Goal: Contribute content: Add original content to the website for others to see

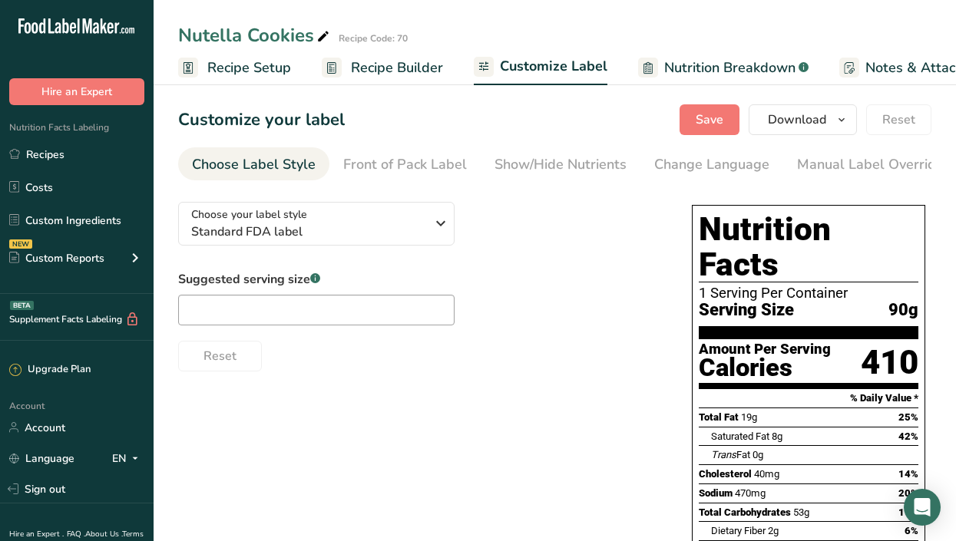
scroll to position [0, 225]
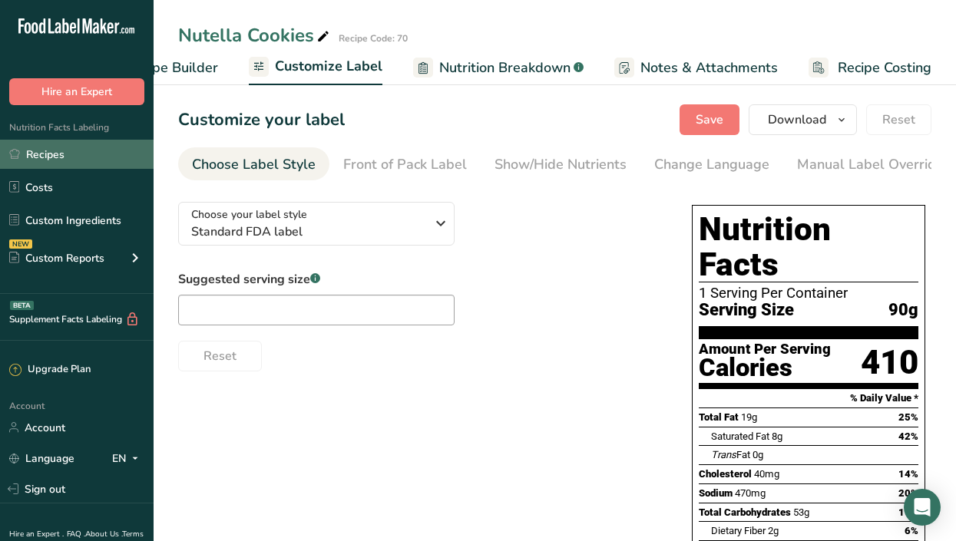
drag, startPoint x: 0, startPoint y: 0, endPoint x: 52, endPoint y: 151, distance: 159.9
click at [52, 151] on link "Recipes" at bounding box center [76, 154] width 153 height 29
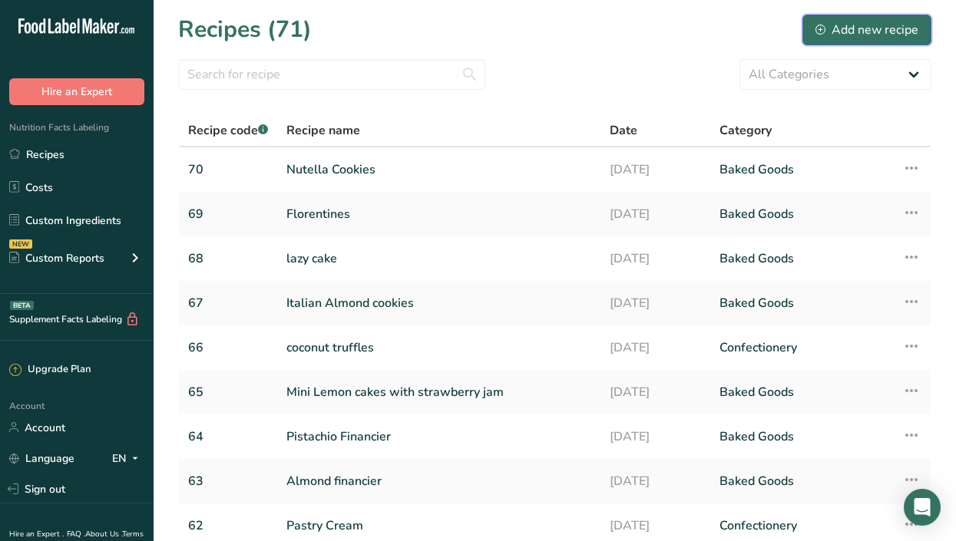
click at [871, 25] on div "Add new recipe" at bounding box center [866, 30] width 103 height 18
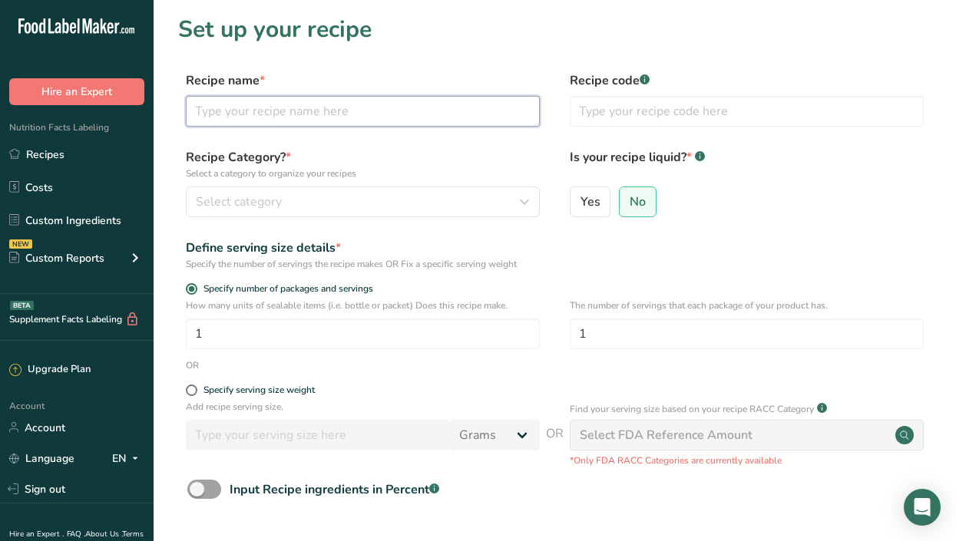
click at [282, 104] on input "text" at bounding box center [363, 111] width 354 height 31
type input "N"
type input "Nutella Brioche Rolls"
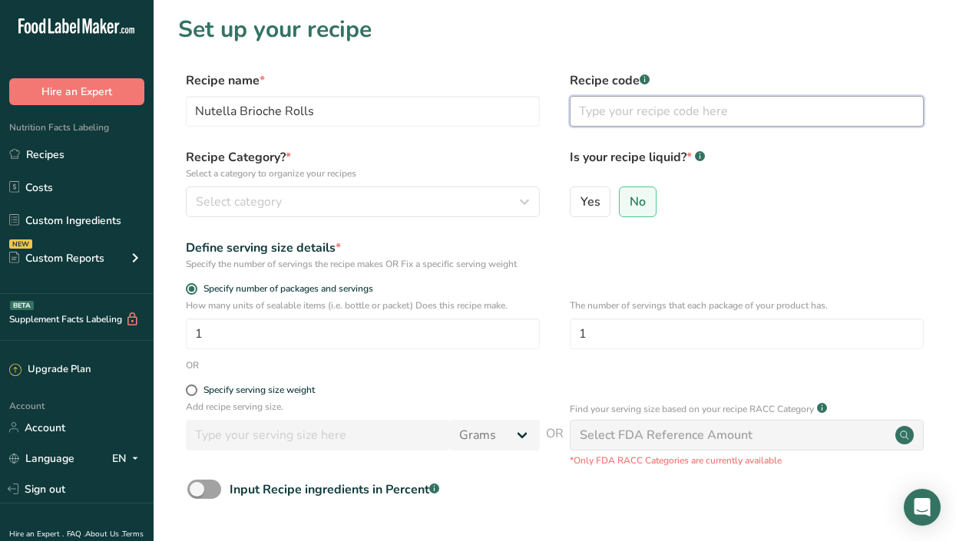
click at [588, 116] on input "text" at bounding box center [746, 111] width 354 height 31
type input "71"
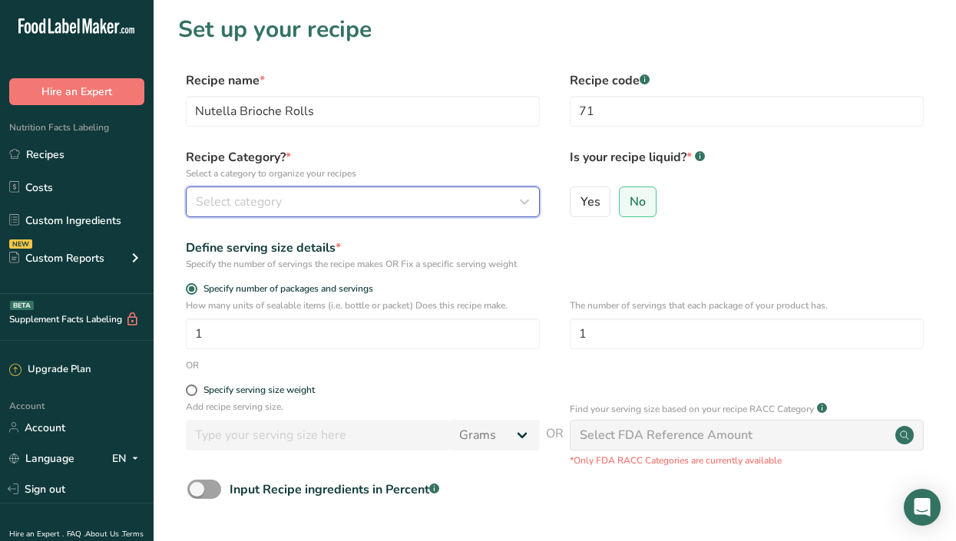
click at [451, 212] on button "Select category" at bounding box center [363, 201] width 354 height 31
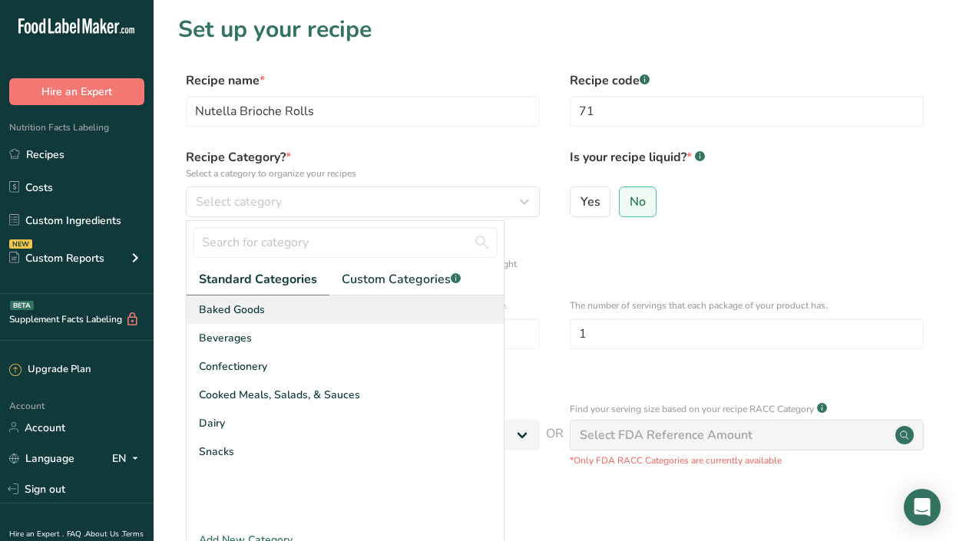
click at [323, 311] on div "Baked Goods" at bounding box center [344, 309] width 317 height 28
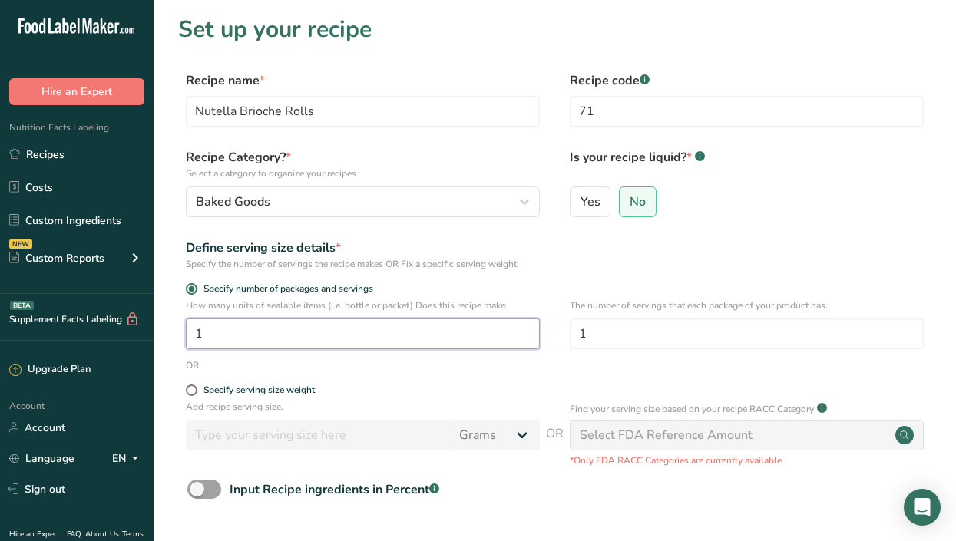
click at [224, 340] on input "1" at bounding box center [363, 334] width 354 height 31
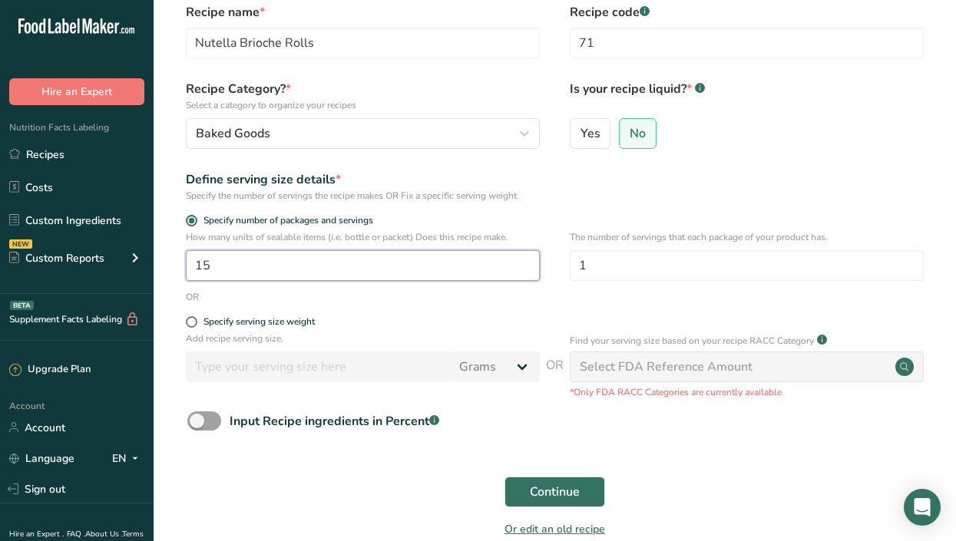
scroll to position [148, 0]
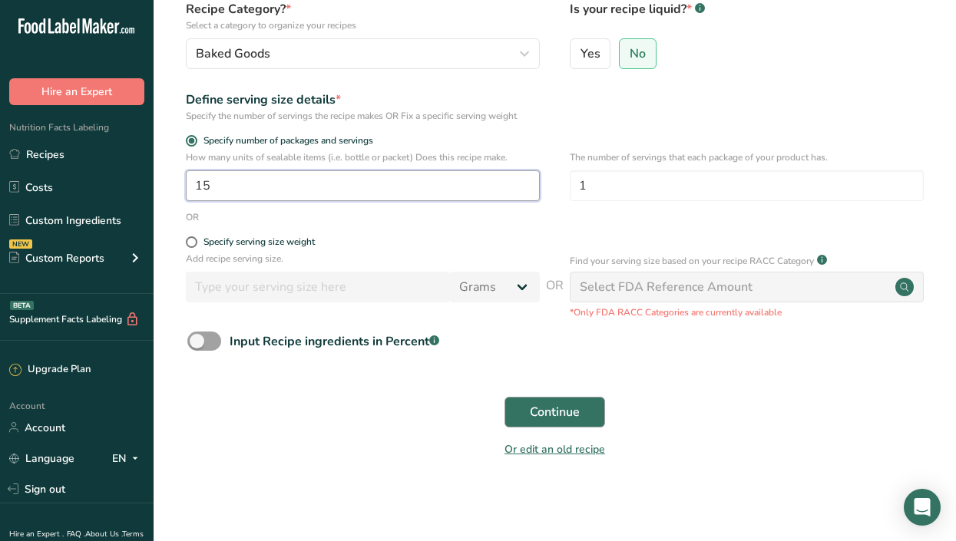
type input "15"
click at [565, 405] on span "Continue" at bounding box center [555, 412] width 50 height 18
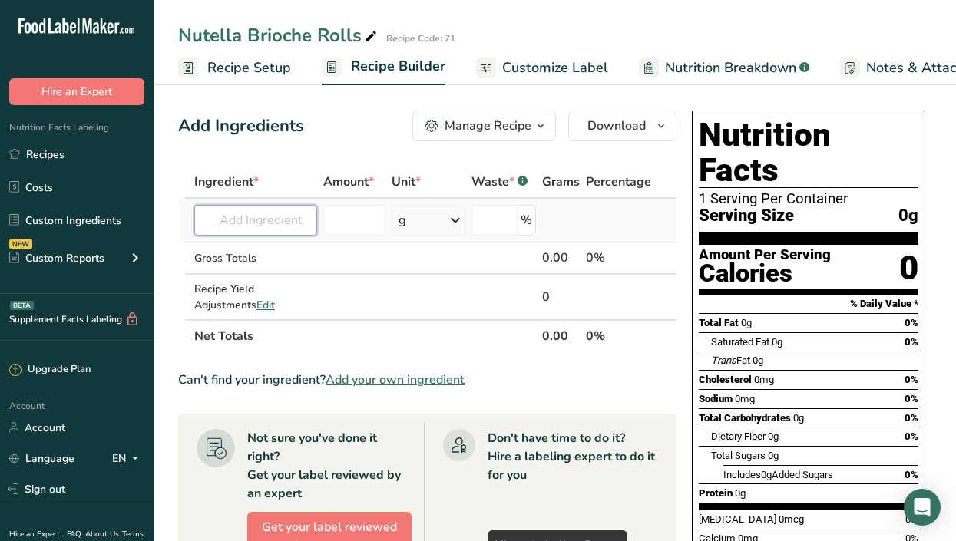
click at [246, 226] on input "text" at bounding box center [255, 220] width 123 height 31
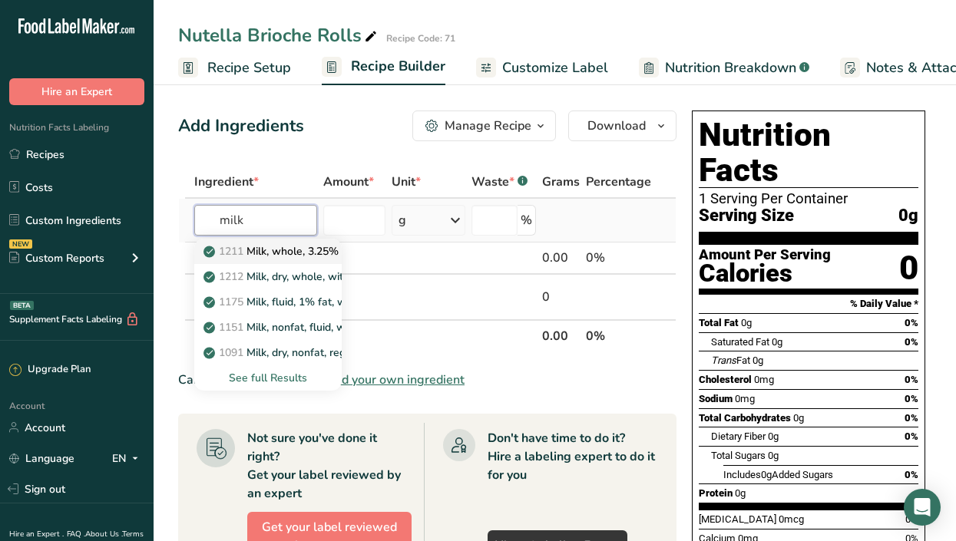
type input "milk"
click at [308, 252] on p "1211 Milk, whole, 3.25% milkfat, without added vitamin A and [MEDICAL_DATA]" at bounding box center [410, 251] width 409 height 16
type input "Milk, whole, 3.25% milkfat, without added vitamin A and [MEDICAL_DATA]"
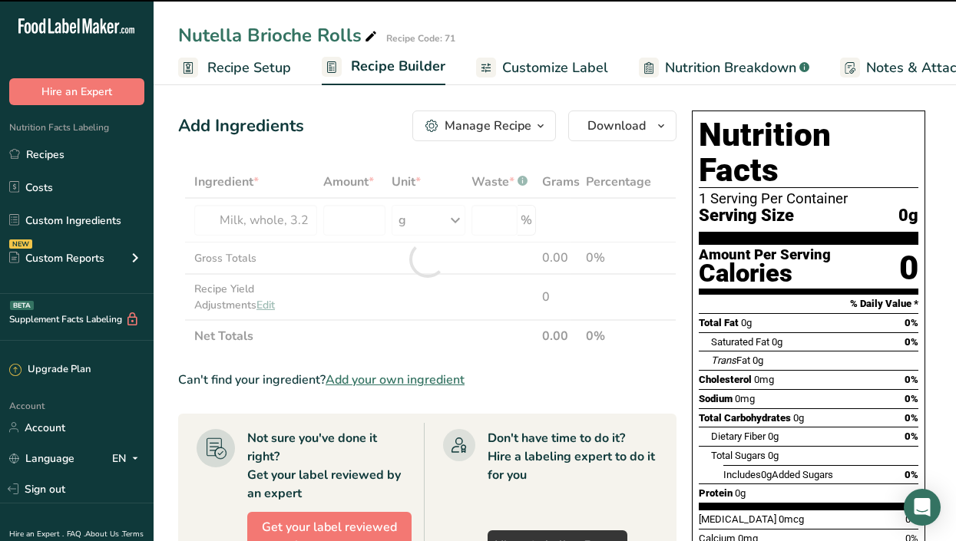
type input "0"
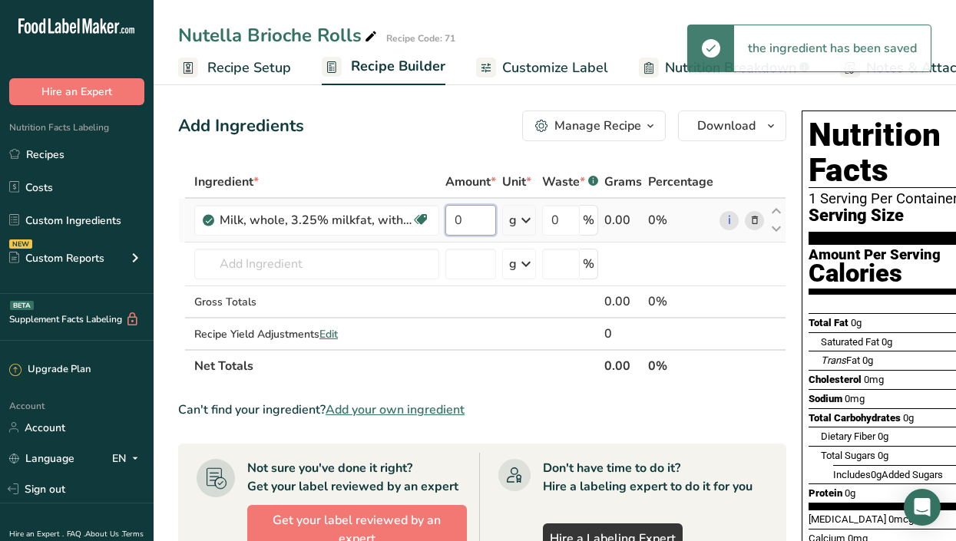
click at [478, 217] on input "0" at bounding box center [470, 220] width 51 height 31
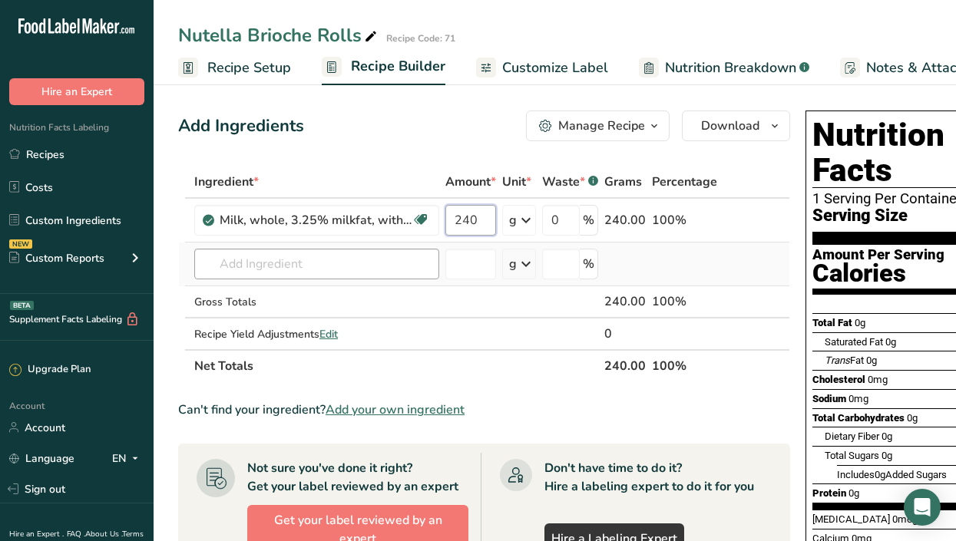
type input "240"
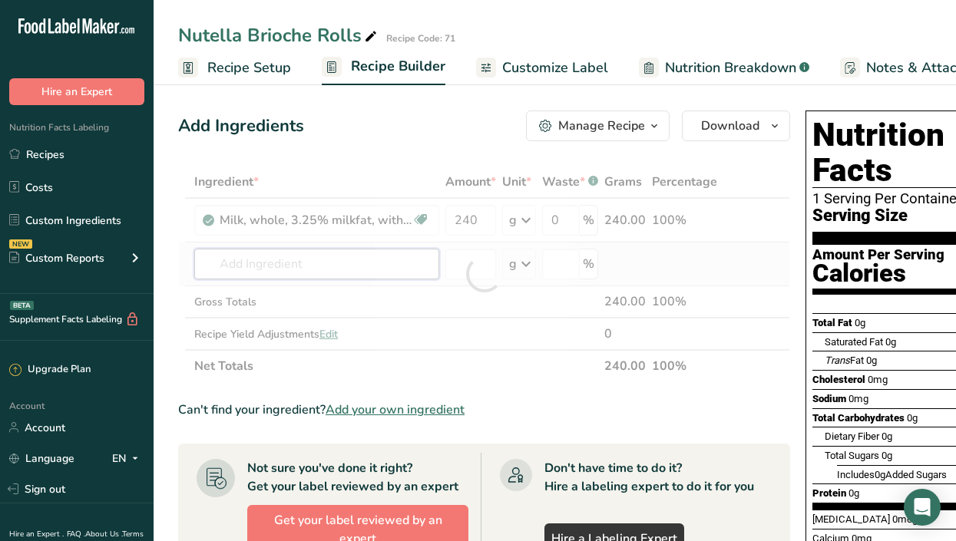
click at [372, 256] on div "Ingredient * Amount * Unit * Waste * .a-a{fill:#347362;}.b-a{fill:#fff;} Grams …" at bounding box center [484, 274] width 612 height 216
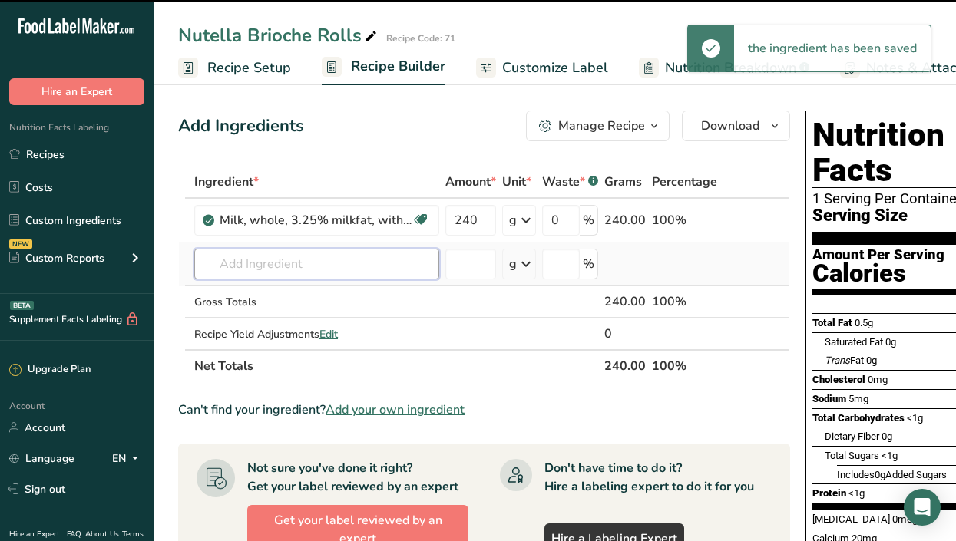
click at [372, 256] on input "text" at bounding box center [316, 264] width 245 height 31
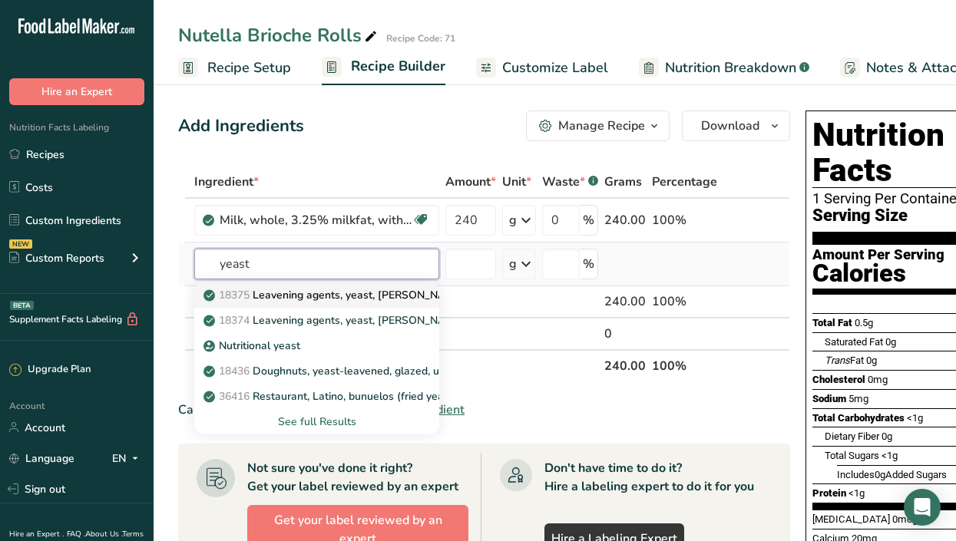
type input "yeast"
click at [375, 299] on p "18375 Leavening agents, yeast, [PERSON_NAME], active dry" at bounding box center [361, 295] width 311 height 16
type input "Leavening agents, yeast, [PERSON_NAME], active dry"
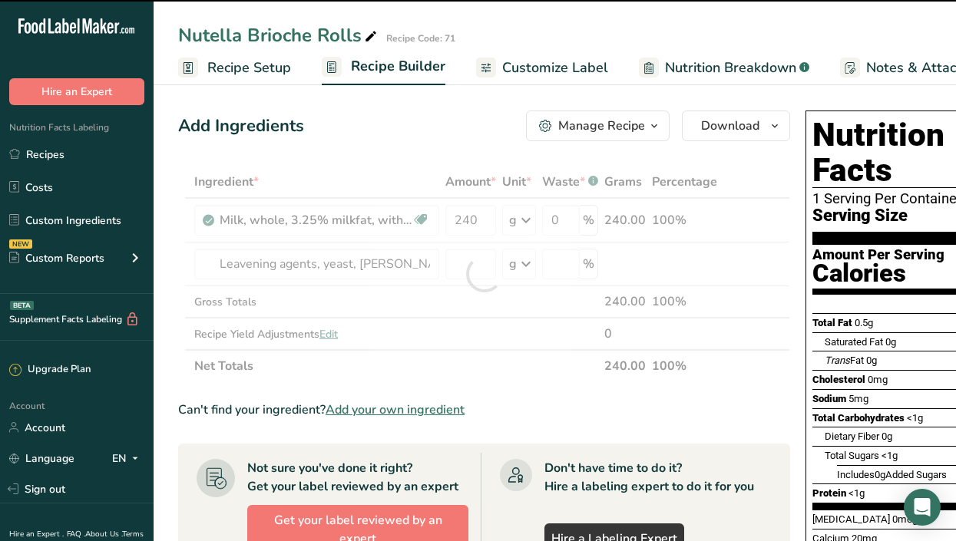
type input "0"
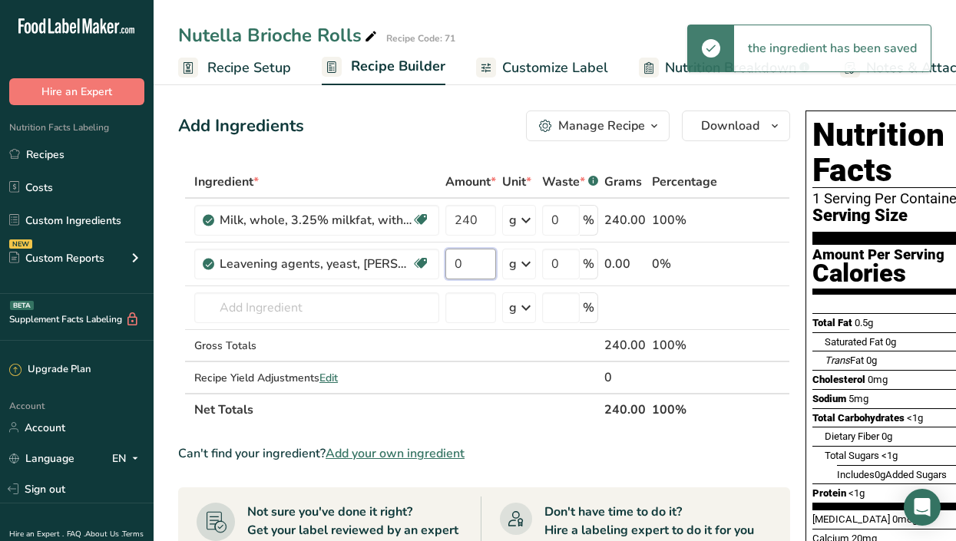
click at [482, 257] on input "0" at bounding box center [470, 264] width 51 height 31
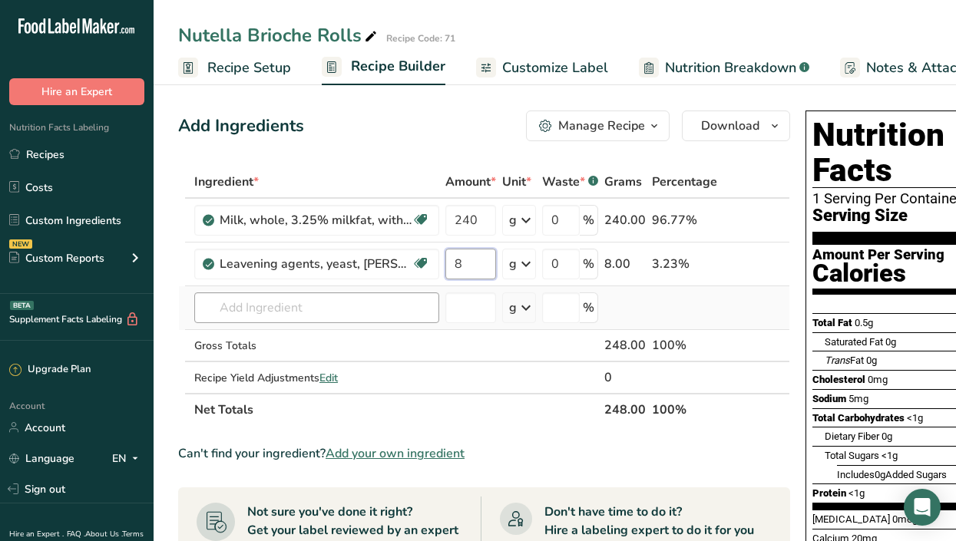
type input "8"
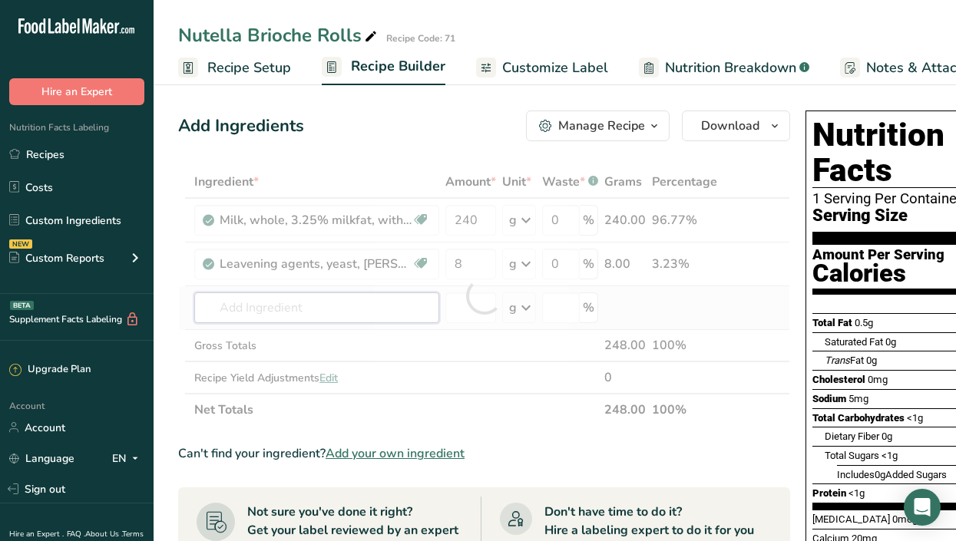
click at [320, 315] on div "Ingredient * Amount * Unit * Waste * .a-a{fill:#347362;}.b-a{fill:#fff;} Grams …" at bounding box center [484, 296] width 612 height 260
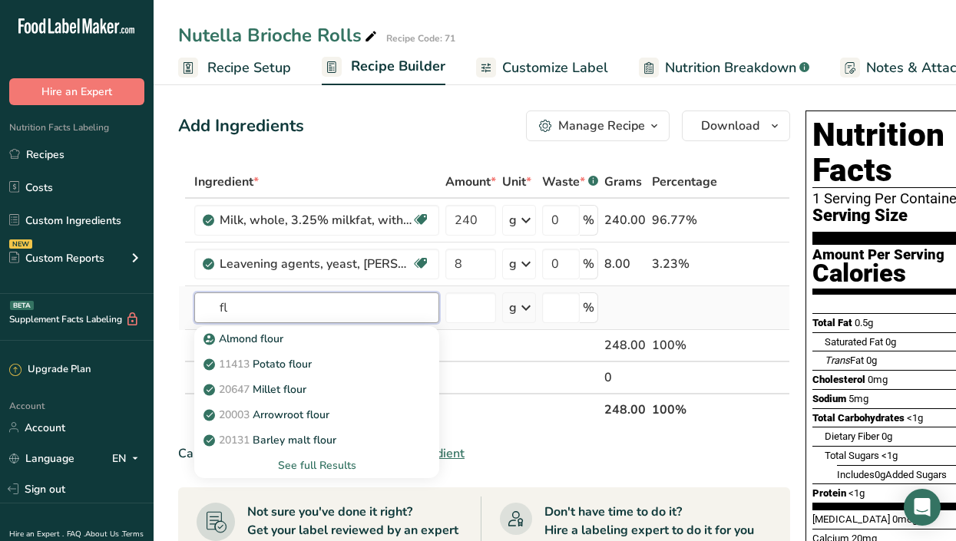
type input "f"
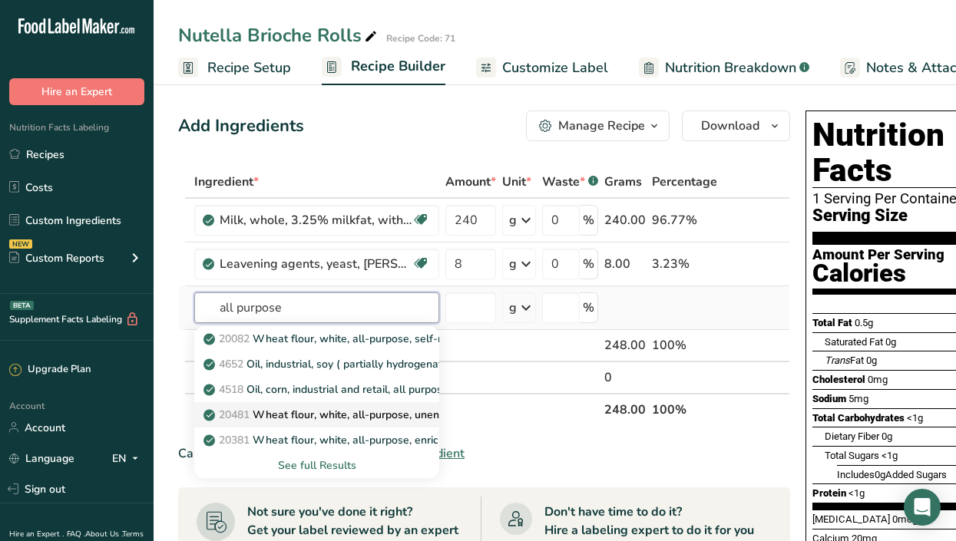
type input "all purpose"
click at [400, 421] on p "20481 Wheat flour, white, all-purpose, unenriched" at bounding box center [337, 415] width 262 height 16
type input "Wheat flour, white, all-purpose, unenriched"
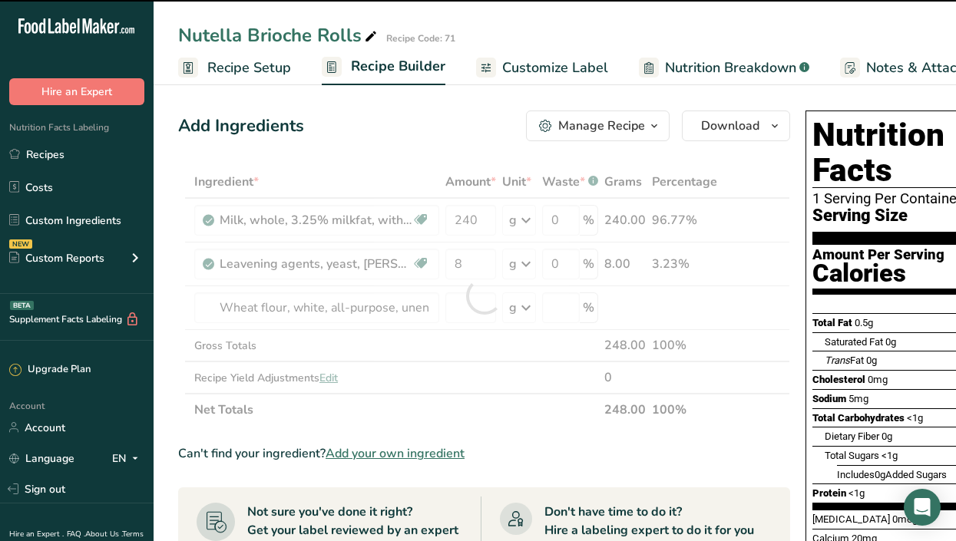
type input "0"
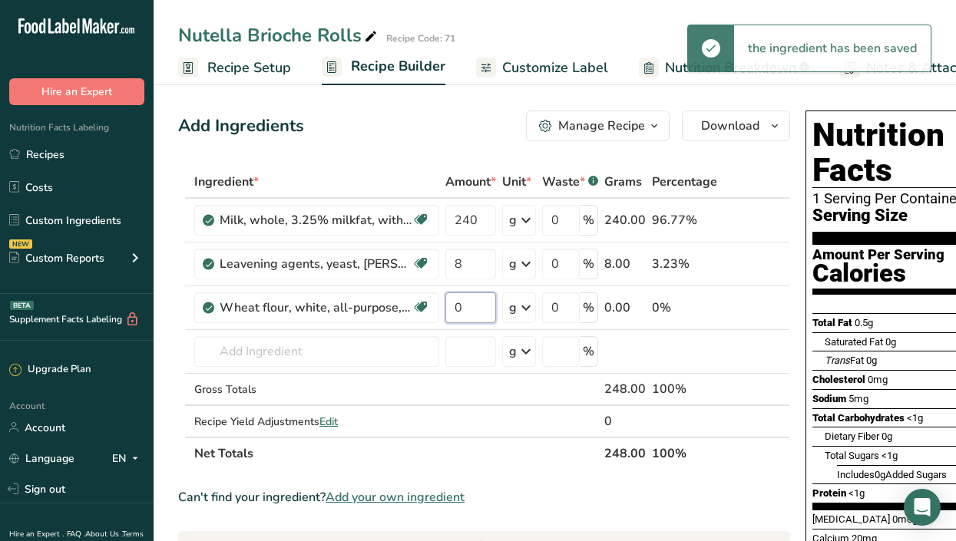
click at [477, 316] on input "0" at bounding box center [470, 307] width 51 height 31
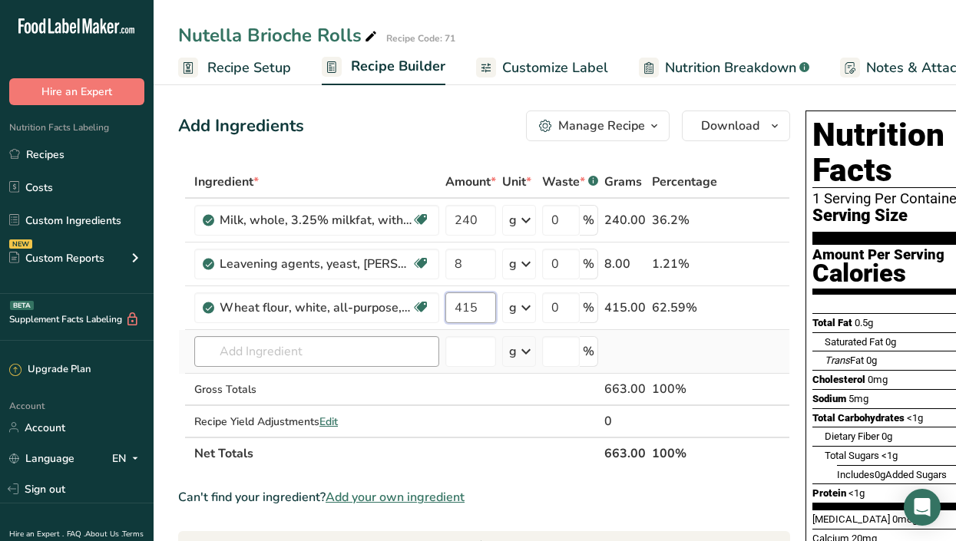
type input "415"
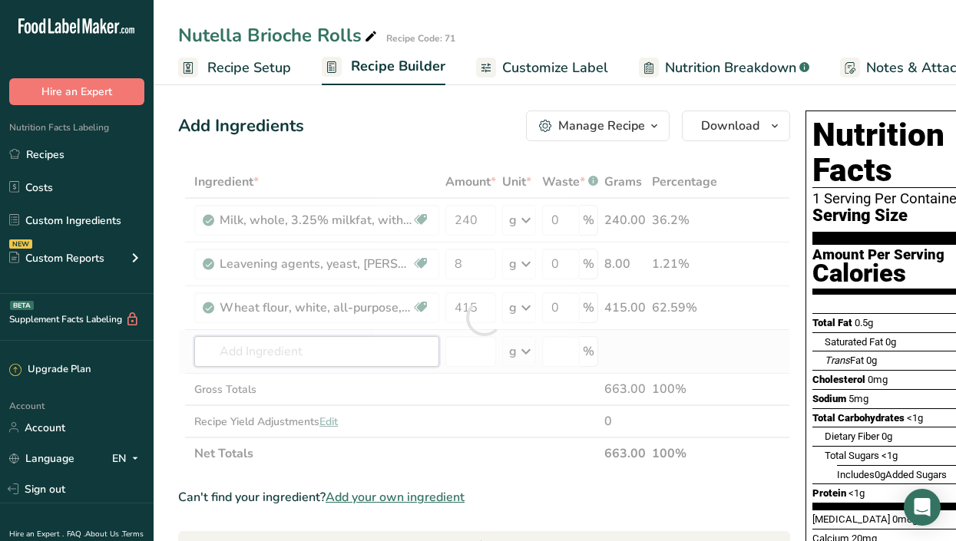
click at [385, 343] on div "Ingredient * Amount * Unit * Waste * .a-a{fill:#347362;}.b-a{fill:#fff;} Grams …" at bounding box center [484, 318] width 612 height 304
click at [385, 343] on div at bounding box center [484, 318] width 612 height 304
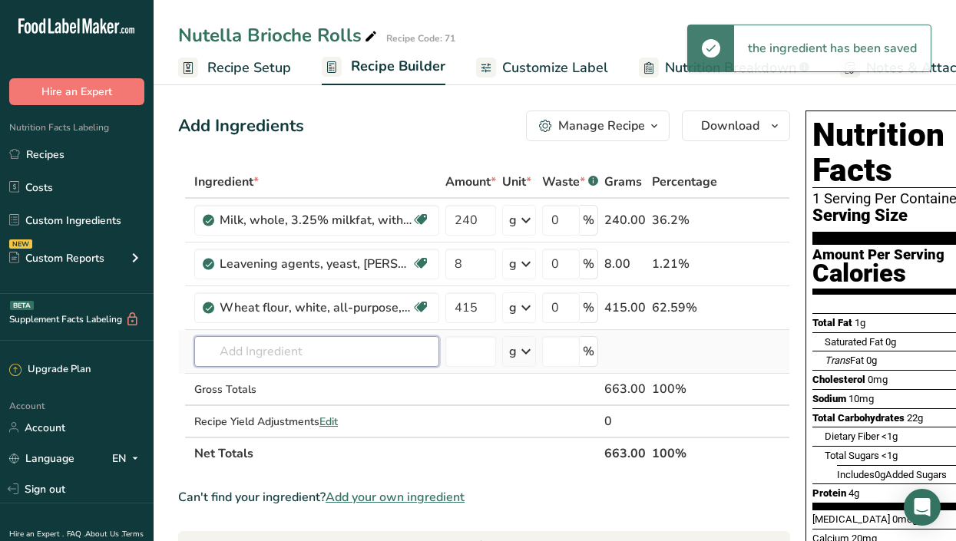
click at [385, 343] on input "text" at bounding box center [316, 351] width 245 height 31
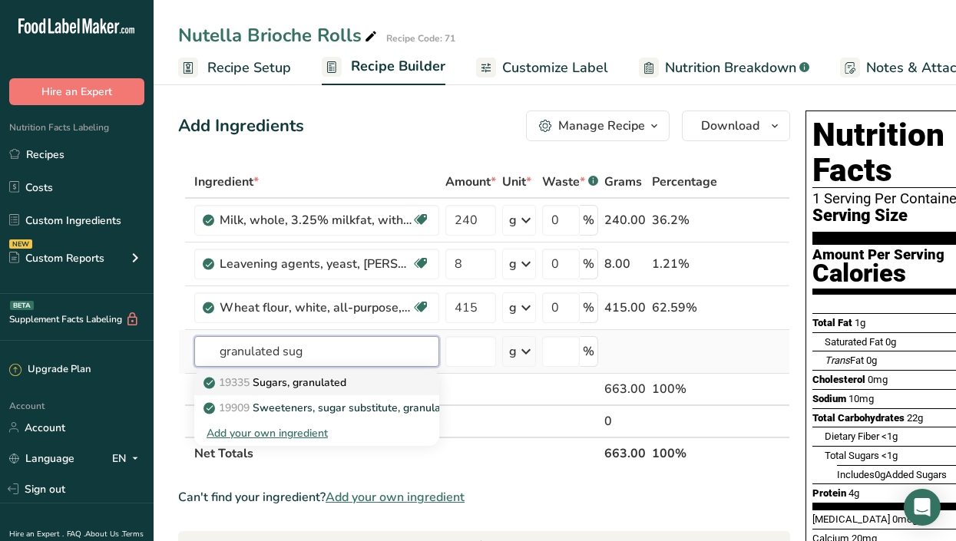
type input "granulated sug"
click at [377, 385] on div "19335 [GEOGRAPHIC_DATA], granulated" at bounding box center [304, 383] width 196 height 16
type input "Sugars, granulated"
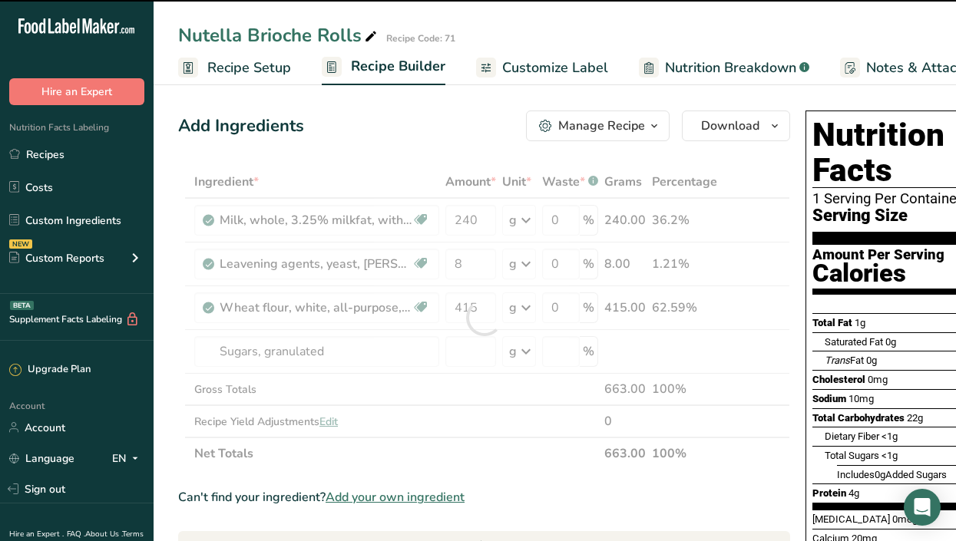
type input "0"
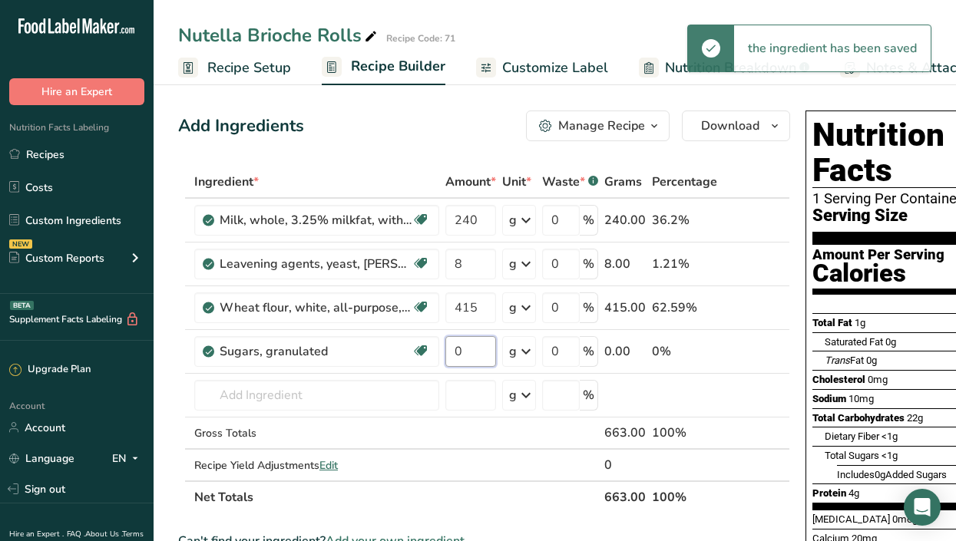
click at [464, 347] on input "0" at bounding box center [470, 351] width 51 height 31
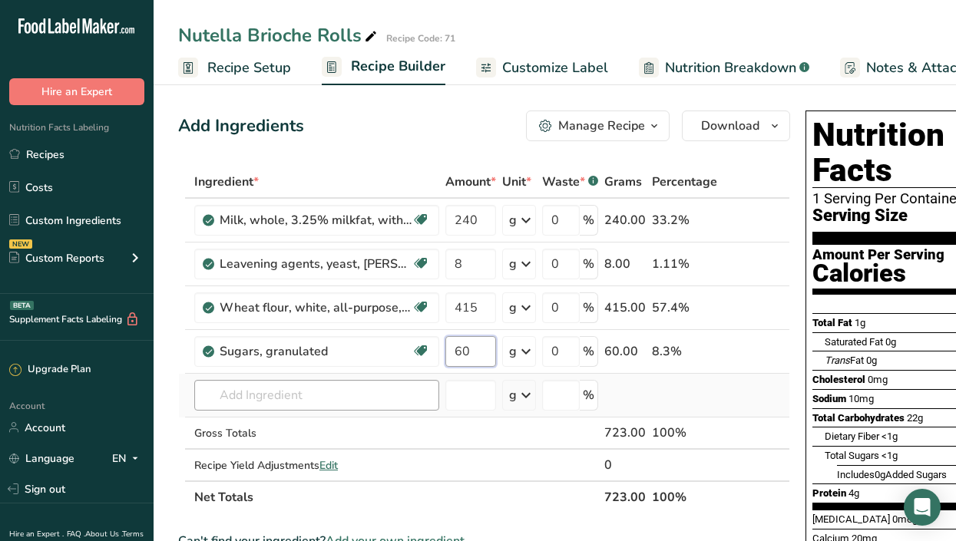
type input "60"
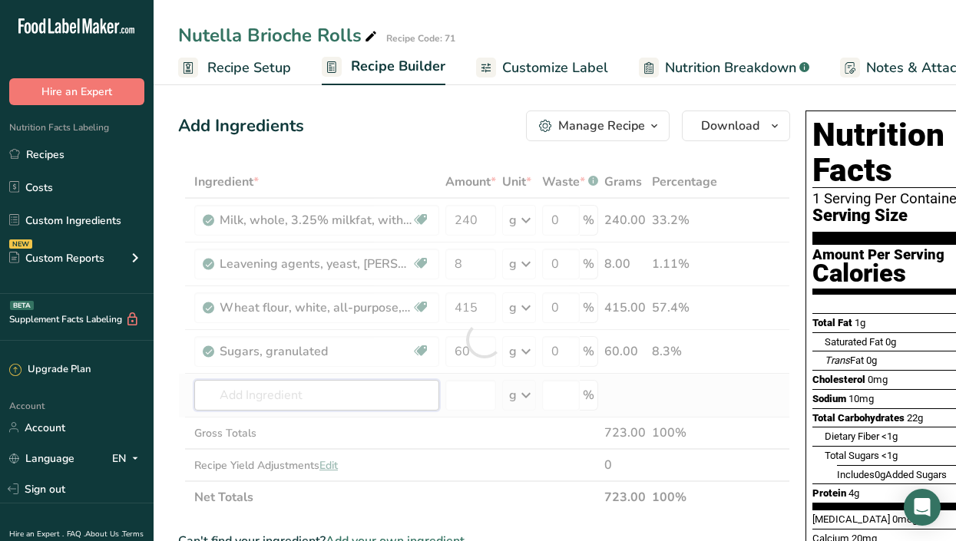
click at [389, 399] on div "Ingredient * Amount * Unit * Waste * .a-a{fill:#347362;}.b-a{fill:#fff;} Grams …" at bounding box center [484, 340] width 612 height 348
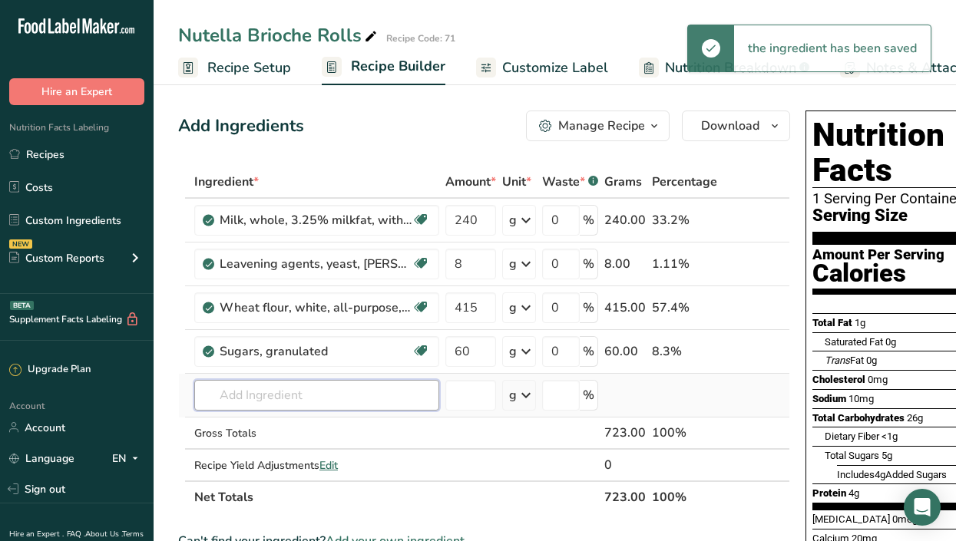
click at [389, 399] on input "text" at bounding box center [316, 395] width 245 height 31
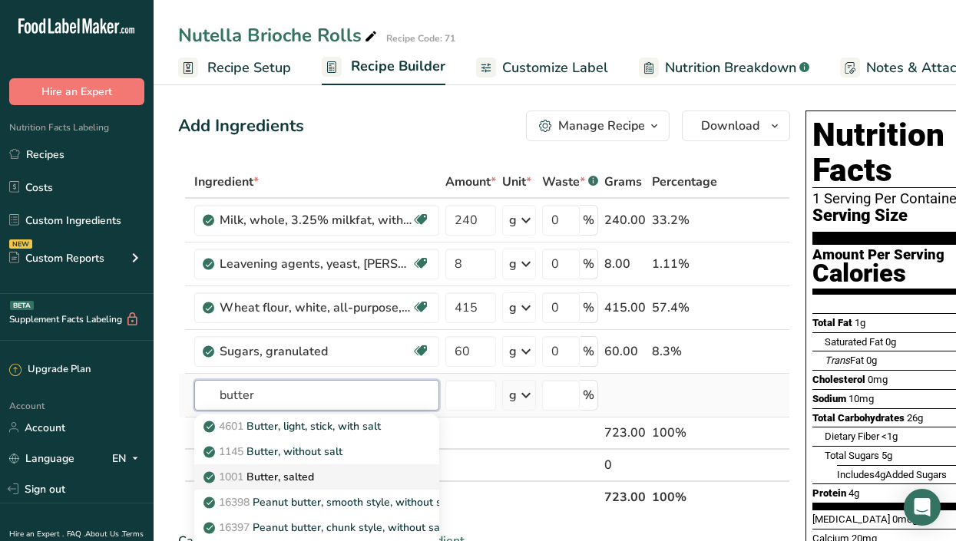
type input "butter"
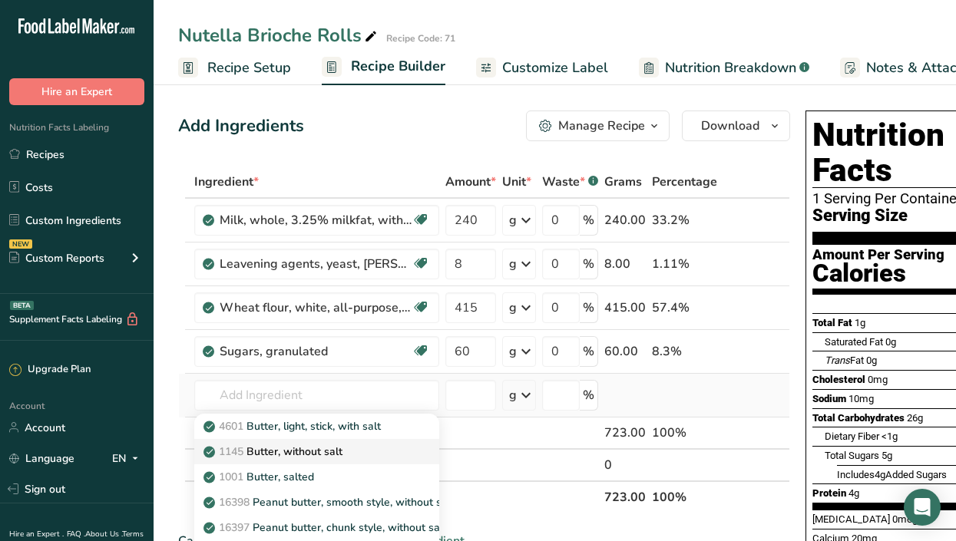
drag, startPoint x: 367, startPoint y: 467, endPoint x: 362, endPoint y: 450, distance: 17.5
click at [362, 450] on div "4601 Butter, light, stick, with salt 1145 Butter, without salt 1001 Butter, sal…" at bounding box center [316, 490] width 245 height 152
click at [366, 458] on div "1145 Butter, without salt" at bounding box center [304, 452] width 196 height 16
type input "Butter, without salt"
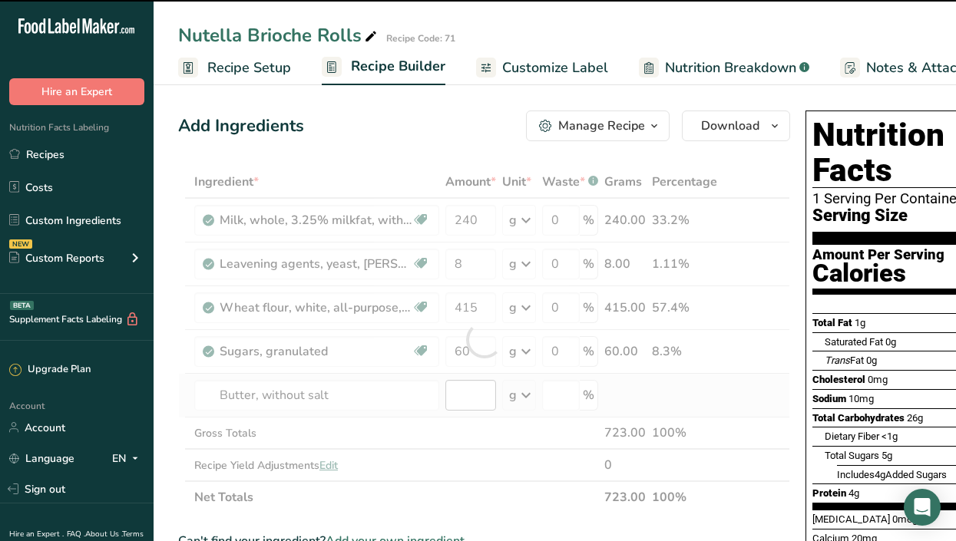
drag, startPoint x: 366, startPoint y: 458, endPoint x: 477, endPoint y: 389, distance: 131.0
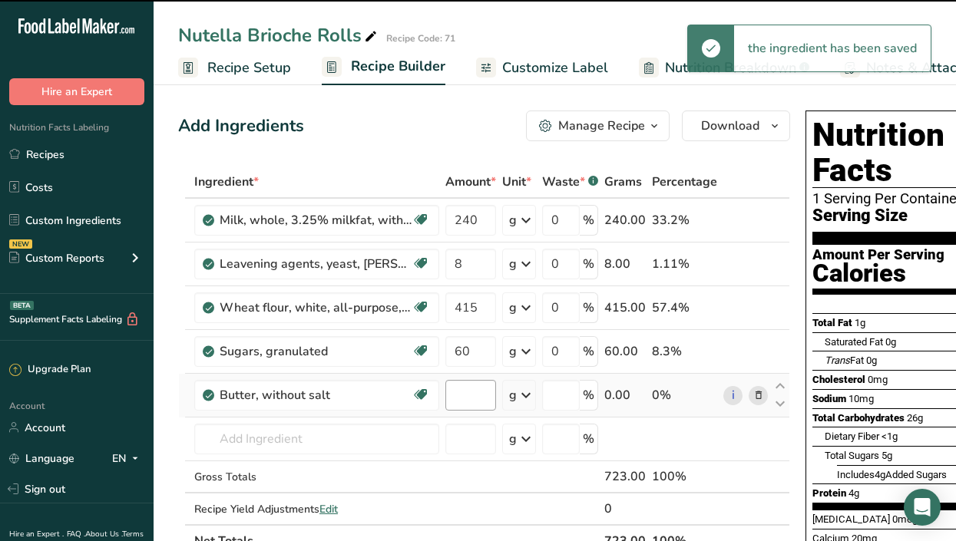
type input "0"
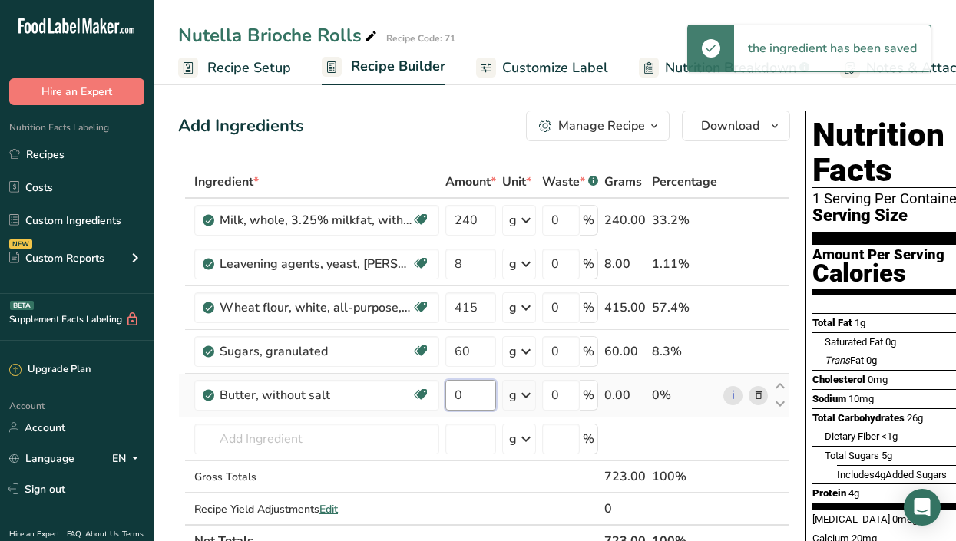
click at [477, 389] on input "0" at bounding box center [470, 395] width 51 height 31
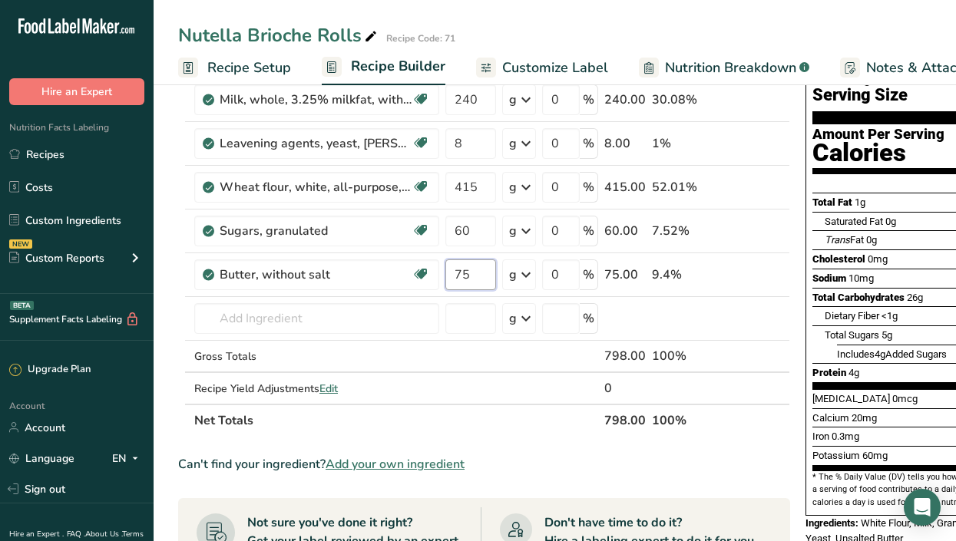
scroll to position [118, 0]
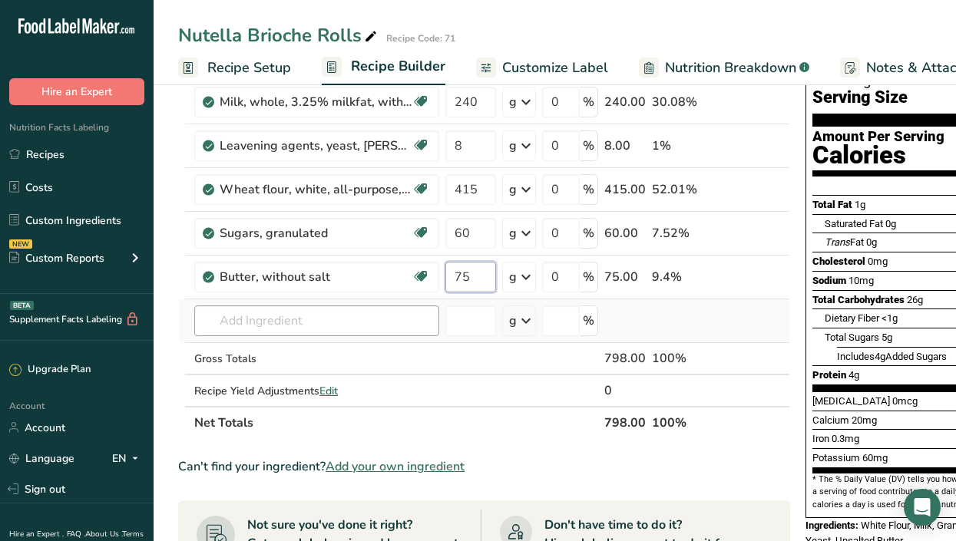
type input "75"
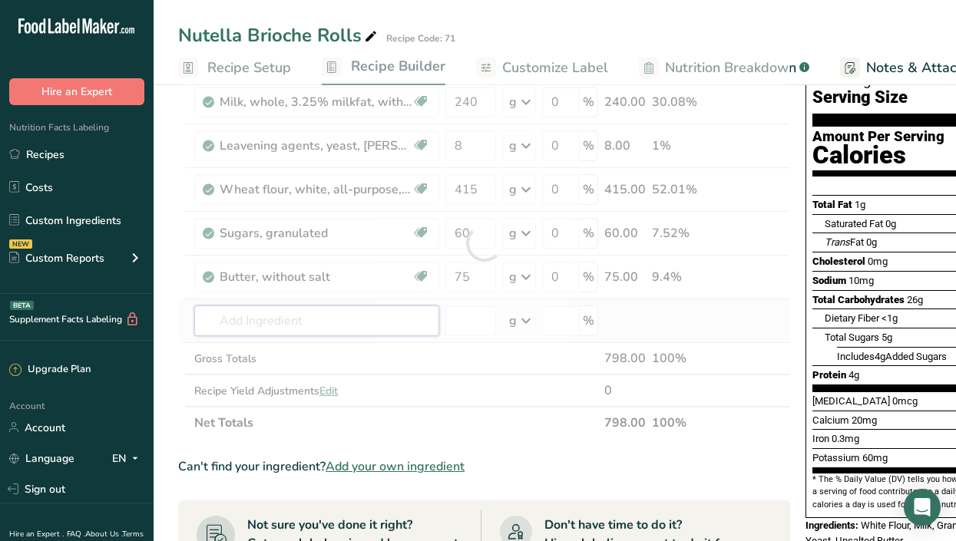
click at [292, 316] on div "Ingredient * Amount * Unit * Waste * .a-a{fill:#347362;}.b-a{fill:#fff;} Grams …" at bounding box center [484, 243] width 612 height 391
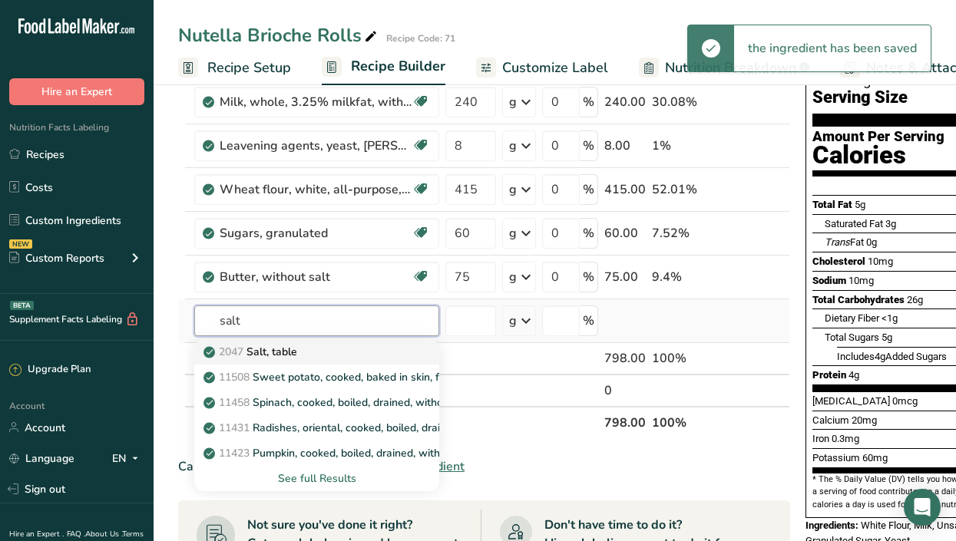
type input "salt"
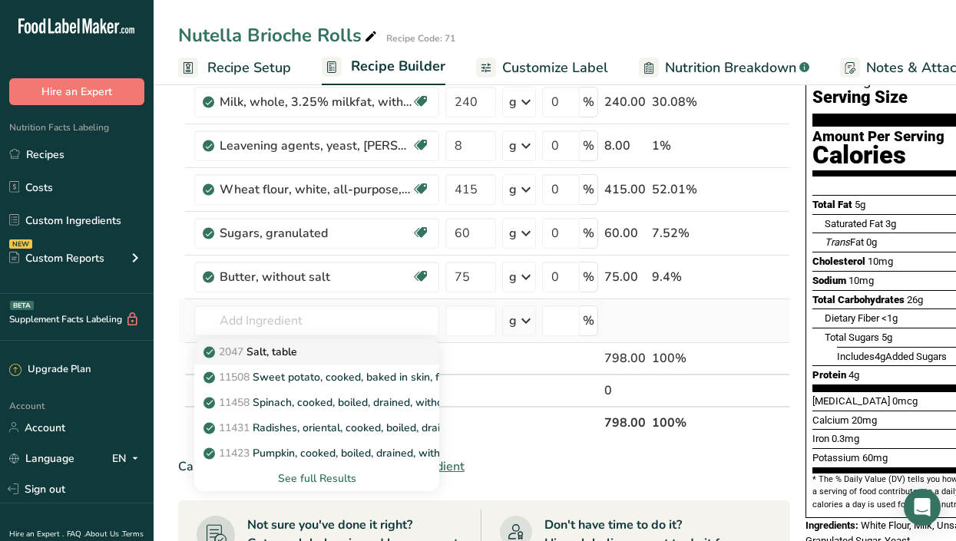
click at [272, 355] on p "2047 Salt, table" at bounding box center [251, 352] width 91 height 16
type input "Salt, table"
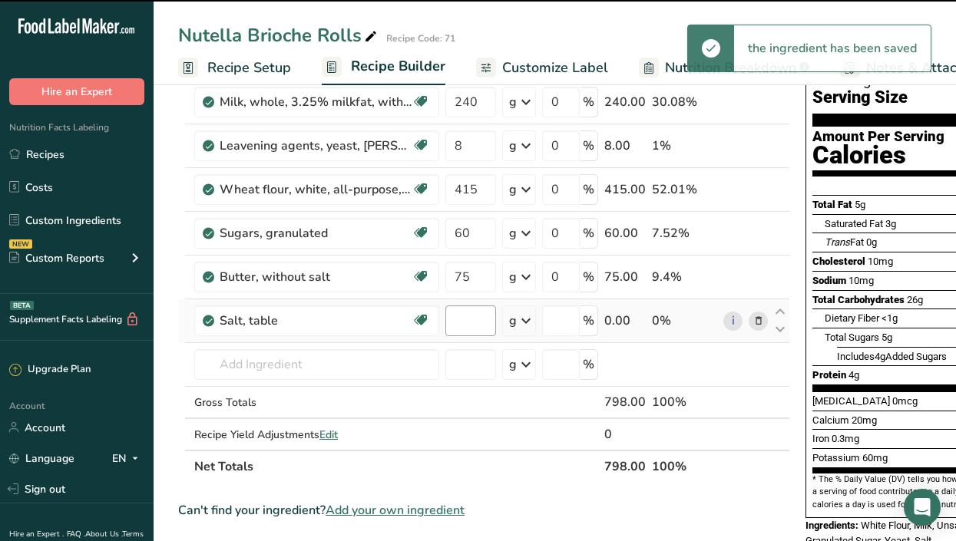
type input "0"
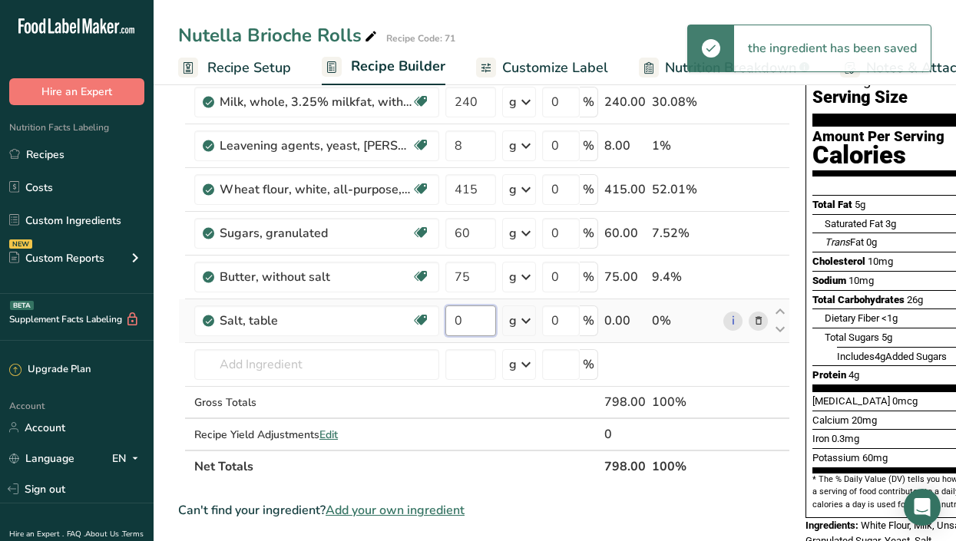
click at [487, 319] on input "0" at bounding box center [470, 320] width 51 height 31
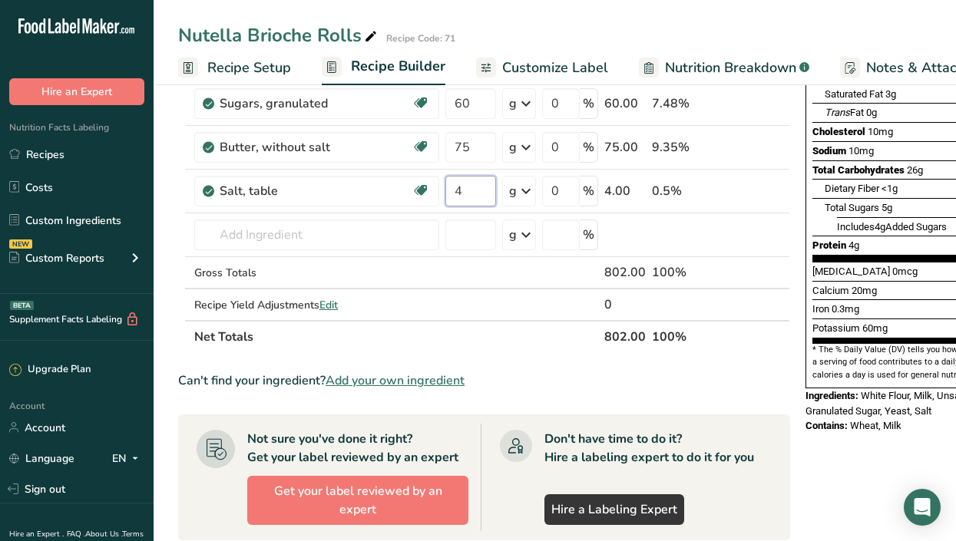
scroll to position [243, 0]
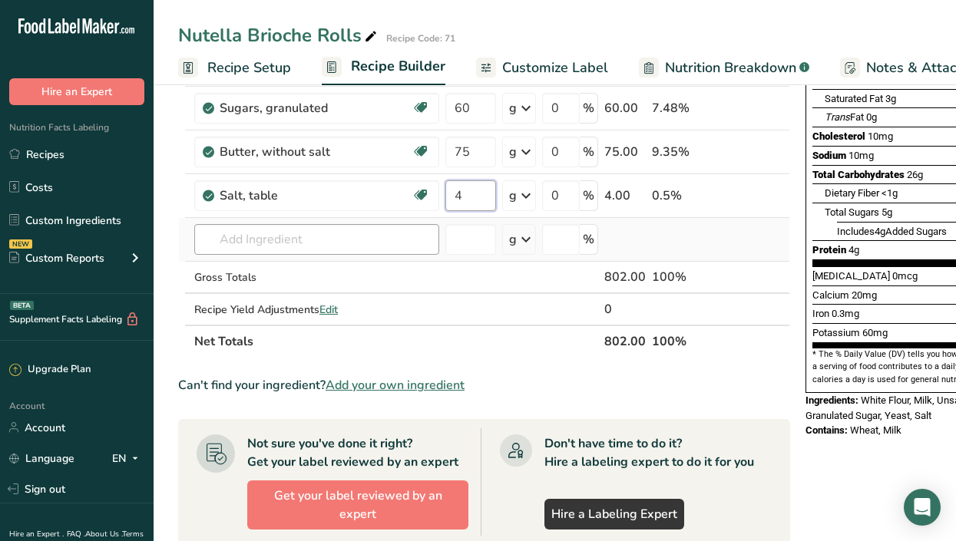
type input "4"
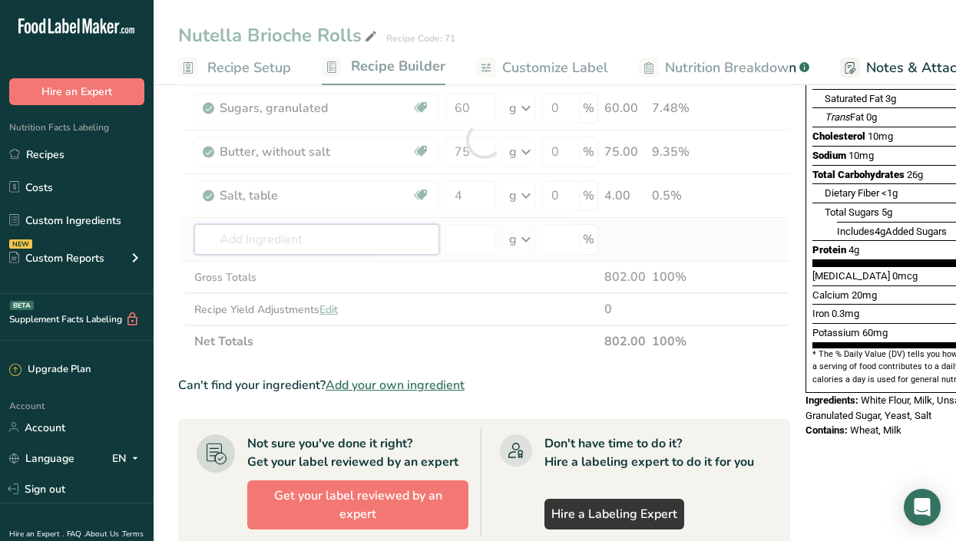
click at [413, 239] on div "Ingredient * Amount * Unit * Waste * .a-a{fill:#347362;}.b-a{fill:#fff;} Grams …" at bounding box center [484, 139] width 612 height 435
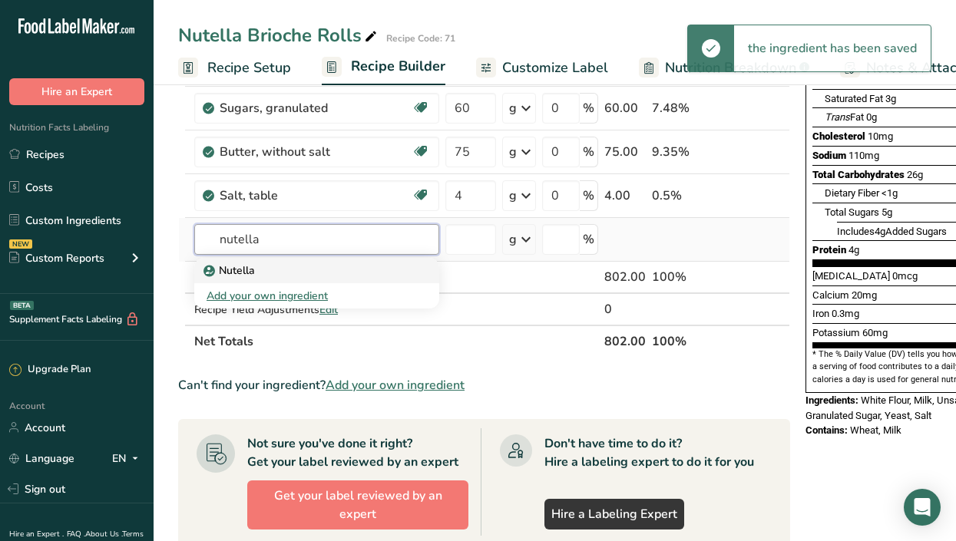
type input "nutella"
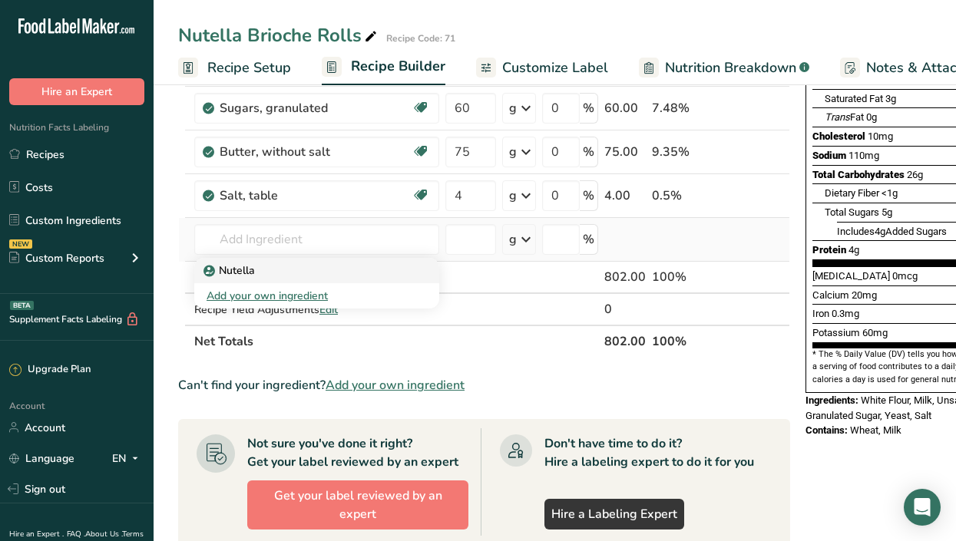
click at [358, 271] on div "Nutella" at bounding box center [304, 270] width 196 height 16
type input "Nutella"
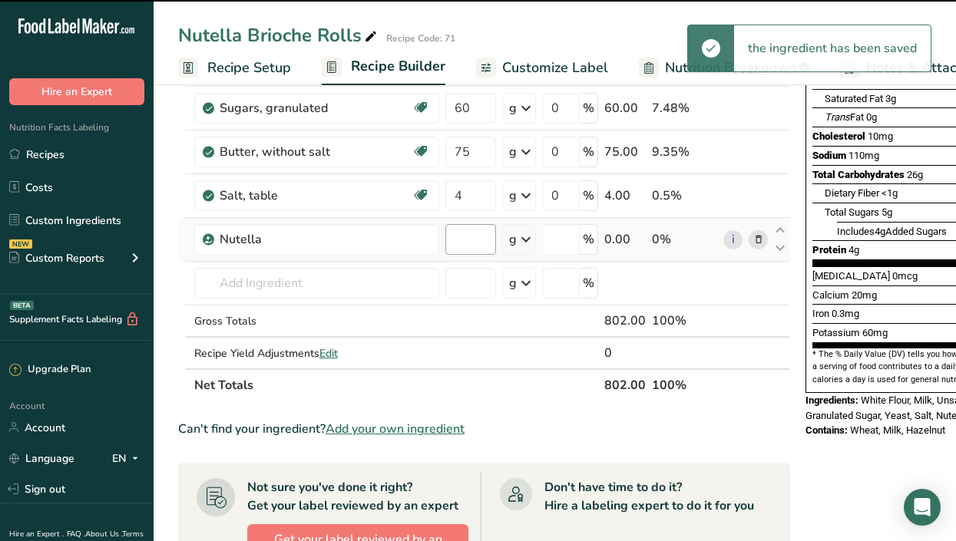
type input "0"
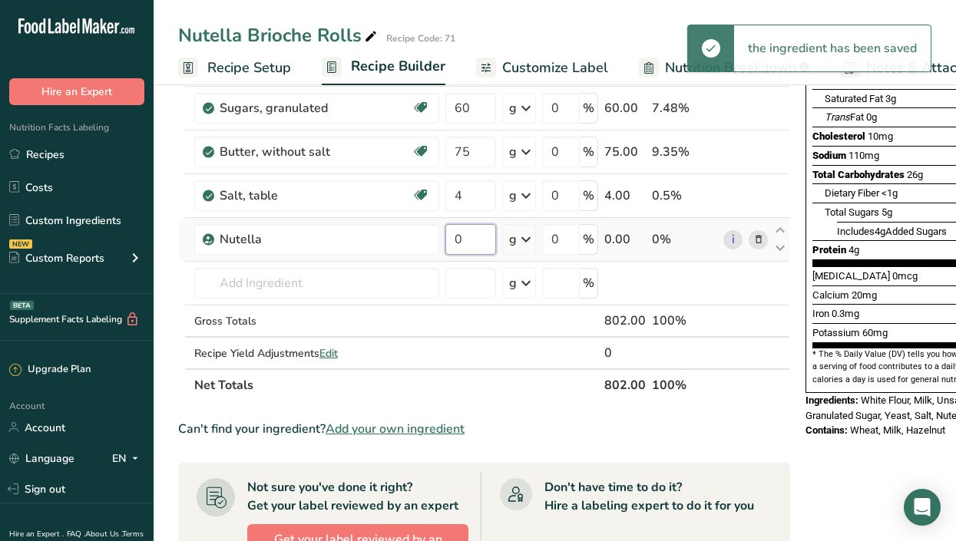
click at [482, 243] on input "0" at bounding box center [470, 239] width 51 height 31
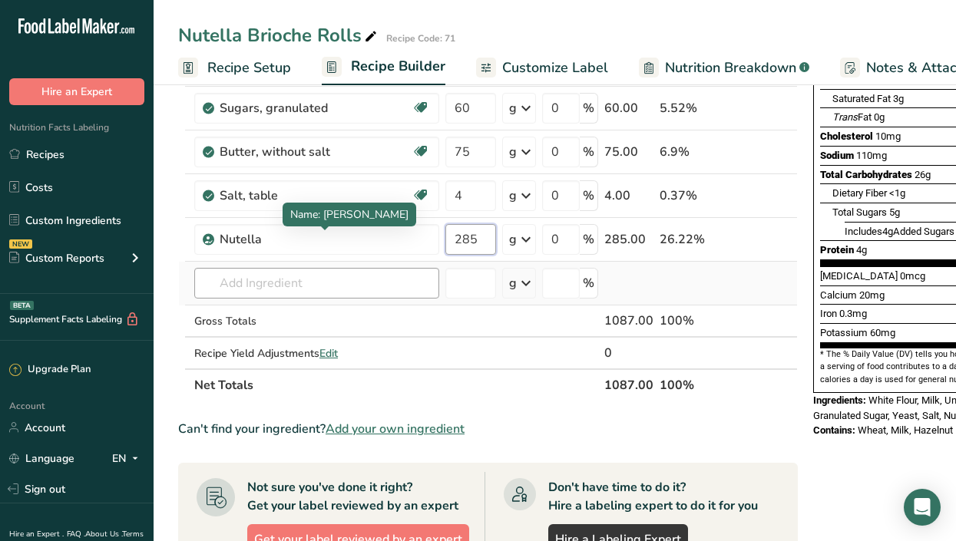
type input "285"
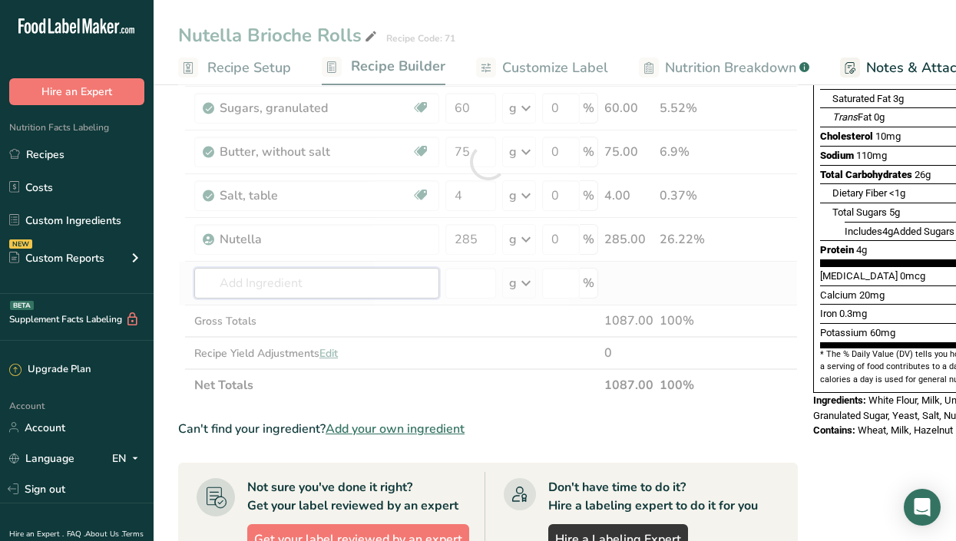
click at [216, 286] on div "Ingredient * Amount * Unit * Waste * .a-a{fill:#347362;}.b-a{fill:#fff;} Grams …" at bounding box center [487, 161] width 619 height 479
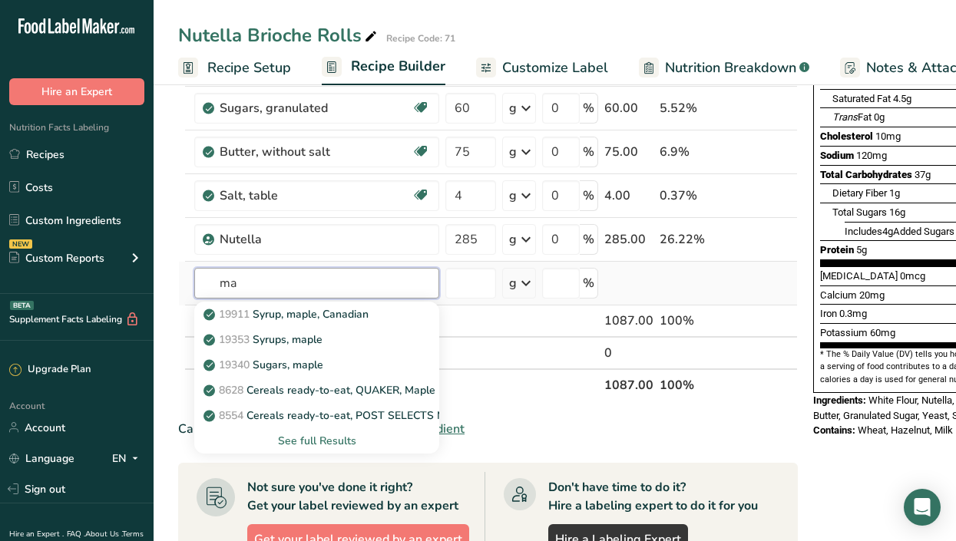
type input "m"
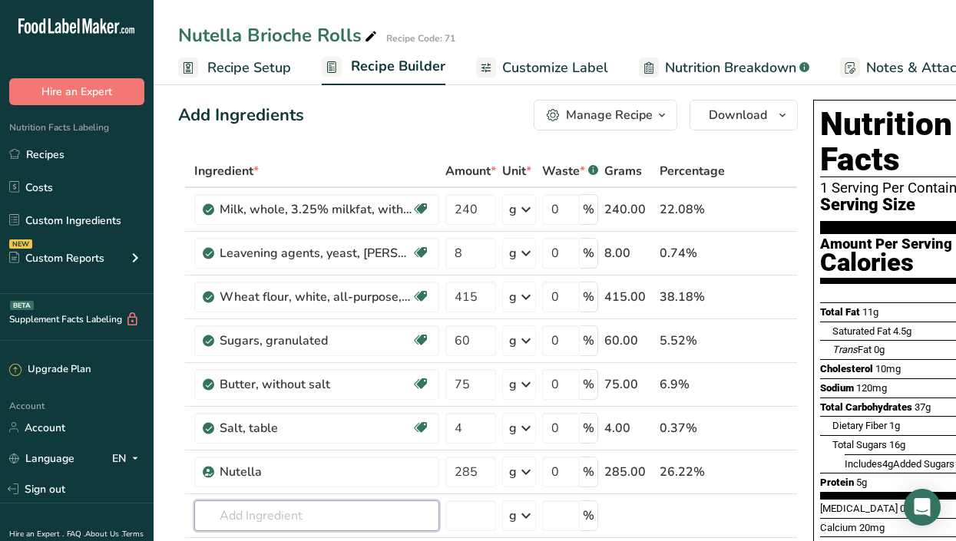
scroll to position [2, 0]
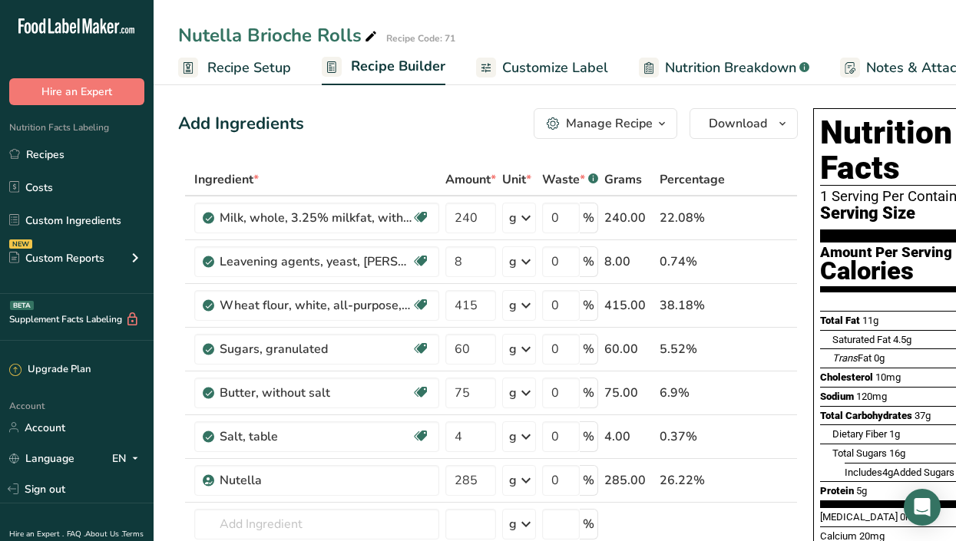
click at [563, 54] on link "Customize Label" at bounding box center [542, 68] width 132 height 35
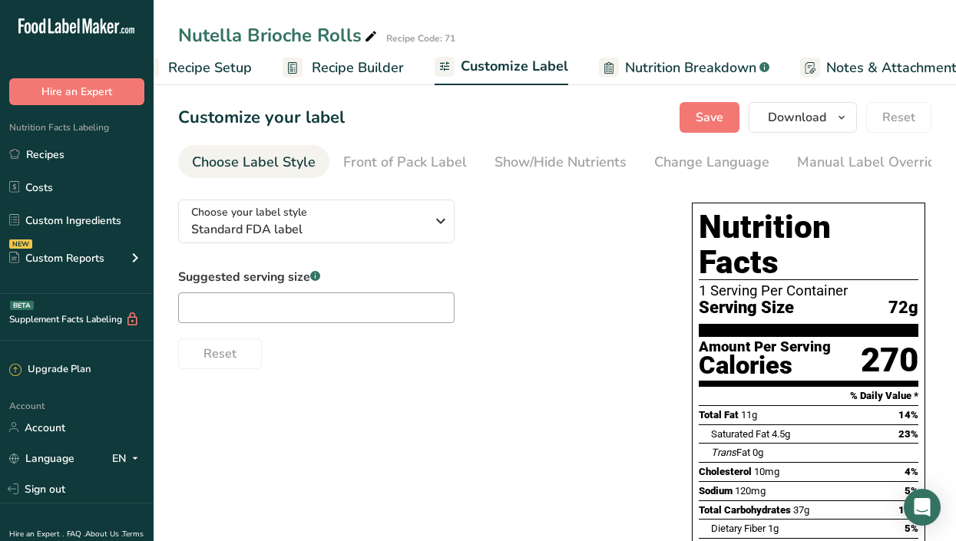
scroll to position [0, 225]
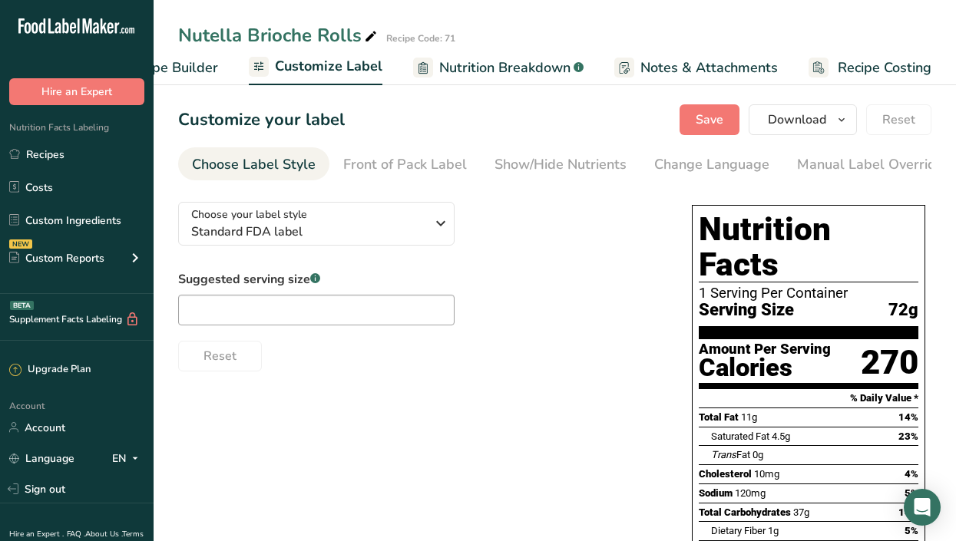
click at [850, 68] on span "Recipe Costing" at bounding box center [884, 68] width 94 height 21
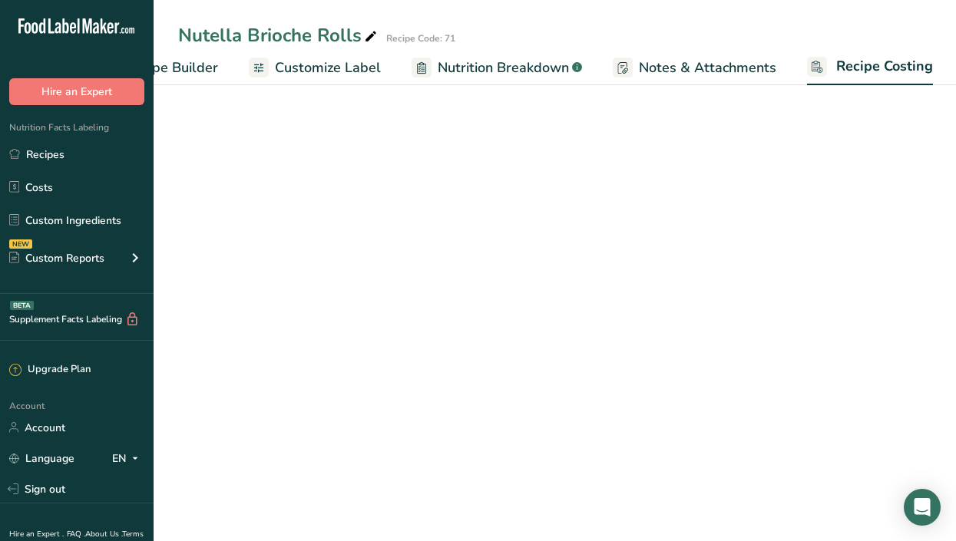
scroll to position [0, 225]
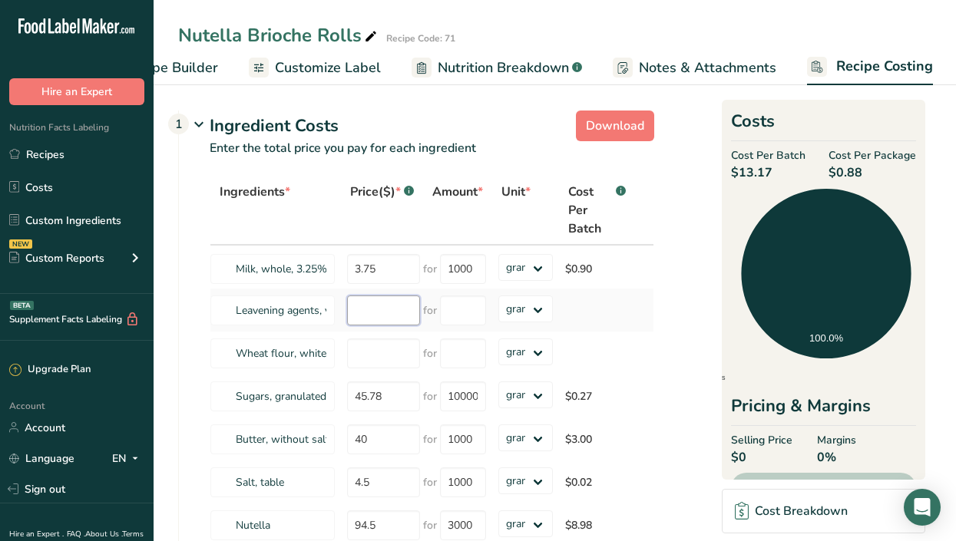
click at [380, 315] on input "number" at bounding box center [383, 310] width 73 height 30
click at [294, 82] on link "Customize Label" at bounding box center [315, 68] width 132 height 35
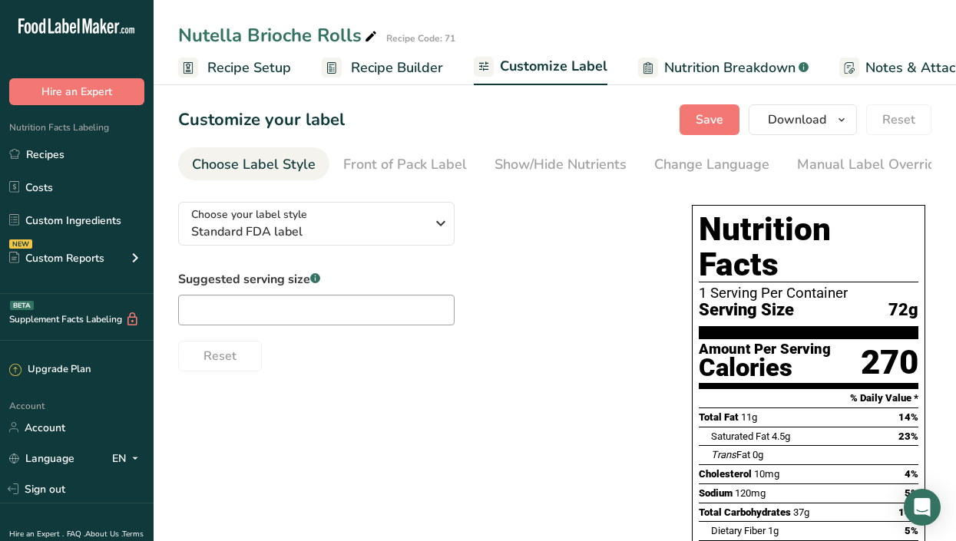
click at [392, 62] on span "Recipe Builder" at bounding box center [397, 68] width 92 height 21
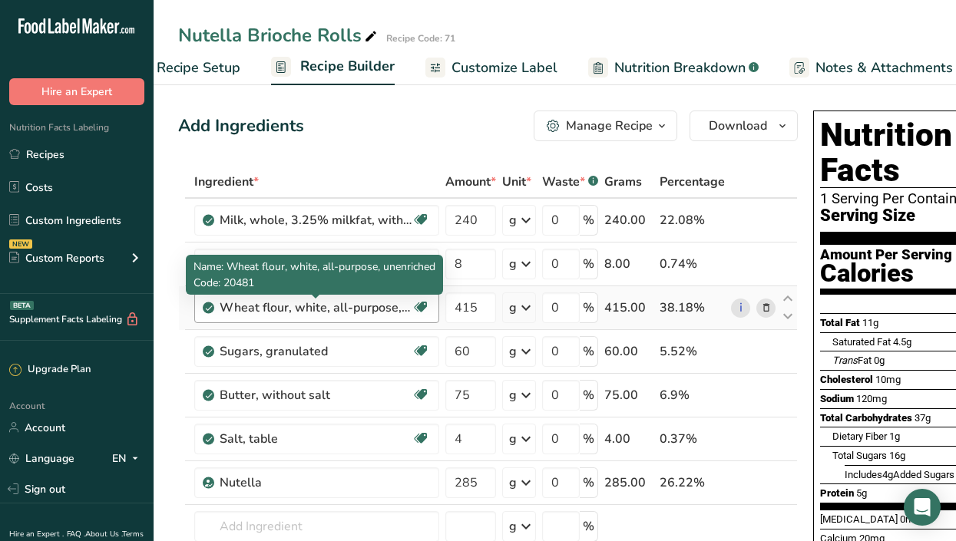
scroll to position [0, 148]
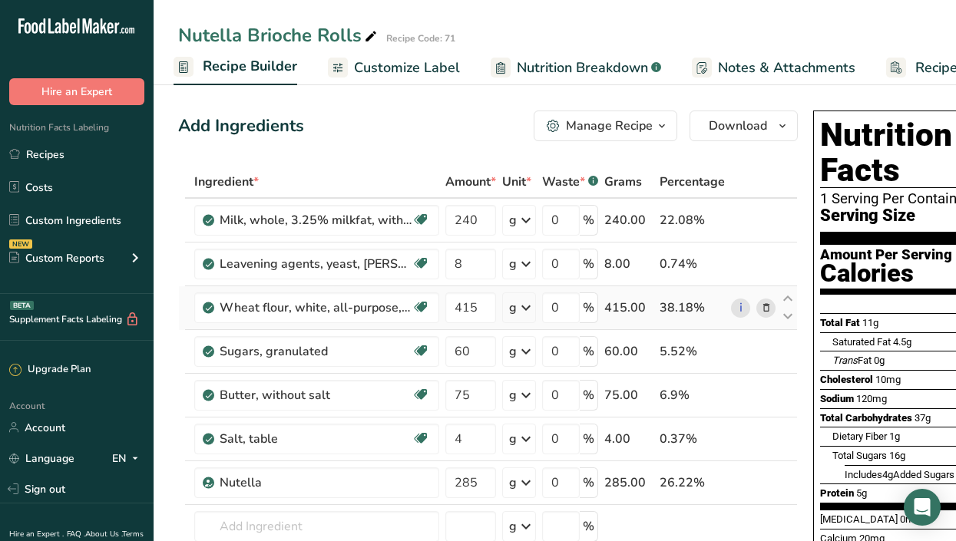
click at [762, 309] on icon at bounding box center [766, 308] width 11 height 16
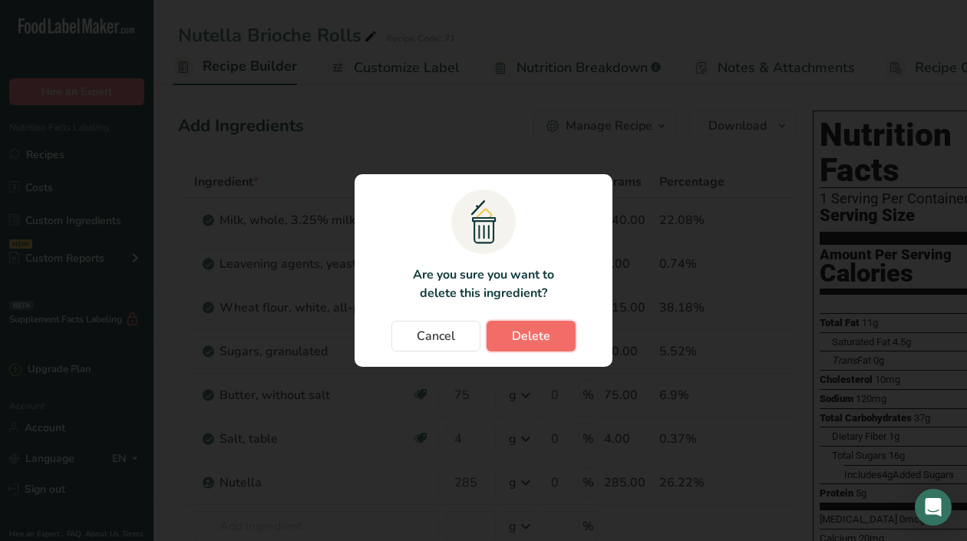
click at [533, 332] on span "Delete" at bounding box center [531, 336] width 38 height 18
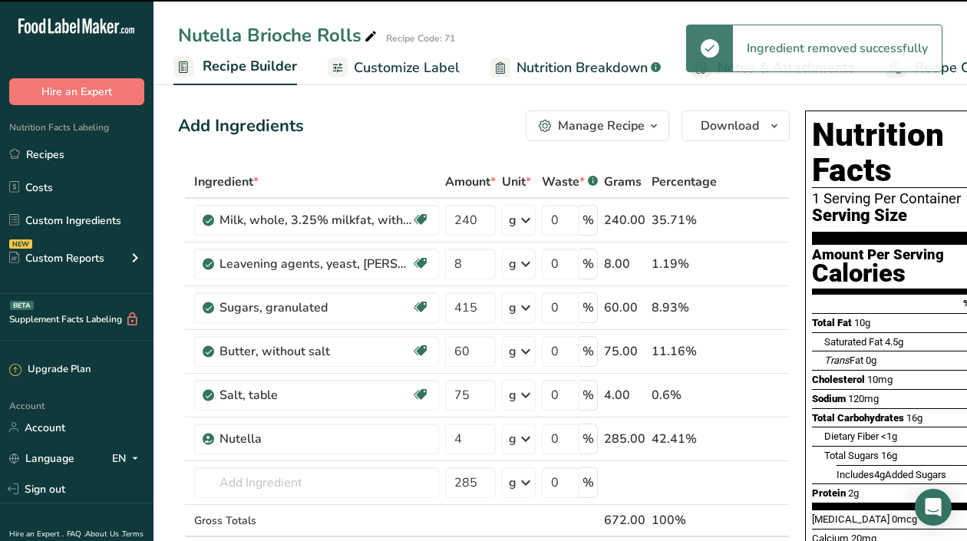
type input "60"
type input "75"
type input "4"
type input "285"
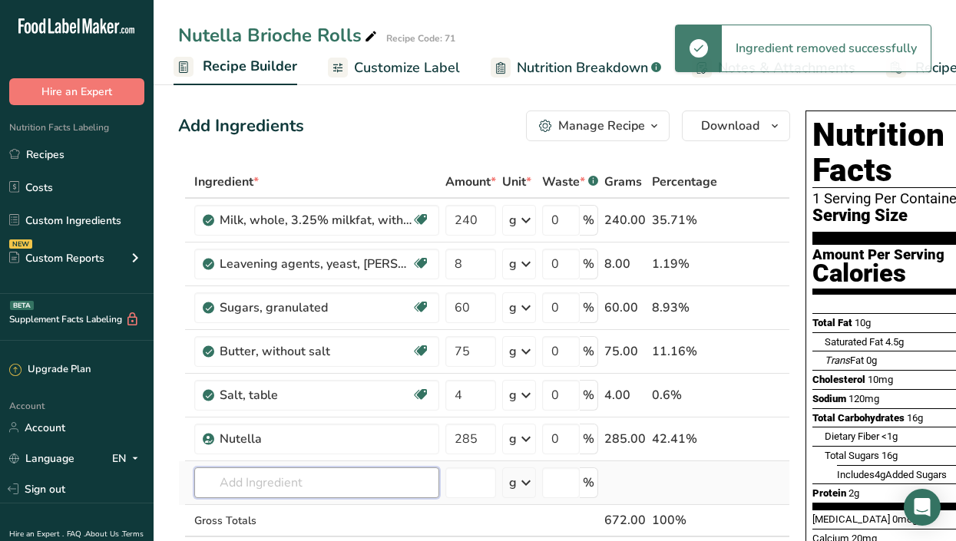
click at [295, 474] on input "text" at bounding box center [316, 482] width 245 height 31
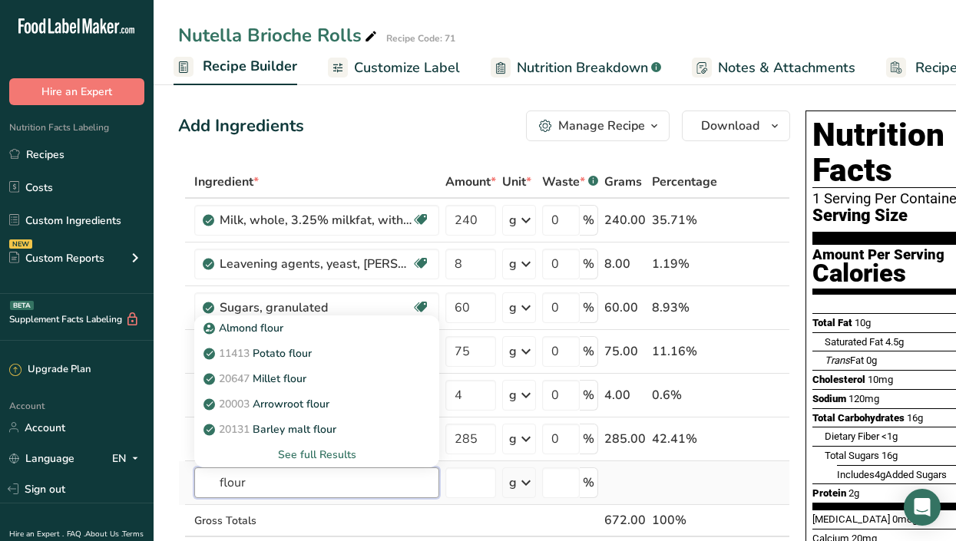
type input "flour"
click at [307, 448] on div "See full Results" at bounding box center [316, 455] width 220 height 16
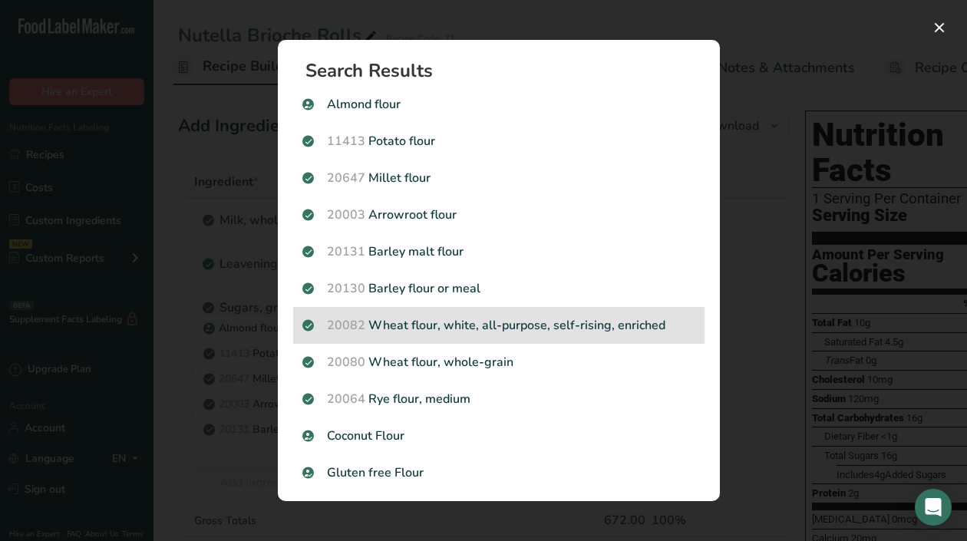
click at [490, 319] on p "20082 Wheat flour, white, all-purpose, self-rising, enriched" at bounding box center [498, 325] width 393 height 18
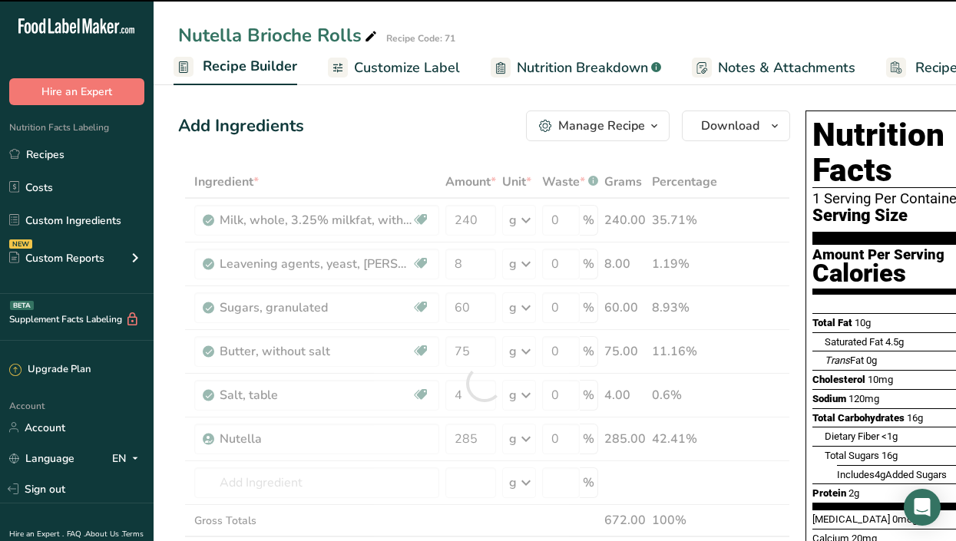
type input "0"
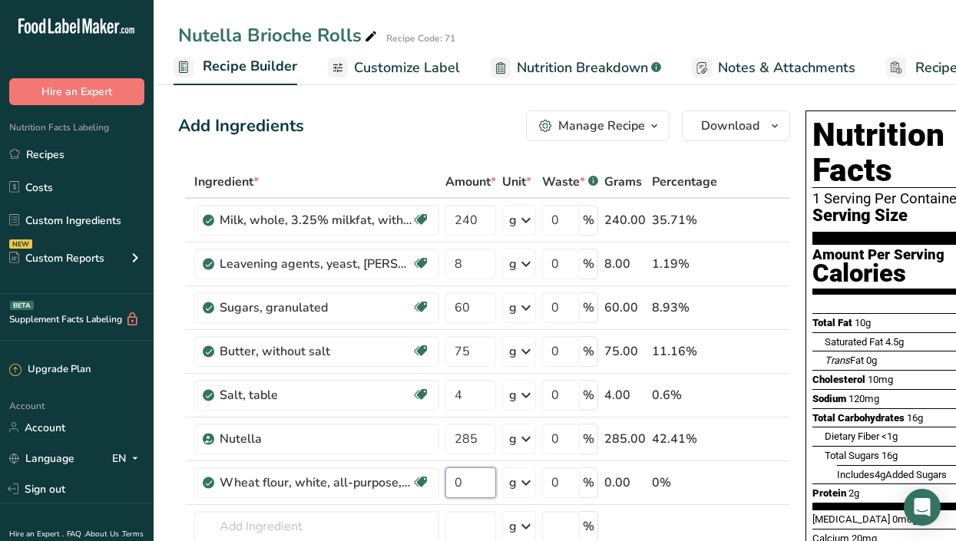
click at [477, 477] on input "0" at bounding box center [470, 482] width 51 height 31
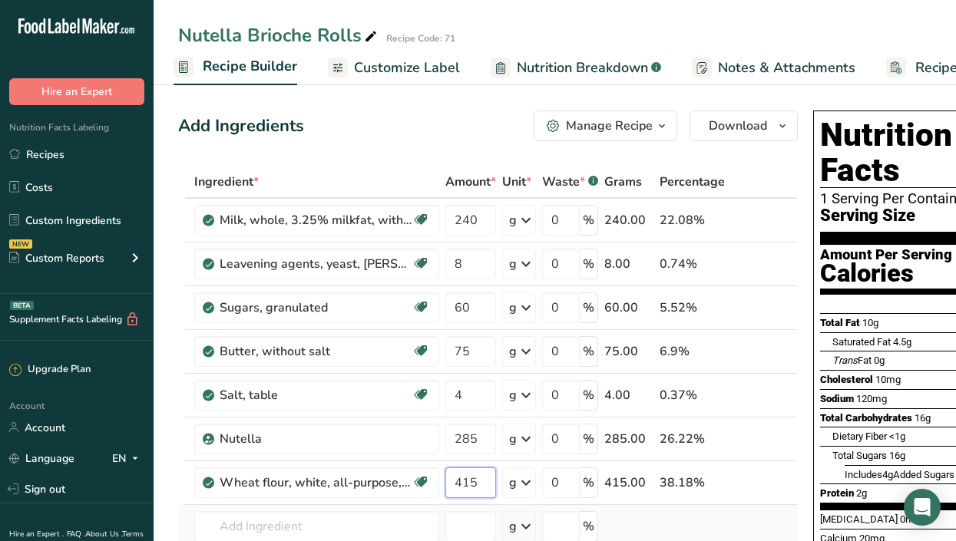
type input "415"
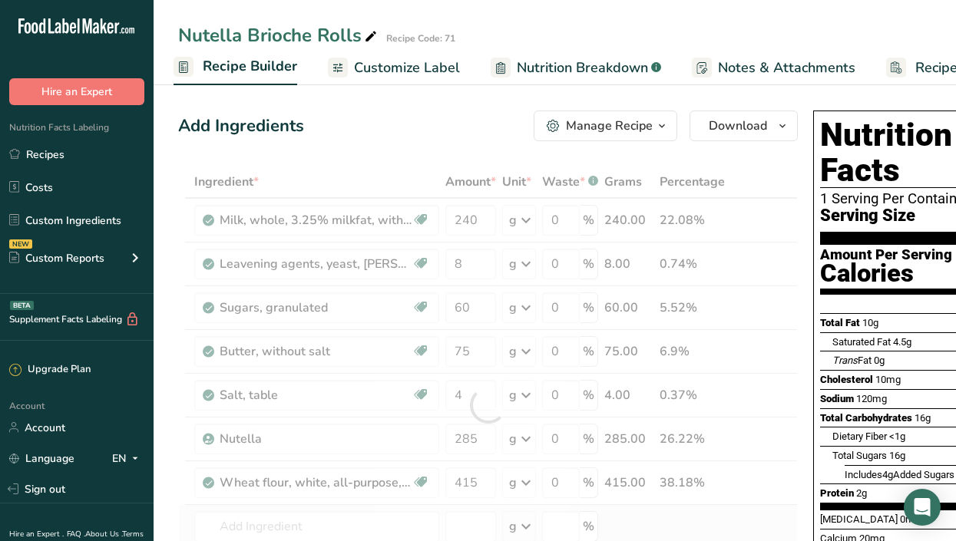
click at [722, 524] on div "Ingredient * Amount * Unit * Waste * .a-a{fill:#347362;}.b-a{fill:#fff;} Grams …" at bounding box center [487, 405] width 619 height 479
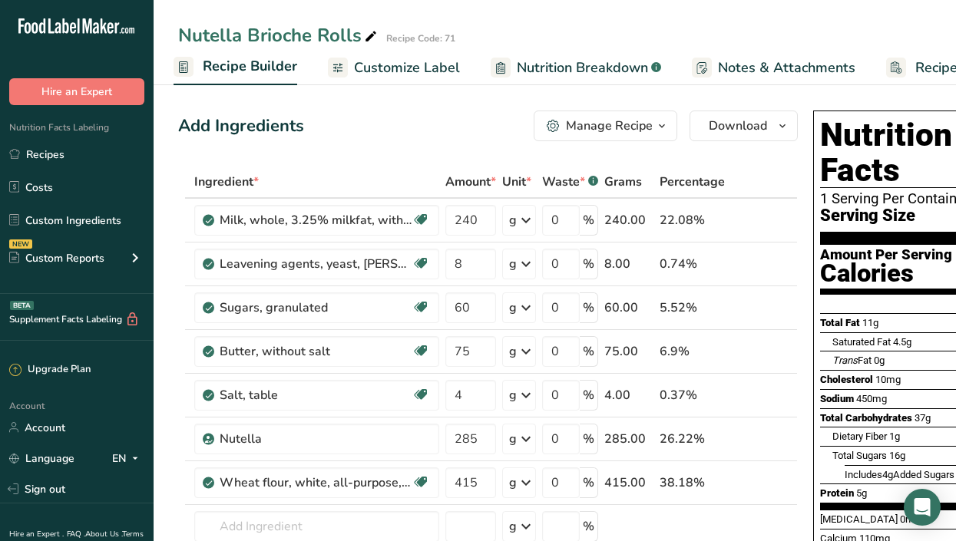
click at [931, 65] on span "Recipe Costing" at bounding box center [962, 68] width 94 height 21
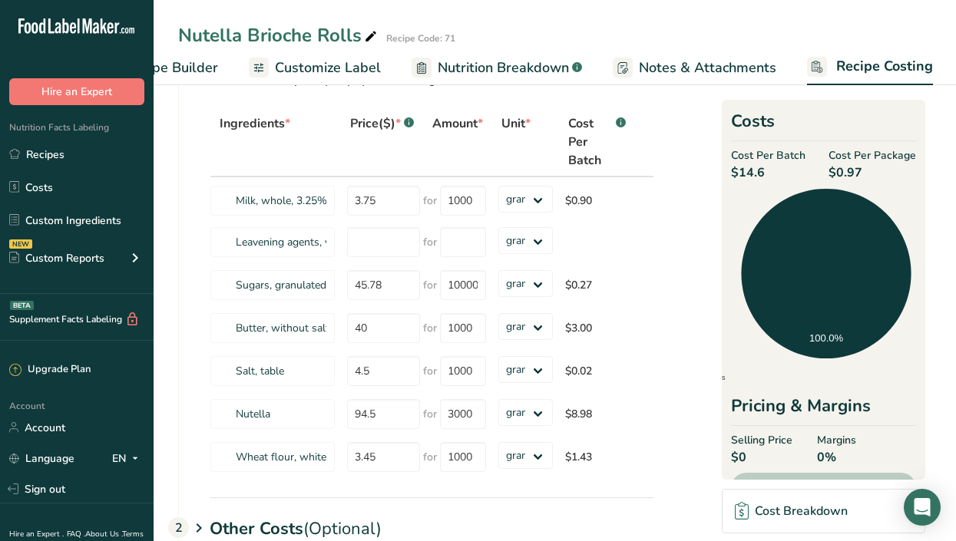
scroll to position [59, 0]
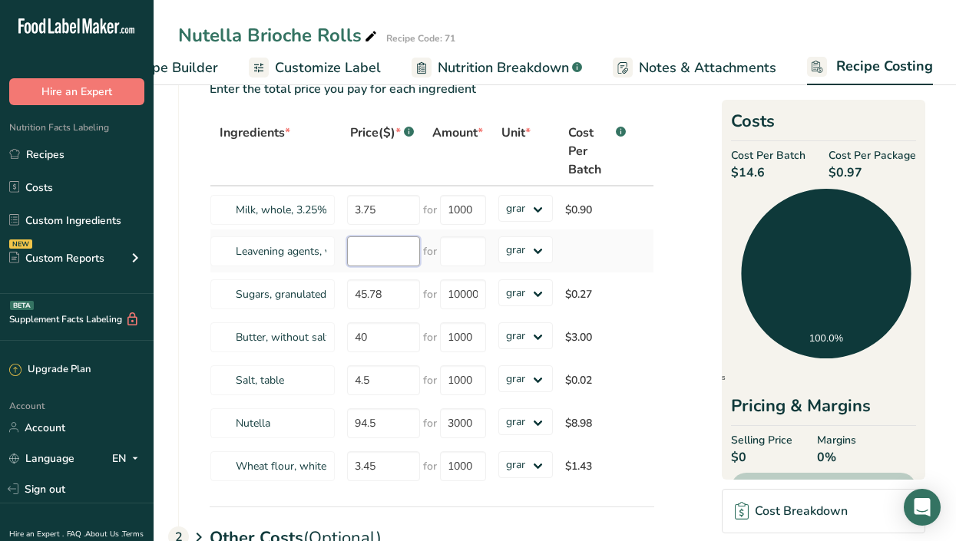
click at [388, 253] on input "number" at bounding box center [383, 251] width 73 height 30
type input "15"
click at [467, 250] on input "number" at bounding box center [463, 251] width 46 height 30
type input "500"
click at [678, 276] on section "Download Ingredient Costs 1 Enter the total price you pay for each ingredient I…" at bounding box center [554, 366] width 753 height 643
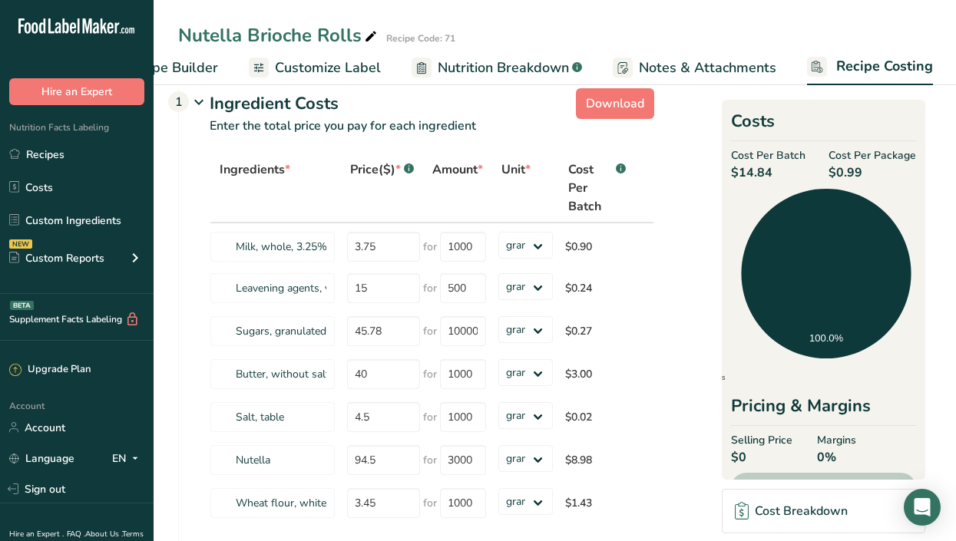
scroll to position [0, 0]
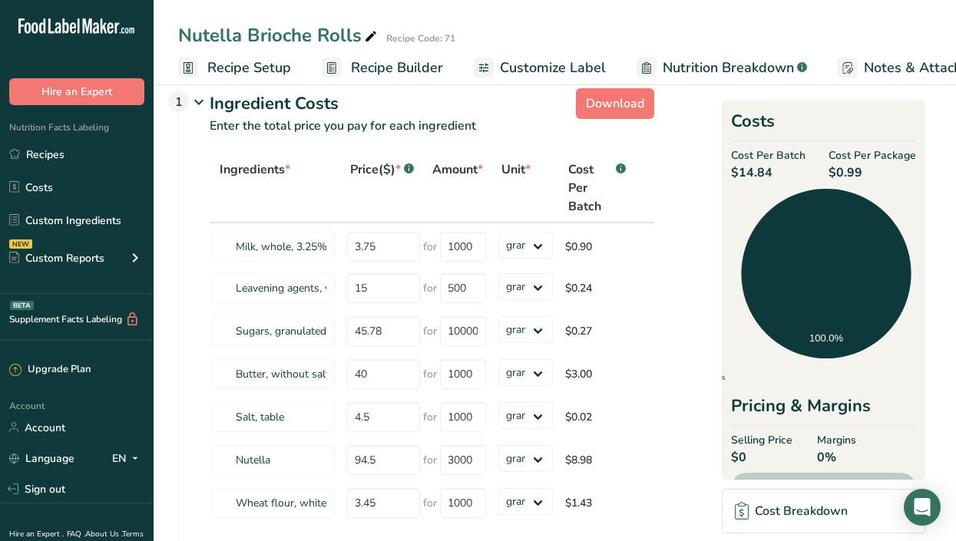
click at [371, 65] on span "Recipe Builder" at bounding box center [397, 68] width 92 height 21
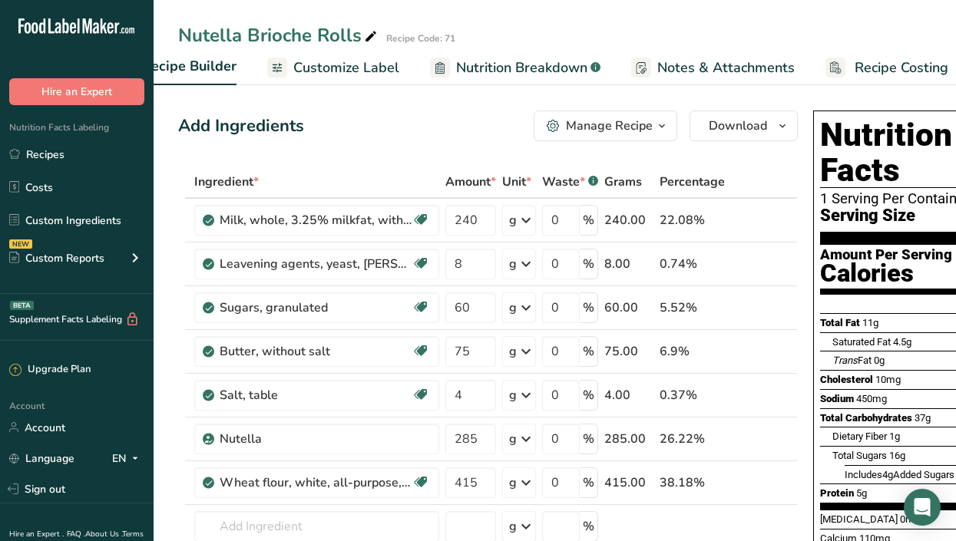
scroll to position [0, 225]
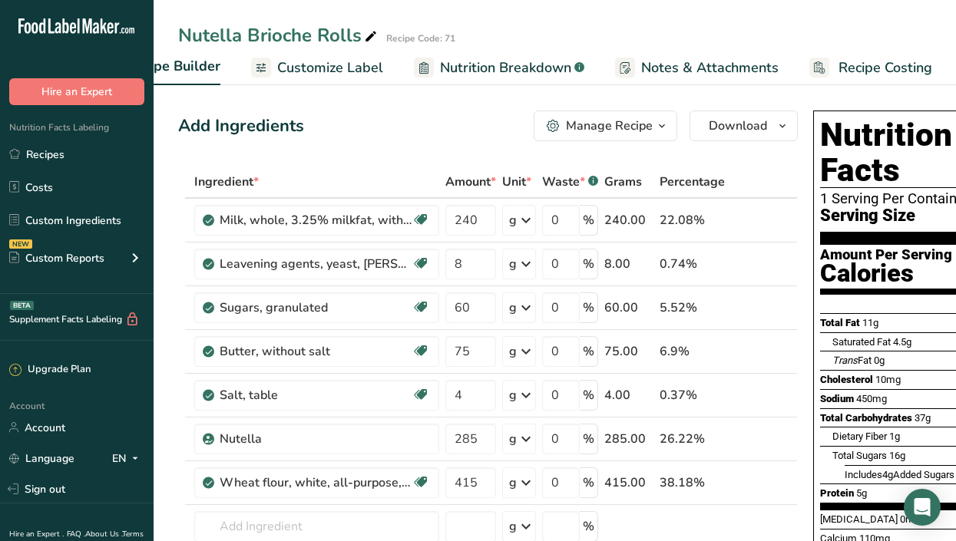
click at [876, 64] on span "Recipe Costing" at bounding box center [885, 68] width 94 height 21
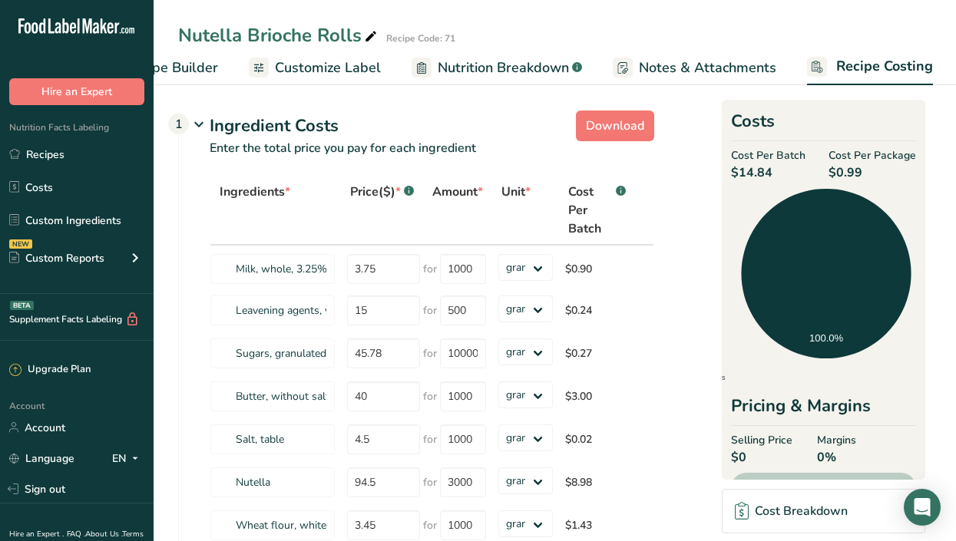
drag, startPoint x: 876, startPoint y: 64, endPoint x: 173, endPoint y: 61, distance: 703.8
click at [173, 61] on span "Recipe Builder" at bounding box center [172, 68] width 92 height 21
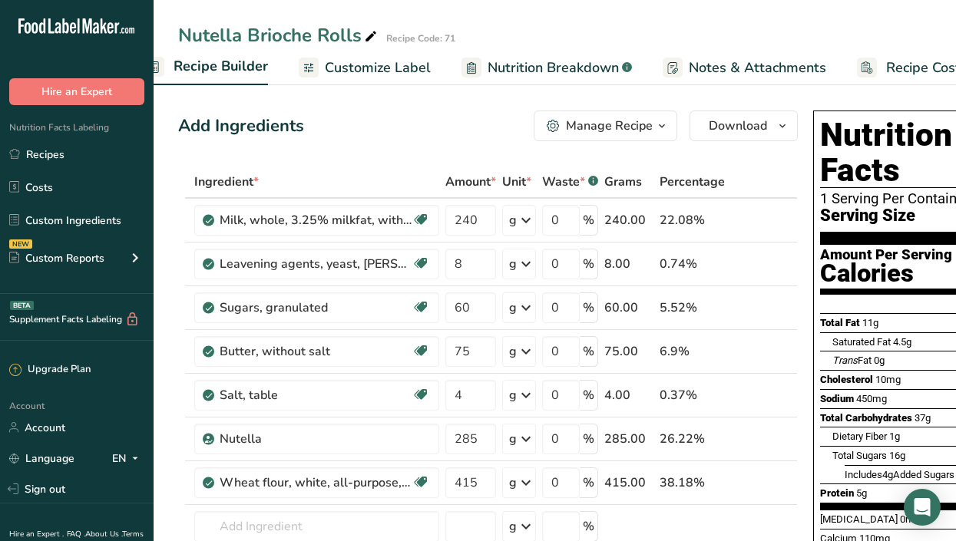
scroll to position [0, 148]
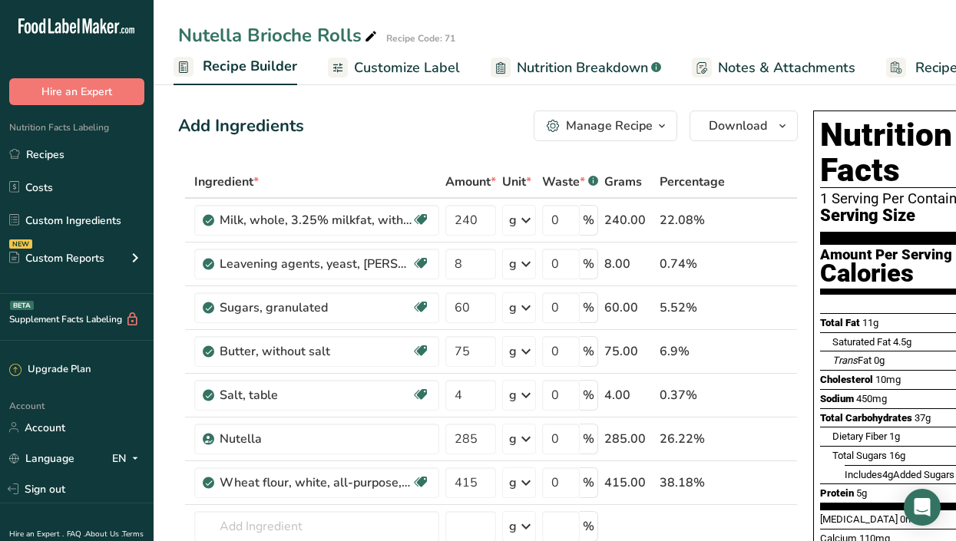
click at [660, 118] on icon "button" at bounding box center [661, 126] width 12 height 19
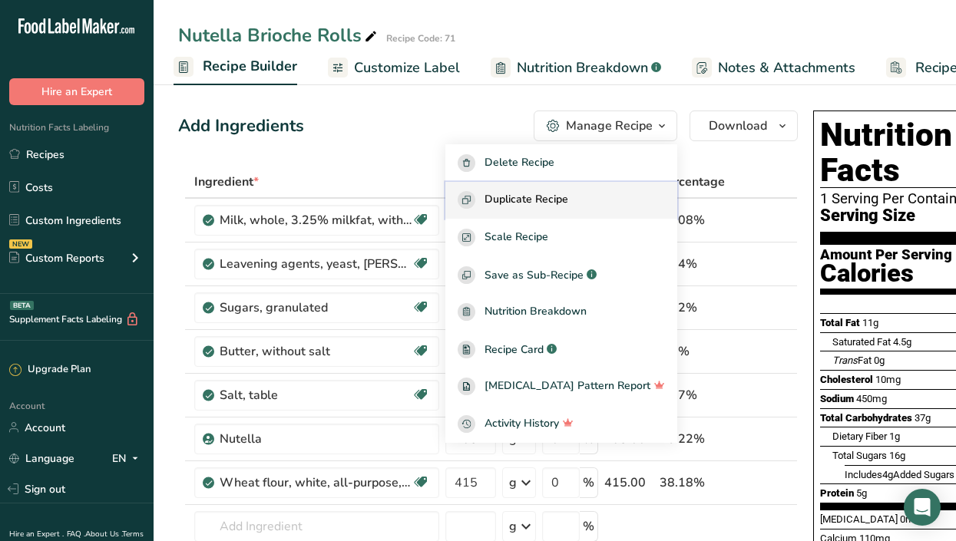
click at [613, 191] on div "Duplicate Recipe" at bounding box center [560, 200] width 207 height 18
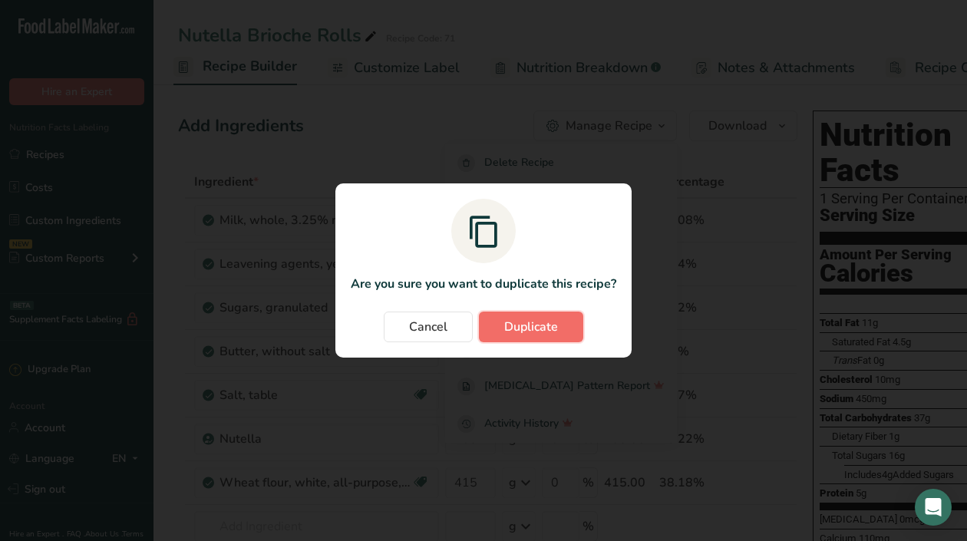
click at [518, 325] on span "Duplicate" at bounding box center [531, 327] width 54 height 18
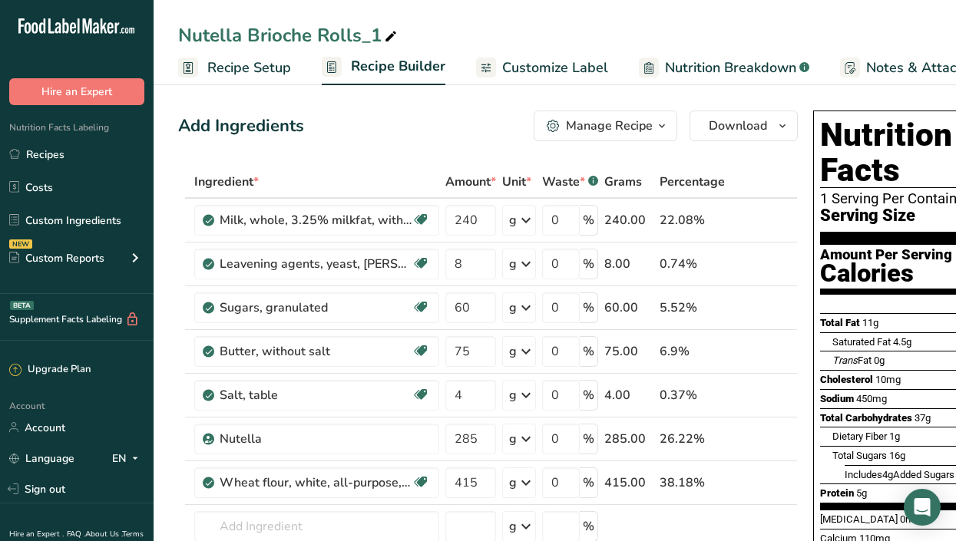
click at [235, 67] on span "Recipe Setup" at bounding box center [249, 68] width 84 height 21
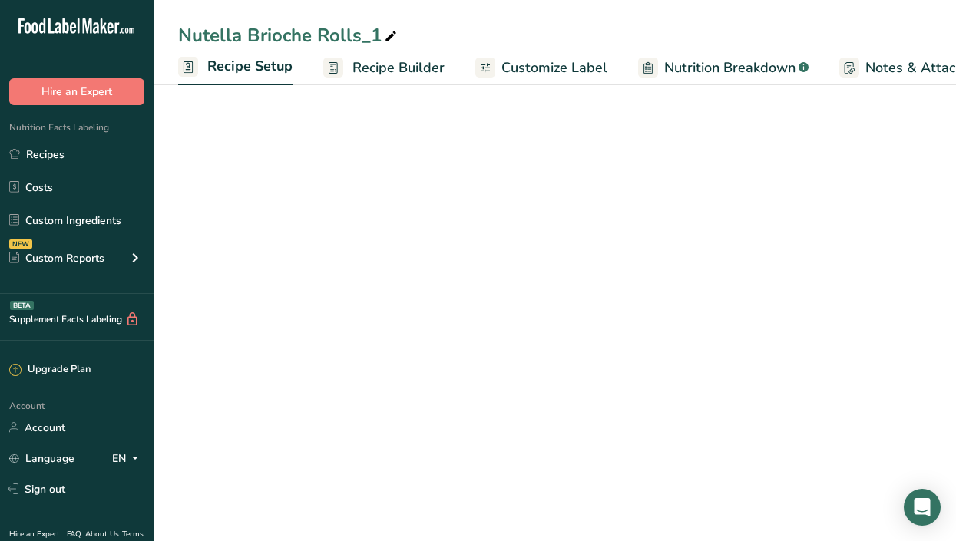
scroll to position [0, 5]
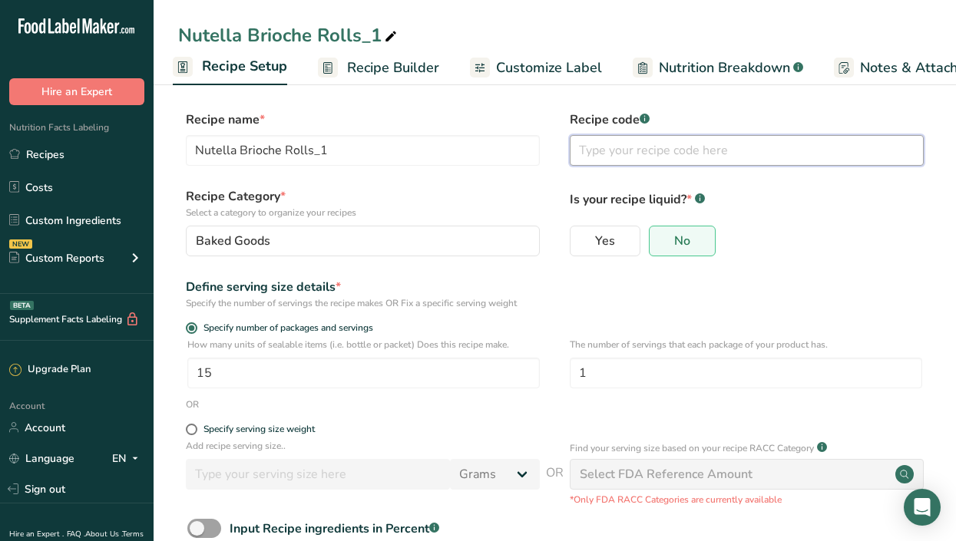
click at [616, 153] on input "text" at bounding box center [746, 150] width 354 height 31
type input "72"
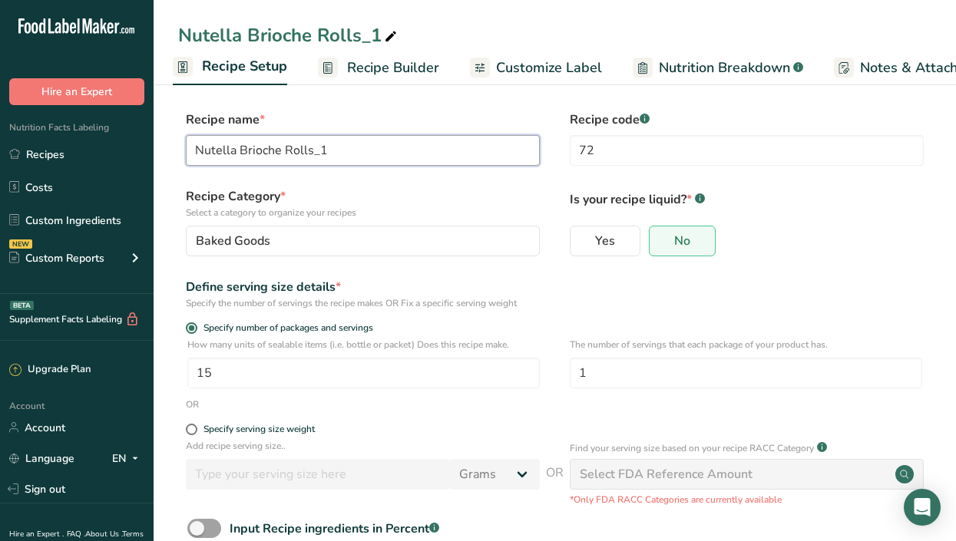
drag, startPoint x: 233, startPoint y: 147, endPoint x: 74, endPoint y: 134, distance: 160.2
click at [74, 134] on div ".a-20{fill:#fff;} Hire an Expert Nutrition Facts Labeling Recipes Costs Custom …" at bounding box center [478, 318] width 956 height 636
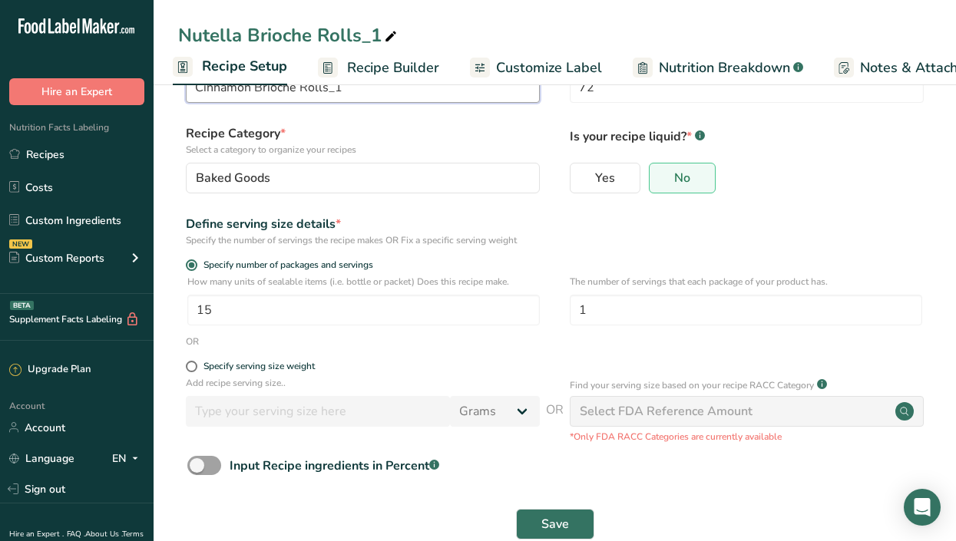
scroll to position [95, 0]
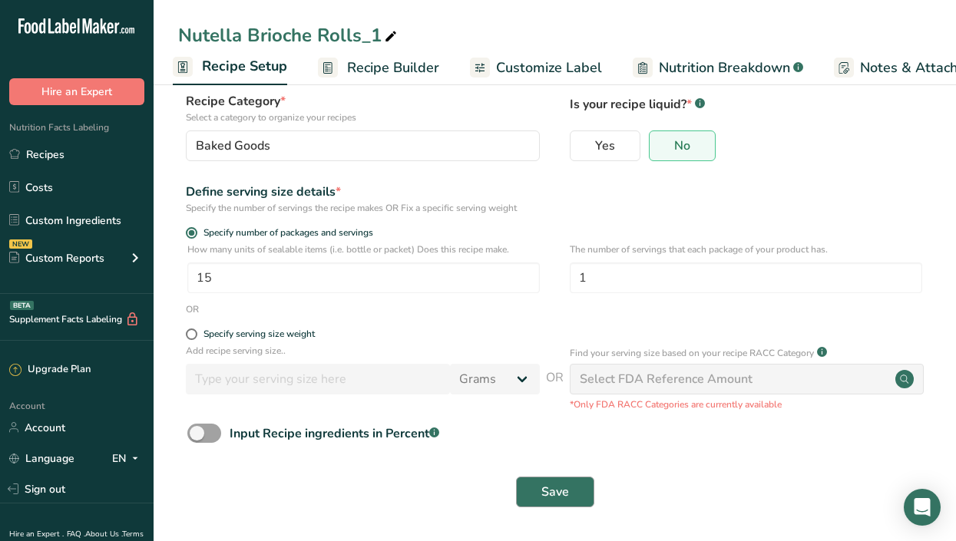
type input "Cinnamon Brioche Rolls_1"
click at [549, 500] on span "Save" at bounding box center [555, 492] width 28 height 18
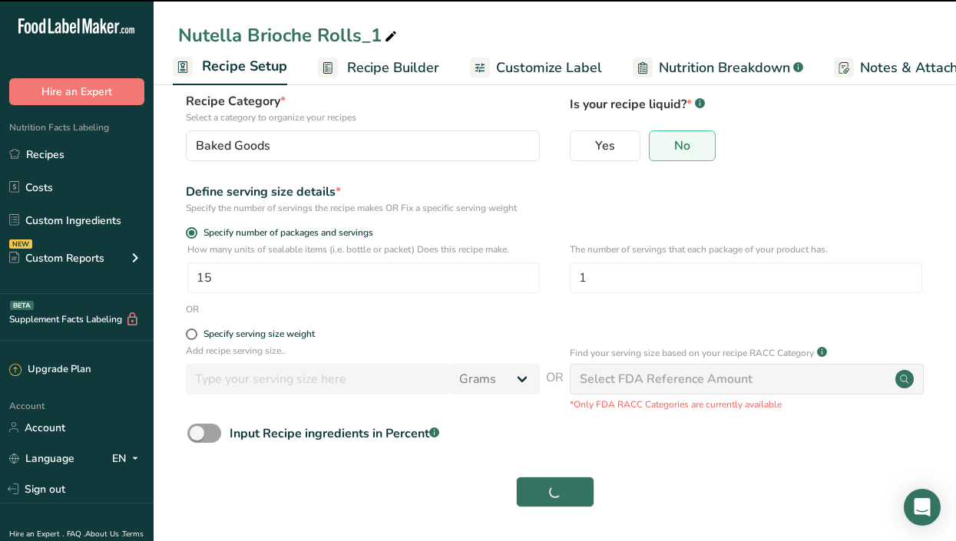
click at [351, 63] on span "Recipe Builder" at bounding box center [393, 68] width 92 height 21
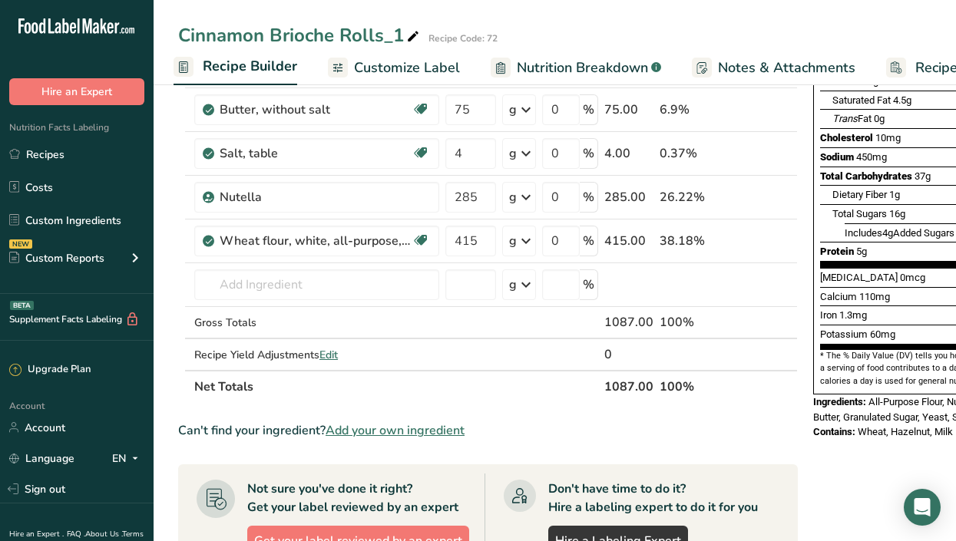
scroll to position [236, 0]
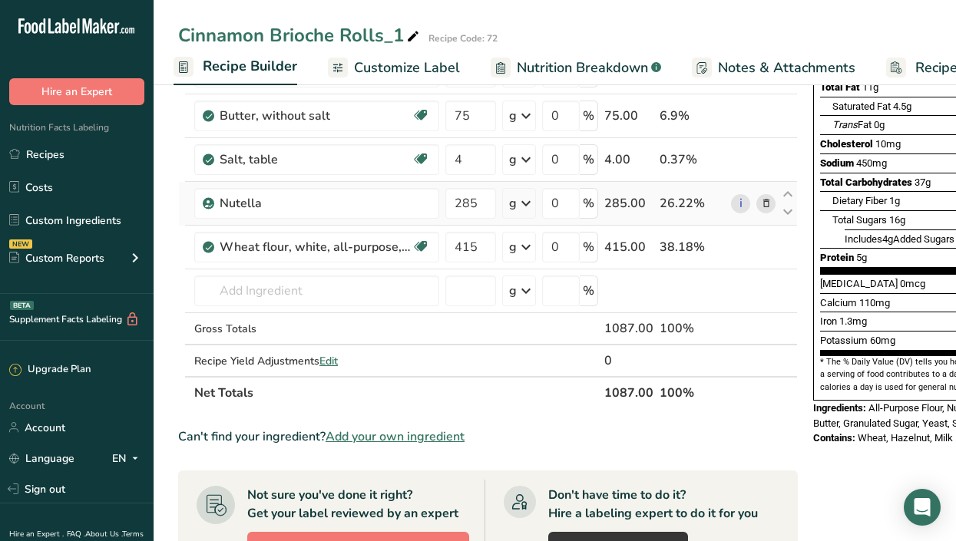
click at [771, 203] on span at bounding box center [766, 203] width 18 height 18
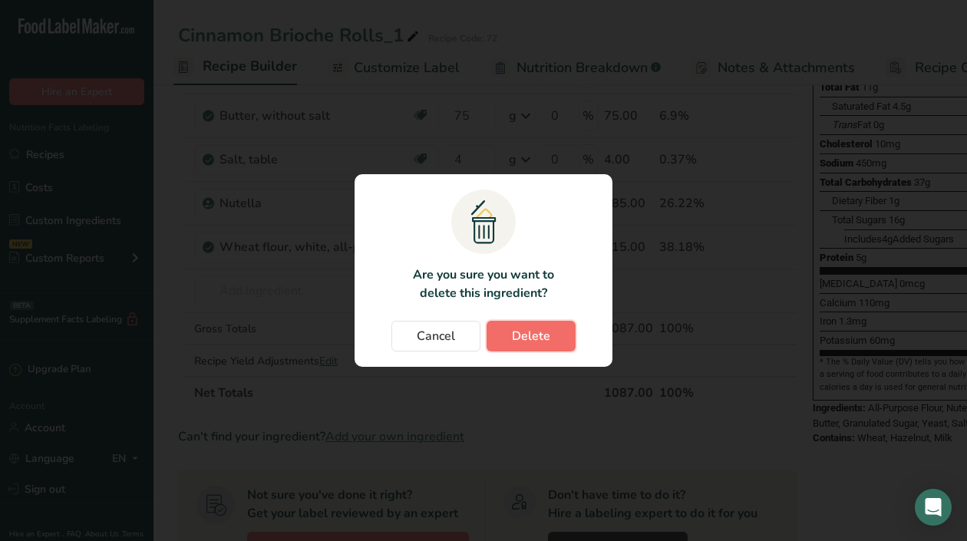
click at [522, 341] on span "Delete" at bounding box center [531, 336] width 38 height 18
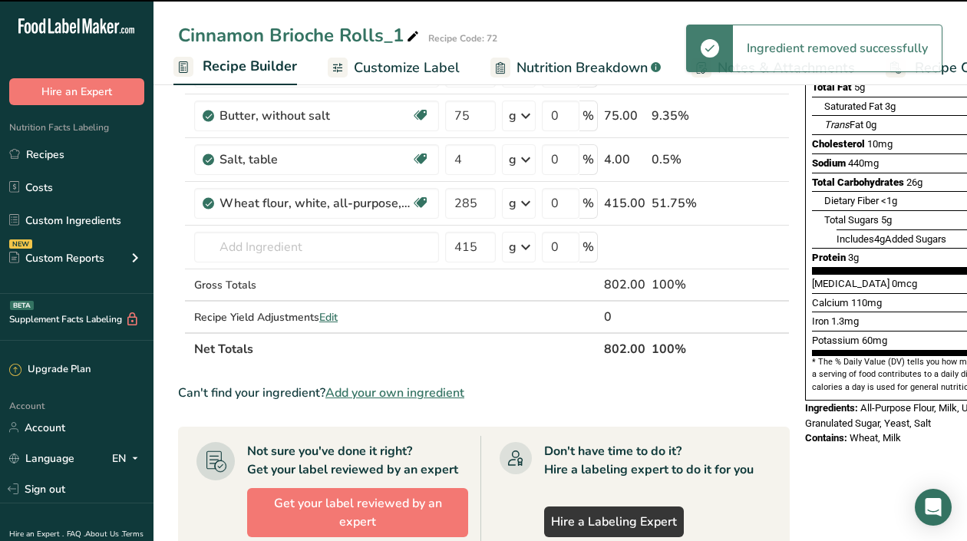
type input "415"
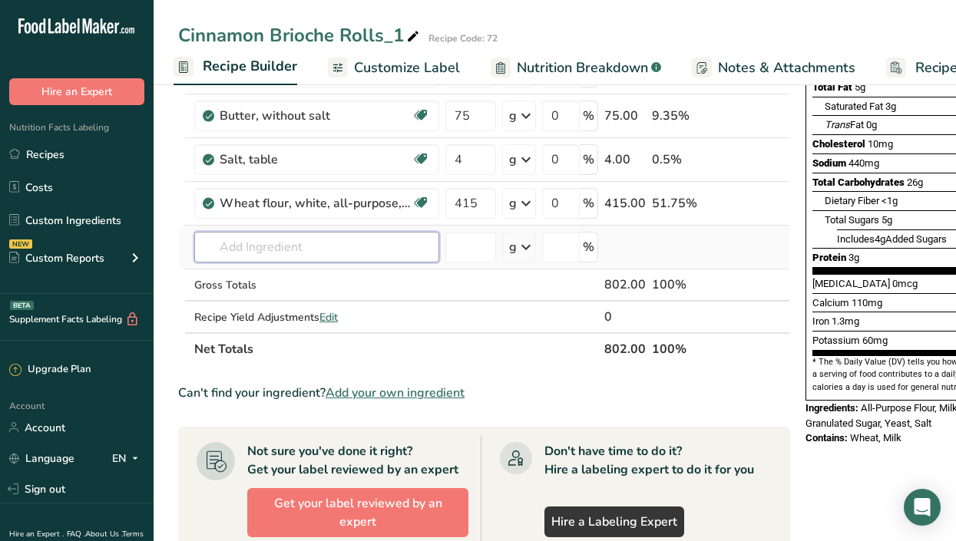
click at [250, 239] on input "text" at bounding box center [316, 247] width 245 height 31
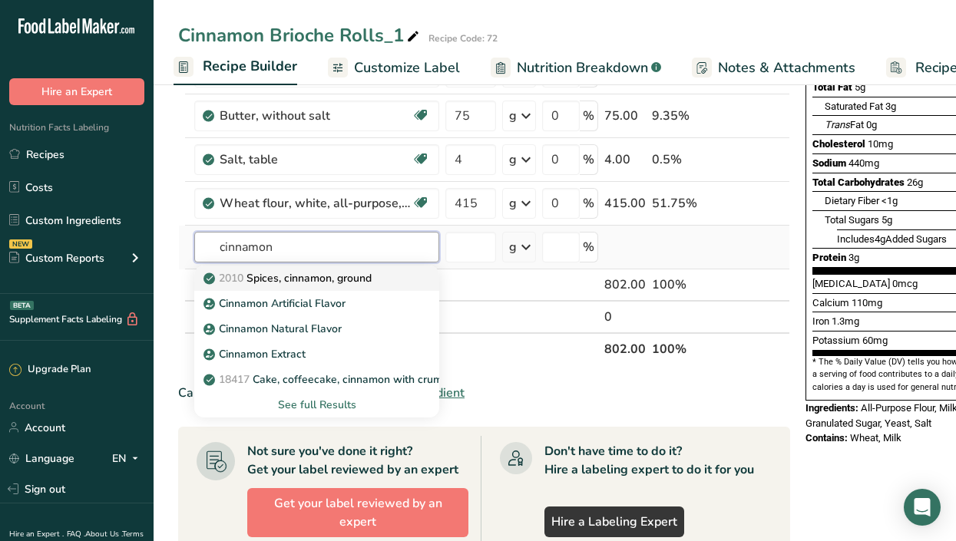
type input "cinnamon"
click at [356, 277] on p "2010 Spices, cinnamon, ground" at bounding box center [288, 278] width 165 height 16
type input "Spices, cinnamon, ground"
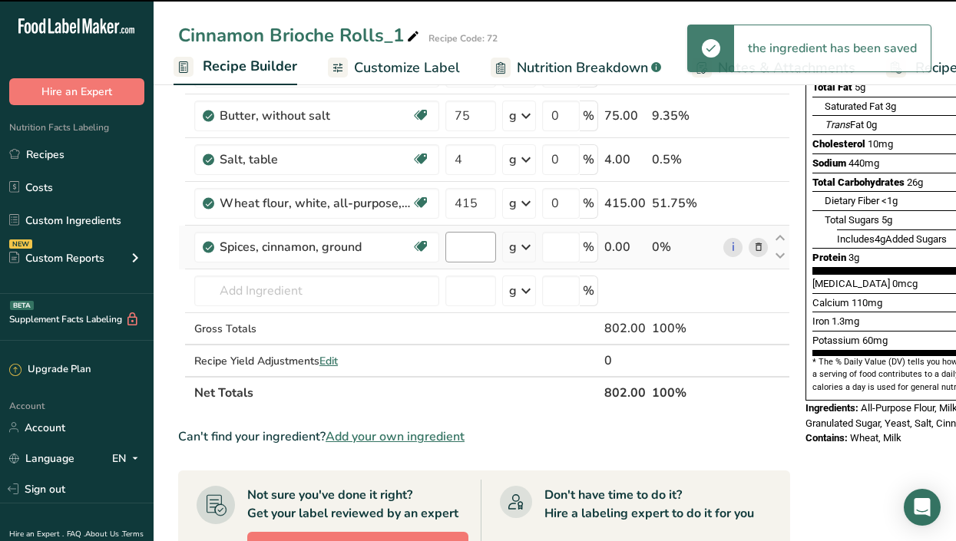
type input "0"
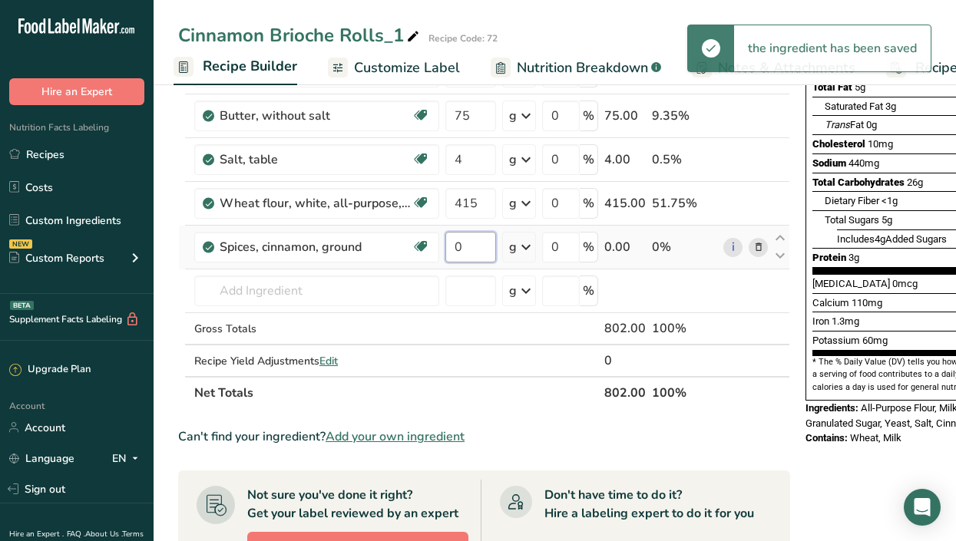
click at [470, 252] on input "0" at bounding box center [470, 247] width 51 height 31
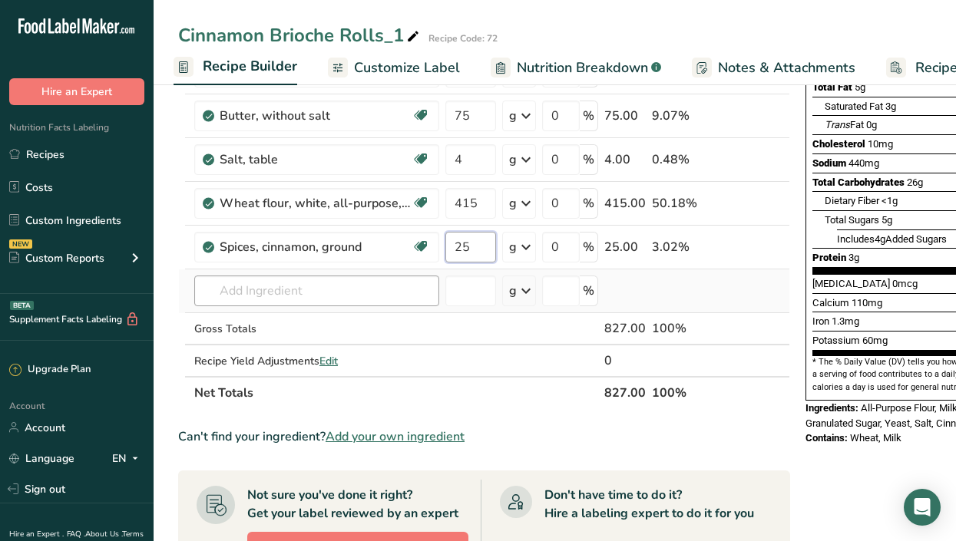
type input "25"
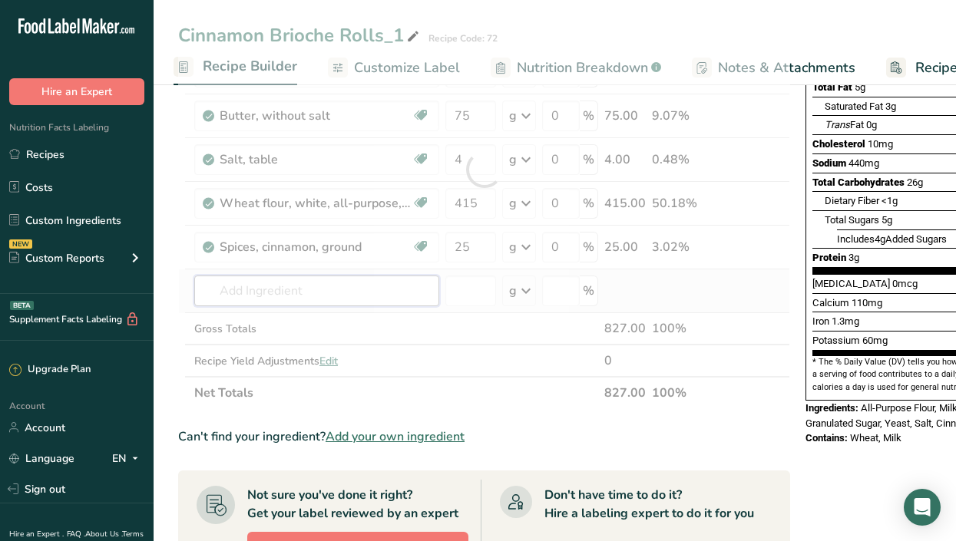
click at [274, 295] on div "Ingredient * Amount * Unit * Waste * .a-a{fill:#347362;}.b-a{fill:#fff;} Grams …" at bounding box center [484, 169] width 612 height 479
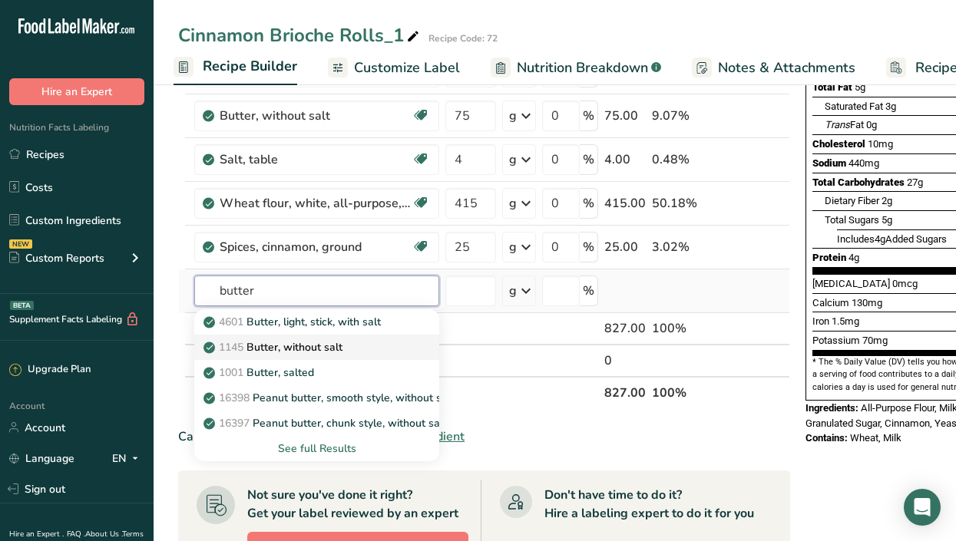
type input "butter"
click at [319, 348] on p "1145 Butter, without salt" at bounding box center [274, 347] width 136 height 16
type input "Butter, without salt"
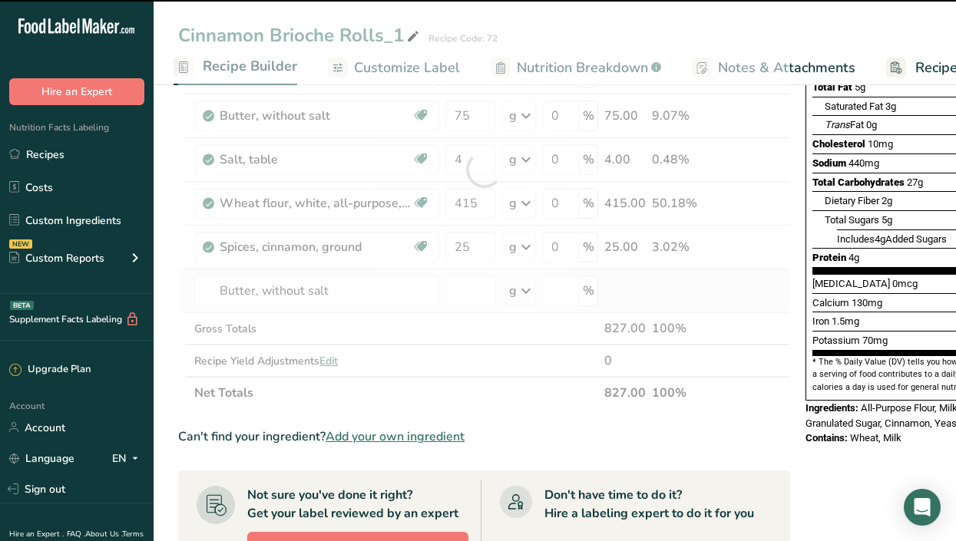
type input "0"
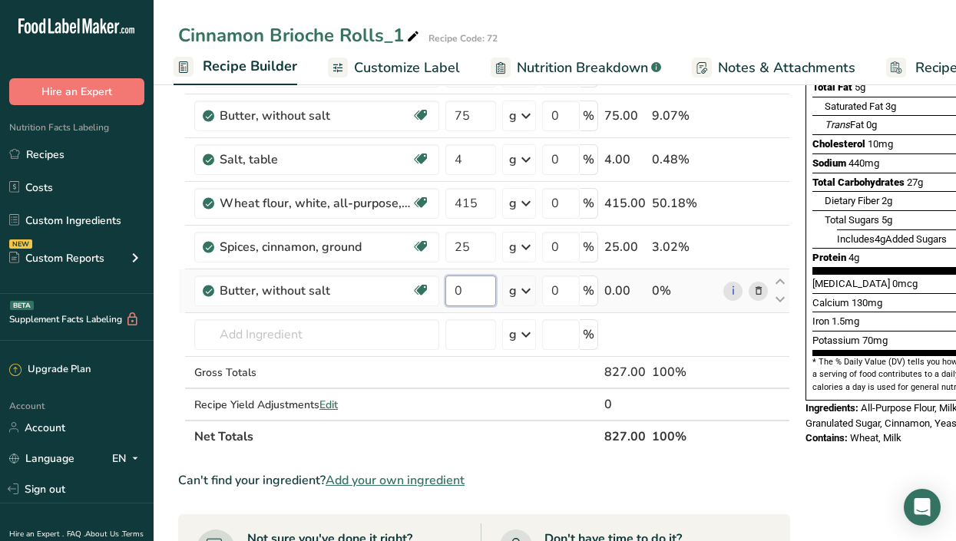
click at [470, 296] on input "0" at bounding box center [470, 291] width 51 height 31
type input "5"
type input "60"
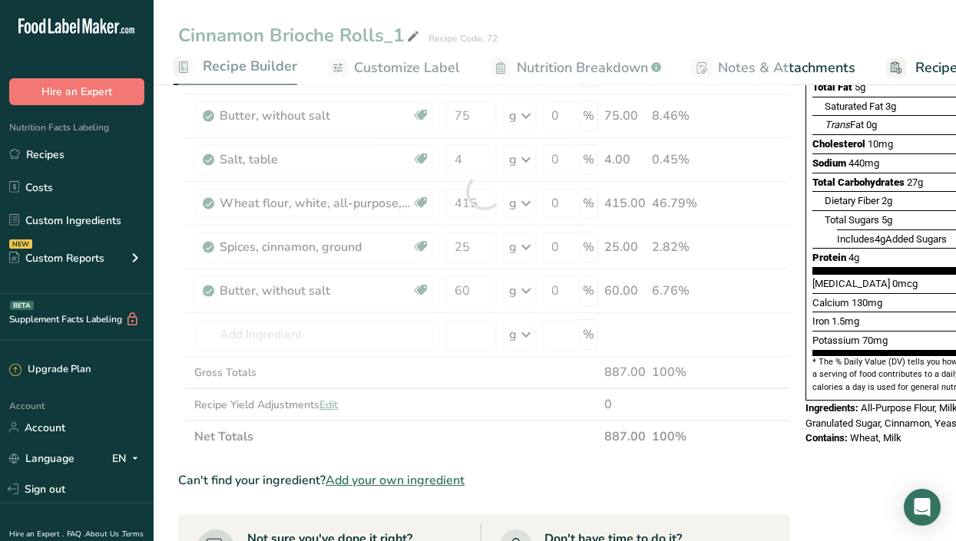
click at [534, 439] on div "Ingredient * Amount * Unit * Waste * .a-a{fill:#347362;}.b-a{fill:#fff;} Grams …" at bounding box center [484, 191] width 612 height 523
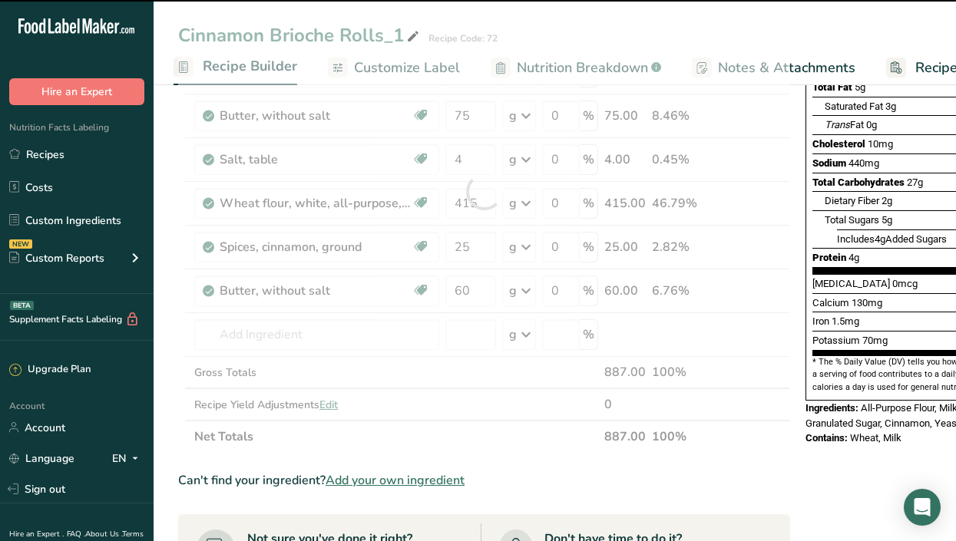
click at [534, 439] on th "Net Totals" at bounding box center [396, 436] width 410 height 32
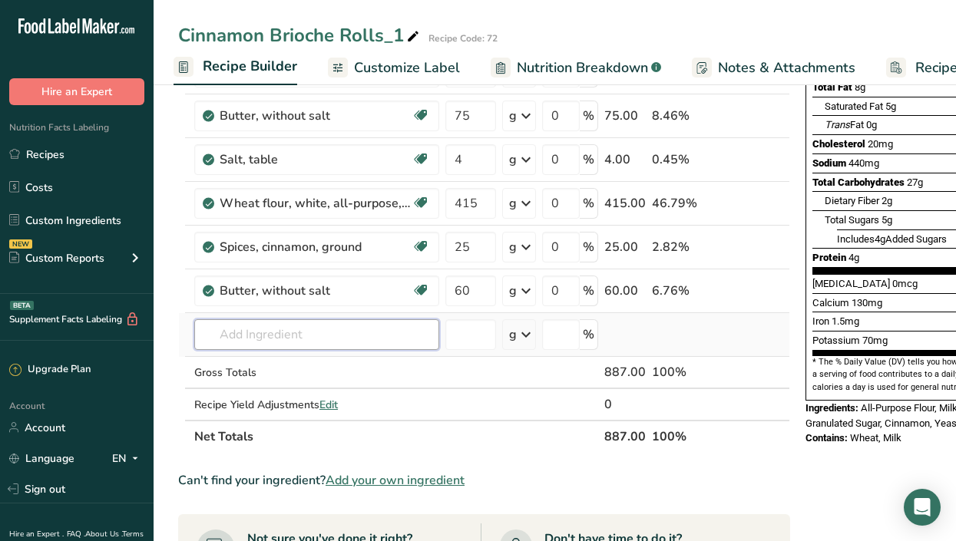
click at [320, 339] on input "text" at bounding box center [316, 334] width 245 height 31
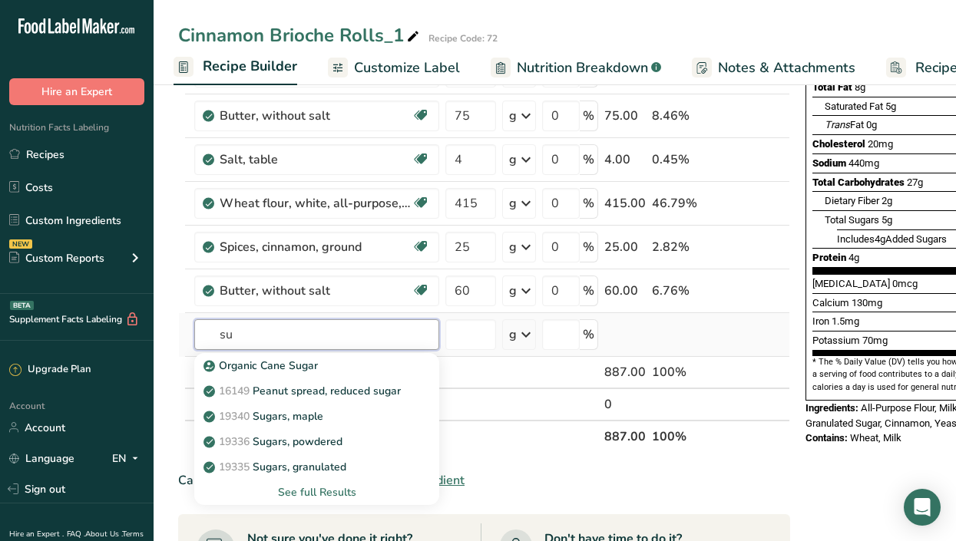
type input "s"
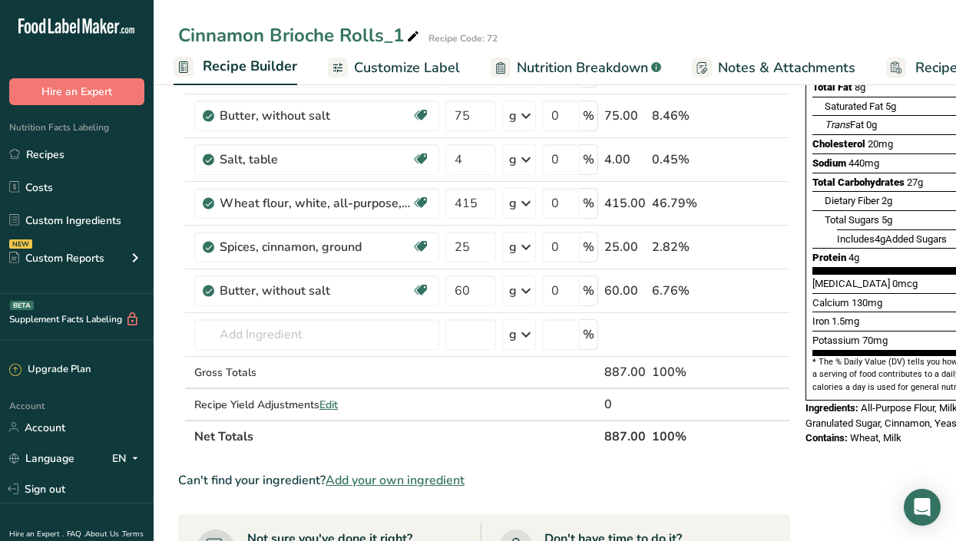
click at [826, 446] on div "Nutrition Facts 1 Serving Per Container Serving Size 59g Amount Per Serving Cal…" at bounding box center [922, 429] width 246 height 1121
click at [431, 63] on span "Customize Label" at bounding box center [407, 68] width 106 height 21
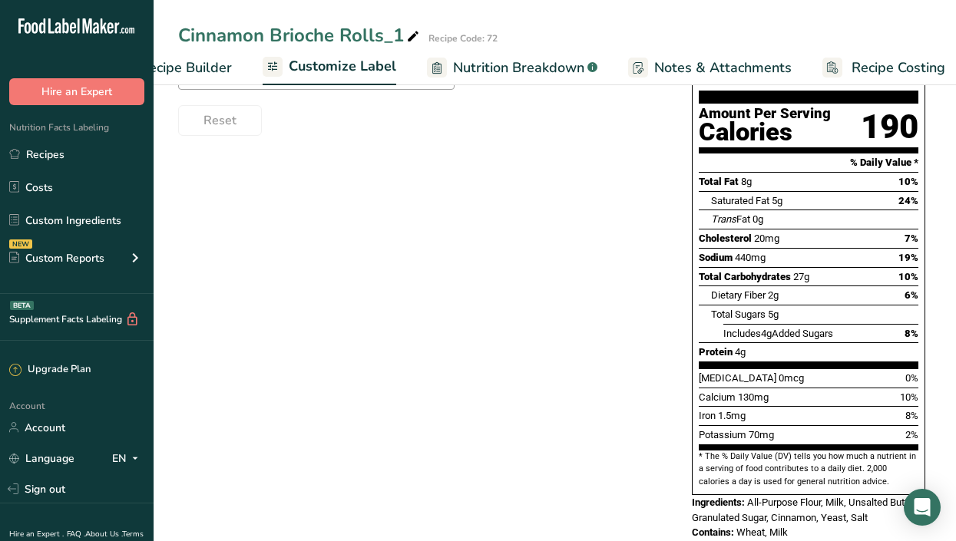
scroll to position [0, 225]
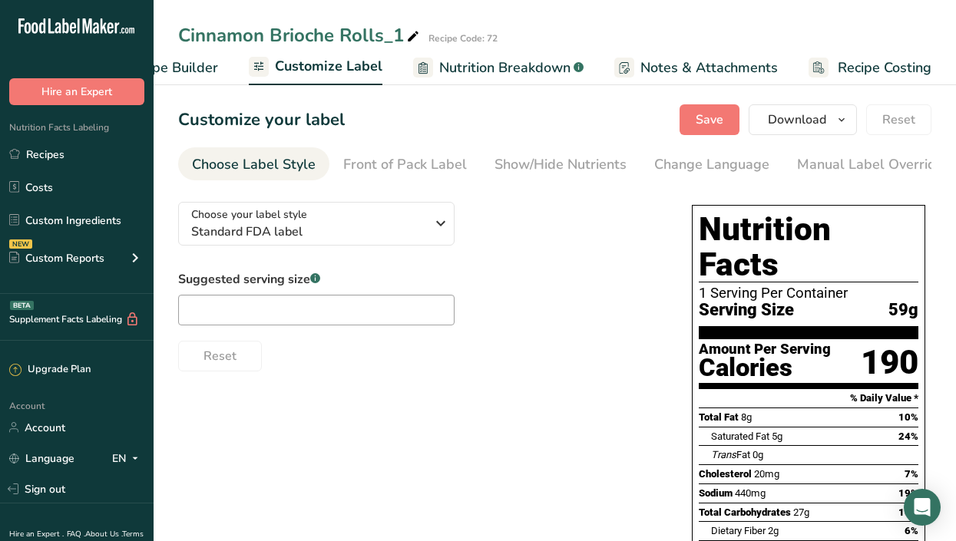
click at [898, 65] on span "Recipe Costing" at bounding box center [884, 68] width 94 height 21
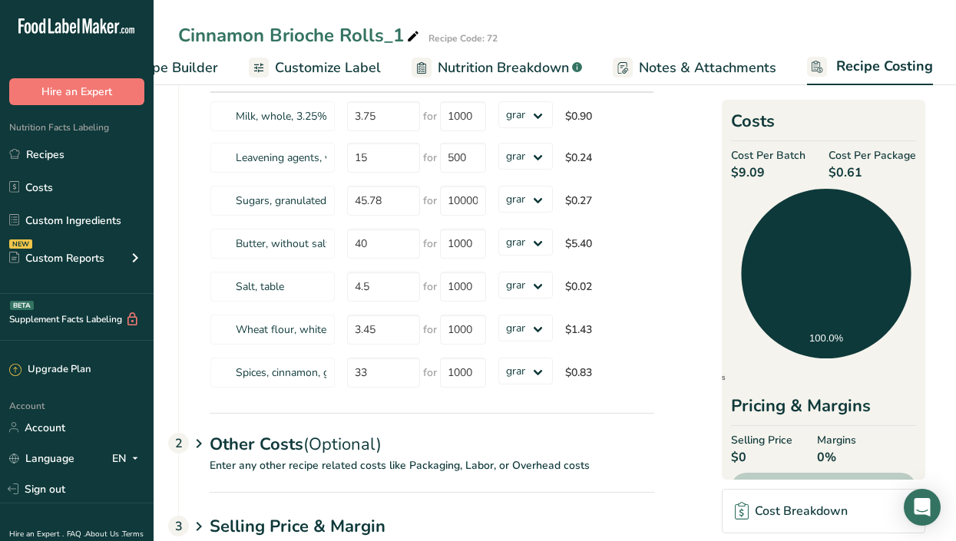
scroll to position [126, 0]
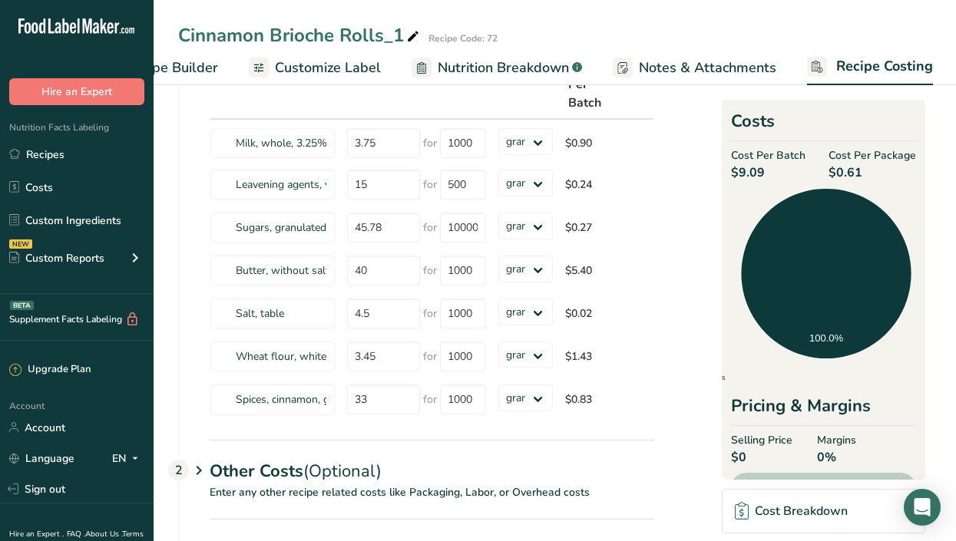
click at [238, 97] on th "Ingredients *" at bounding box center [275, 85] width 130 height 69
click at [244, 105] on th "Ingredients *" at bounding box center [275, 85] width 130 height 69
click at [245, 101] on th "Ingredients *" at bounding box center [275, 85] width 130 height 69
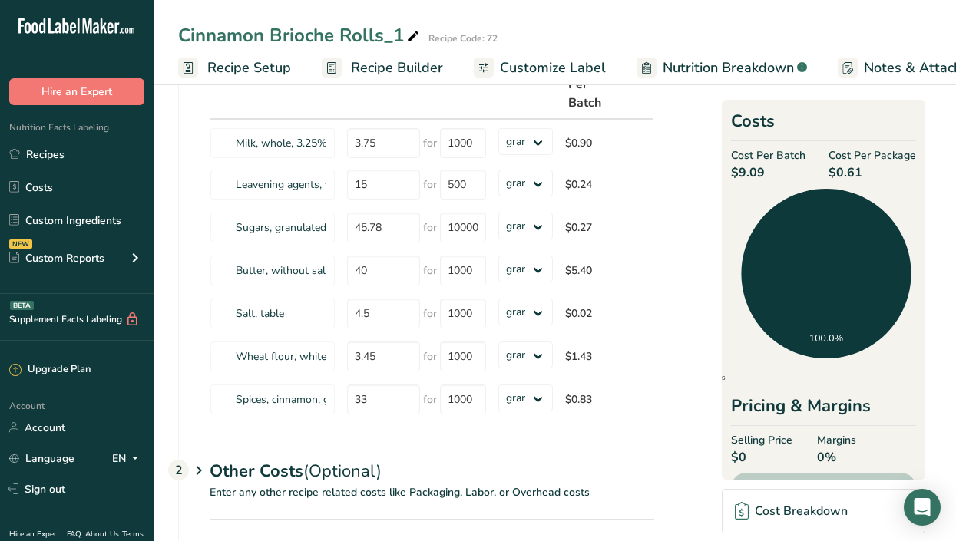
click at [394, 58] on span "Recipe Builder" at bounding box center [397, 68] width 92 height 21
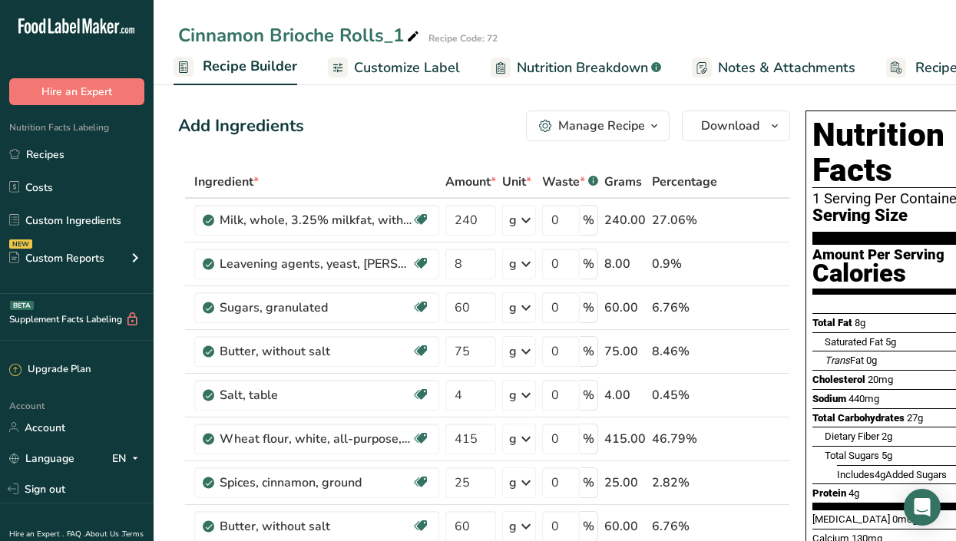
click at [649, 134] on icon "button" at bounding box center [654, 126] width 12 height 19
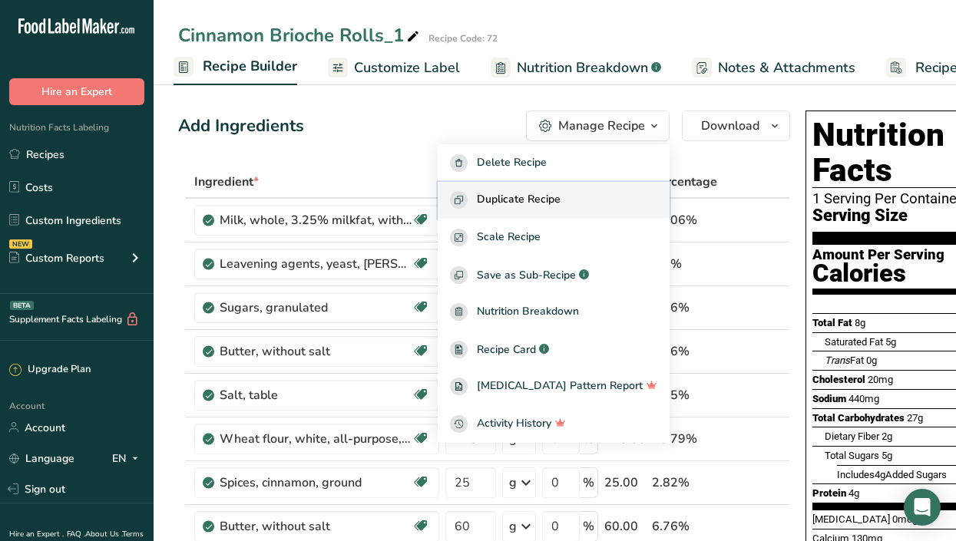
click at [586, 200] on div "Duplicate Recipe" at bounding box center [553, 200] width 207 height 18
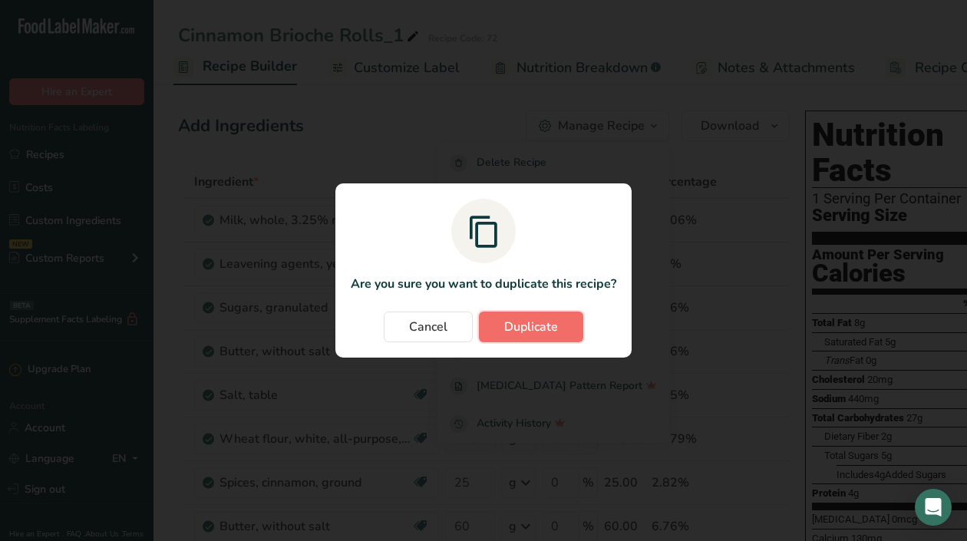
click at [533, 331] on span "Duplicate" at bounding box center [531, 327] width 54 height 18
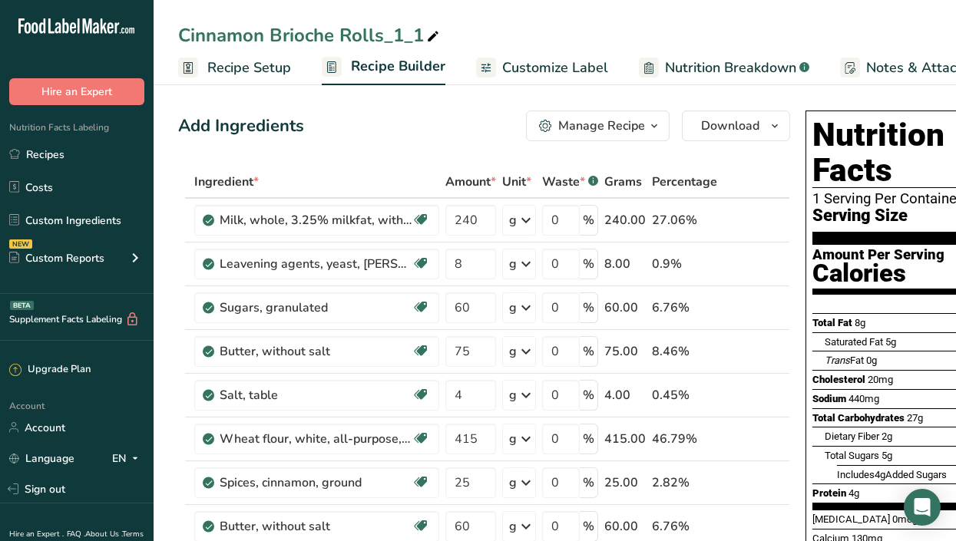
click at [256, 71] on span "Recipe Setup" at bounding box center [249, 68] width 84 height 21
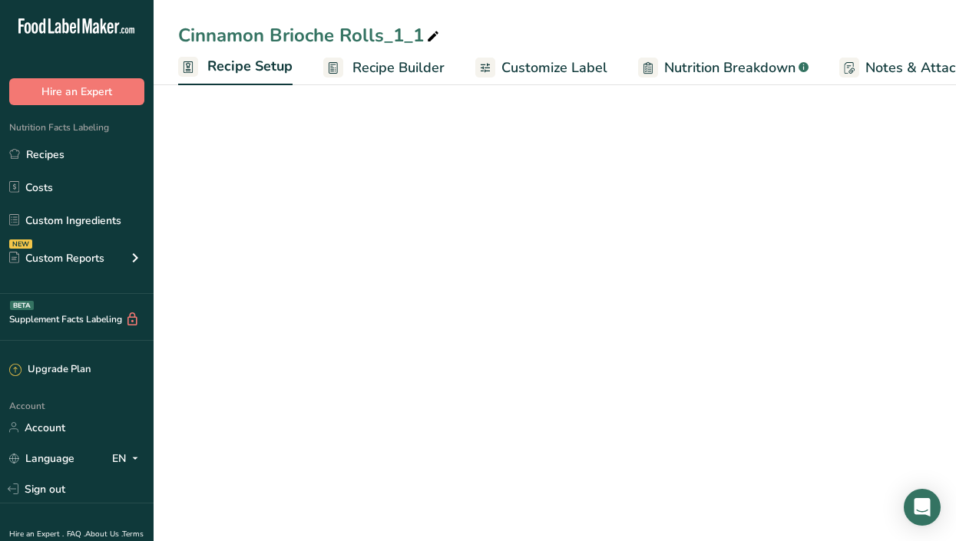
scroll to position [0, 5]
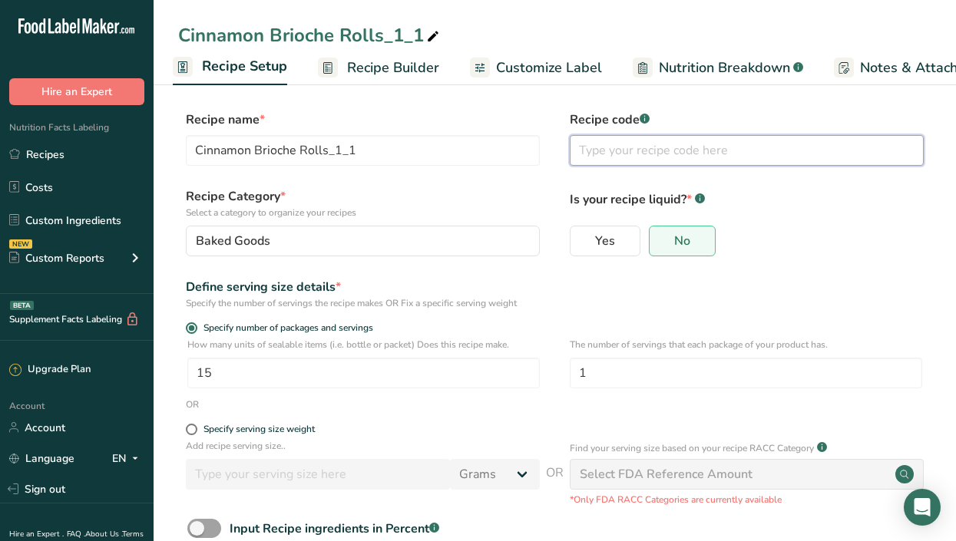
click at [612, 137] on input "text" at bounding box center [746, 150] width 354 height 31
type input "73"
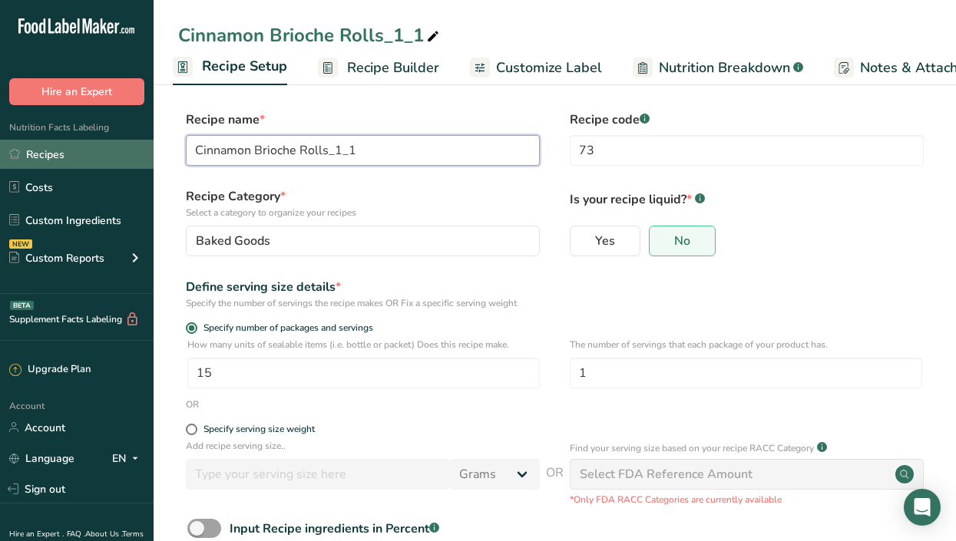
drag, startPoint x: 358, startPoint y: 150, endPoint x: 48, endPoint y: 157, distance: 309.4
click at [48, 157] on div ".a-20{fill:#fff;} Hire an Expert Nutrition Facts Labeling Recipes Costs Custom …" at bounding box center [478, 318] width 956 height 636
type input "Brioche loaf with chocolate chips"
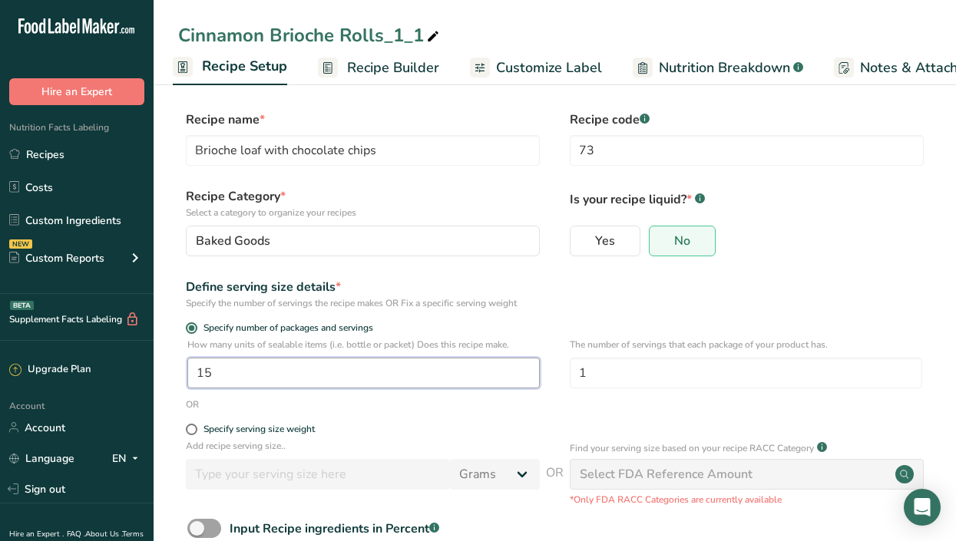
click at [361, 385] on input "15" at bounding box center [363, 373] width 352 height 31
type input "1"
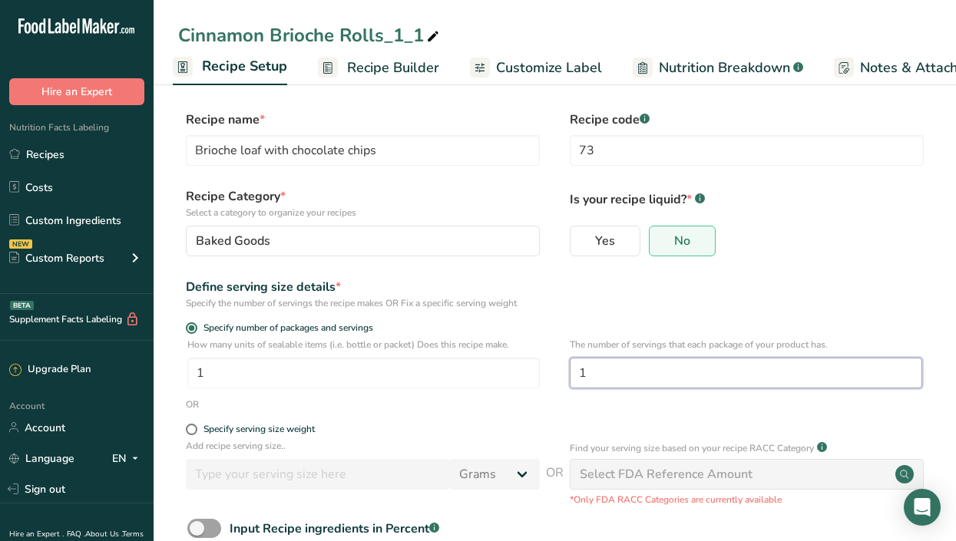
click at [612, 378] on input "1" at bounding box center [745, 373] width 352 height 31
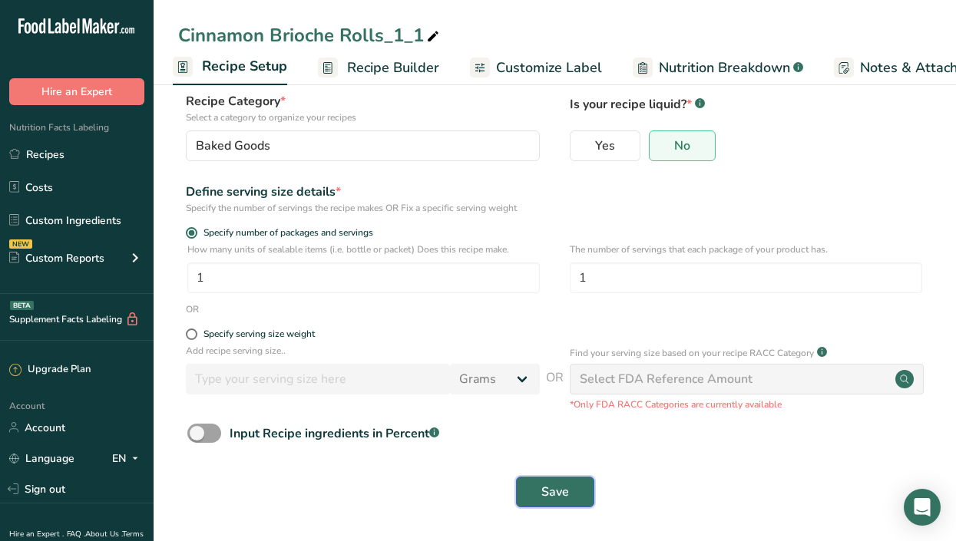
click at [559, 496] on span "Save" at bounding box center [555, 492] width 28 height 18
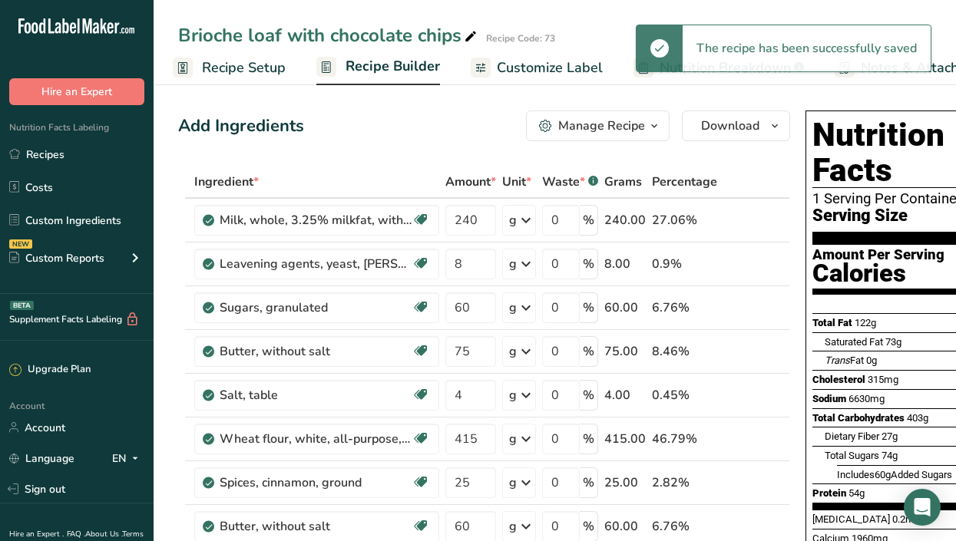
click at [400, 62] on span "Recipe Builder" at bounding box center [392, 66] width 94 height 21
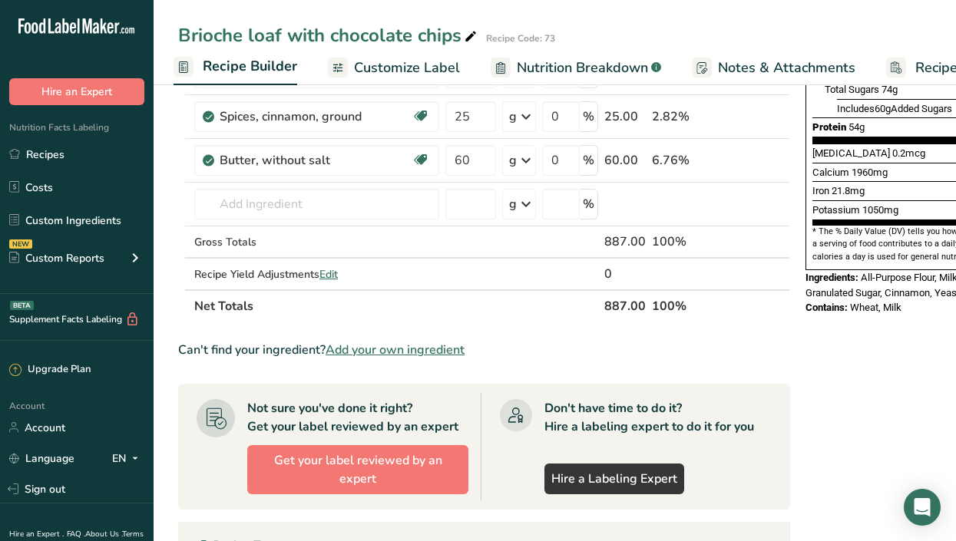
scroll to position [364, 0]
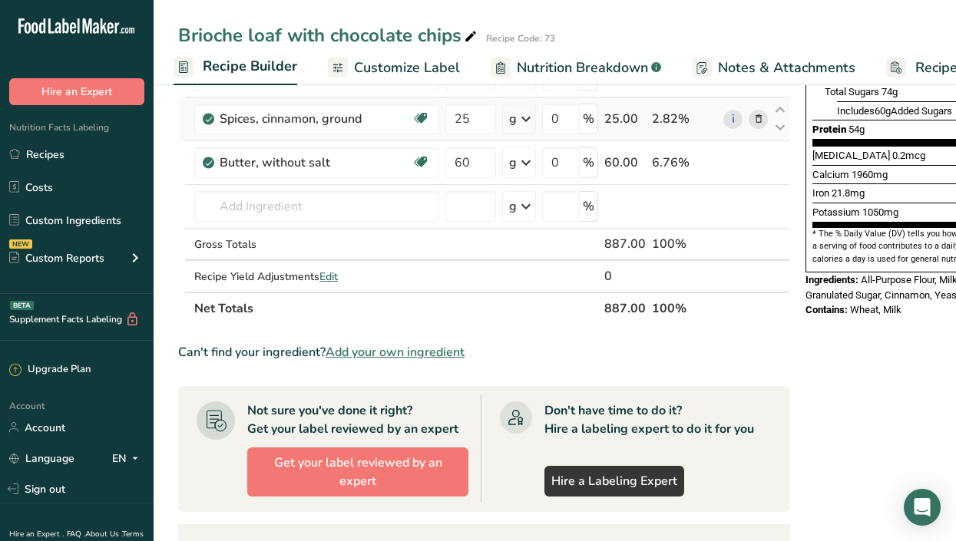
click at [754, 117] on icon at bounding box center [758, 119] width 11 height 16
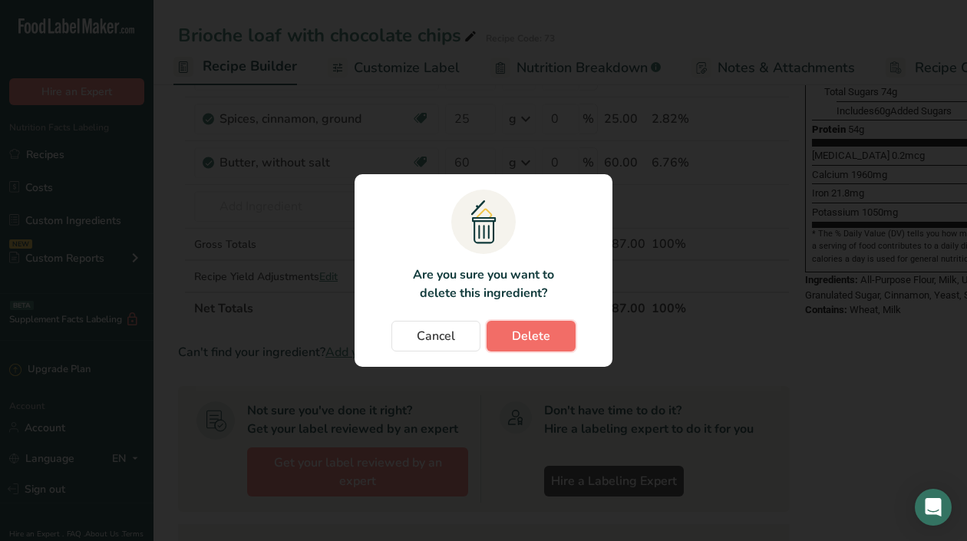
click at [548, 325] on button "Delete" at bounding box center [531, 336] width 89 height 31
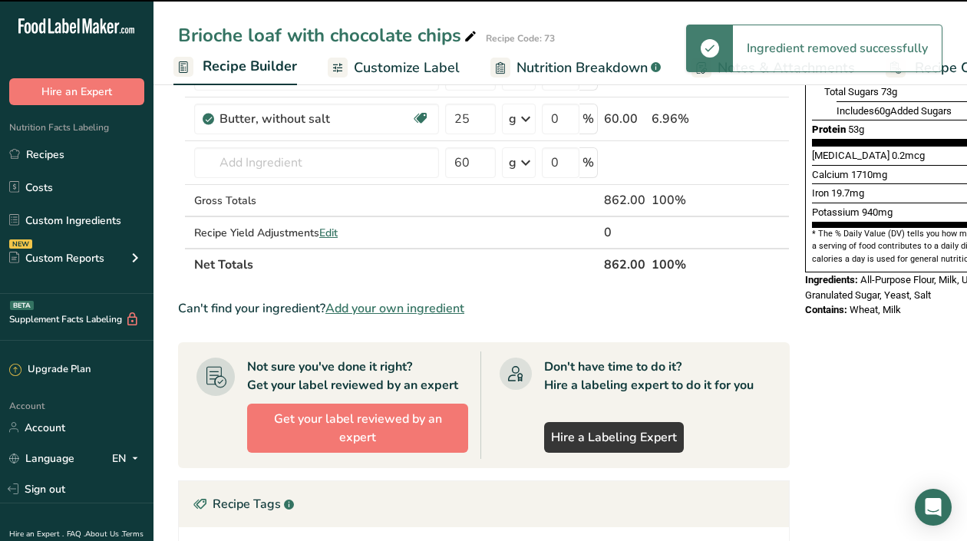
type input "60"
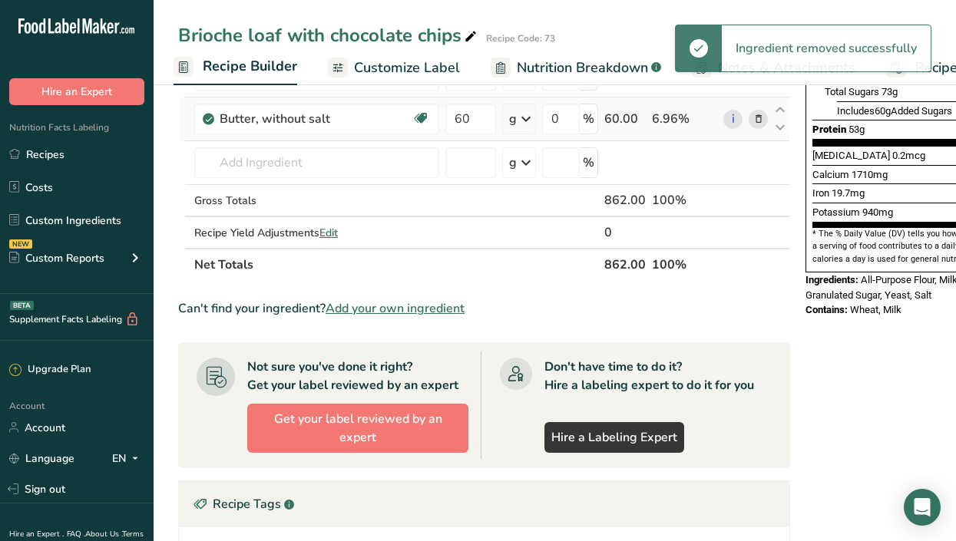
click at [757, 118] on icon at bounding box center [758, 119] width 11 height 16
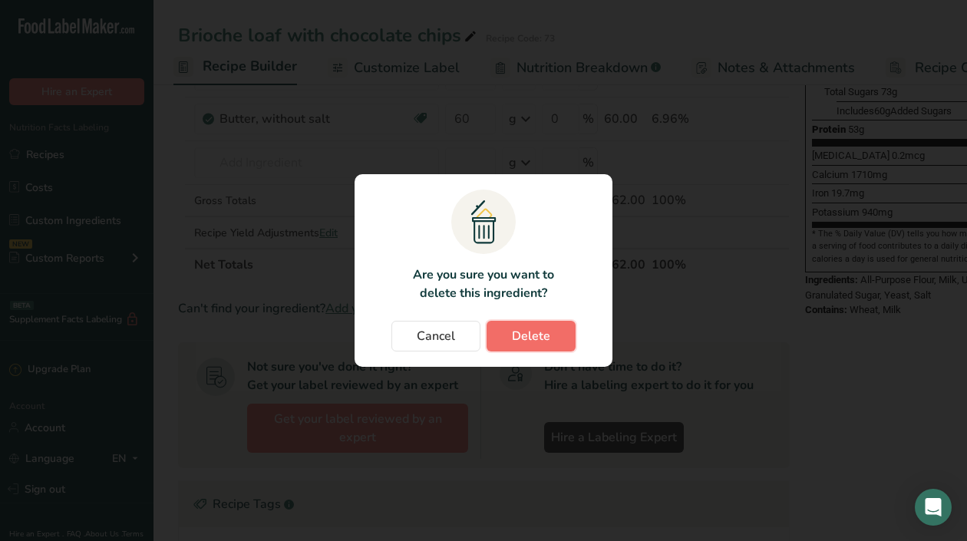
click at [508, 335] on button "Delete" at bounding box center [531, 336] width 89 height 31
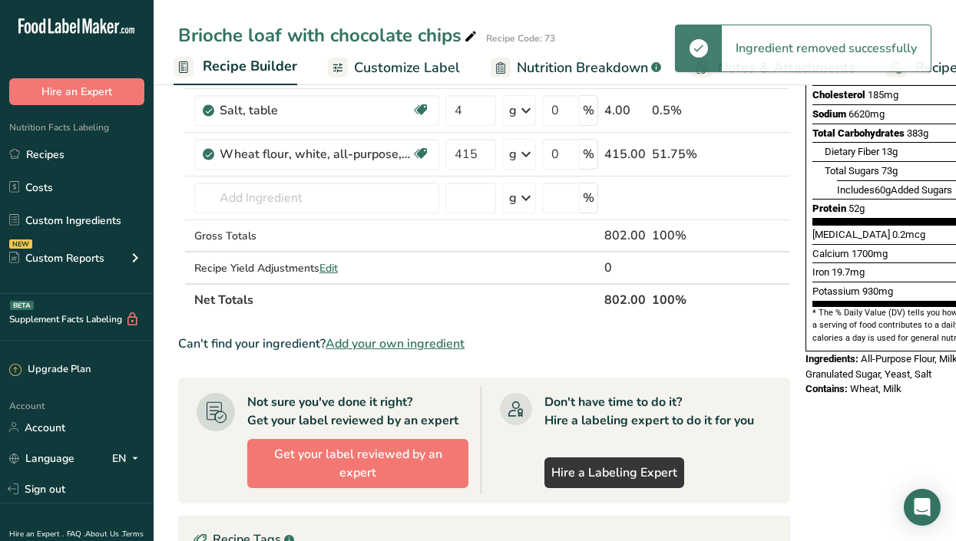
scroll to position [279, 0]
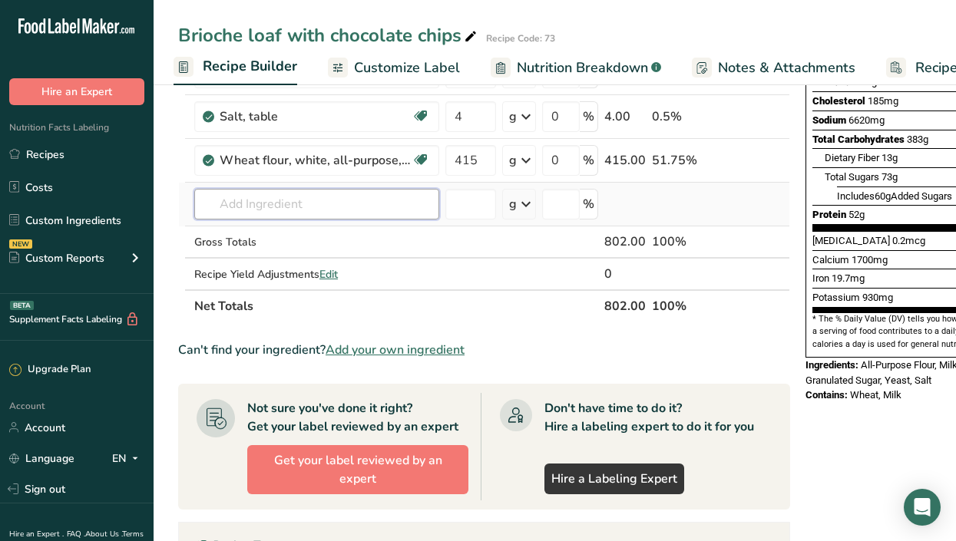
click at [312, 206] on input "text" at bounding box center [316, 204] width 245 height 31
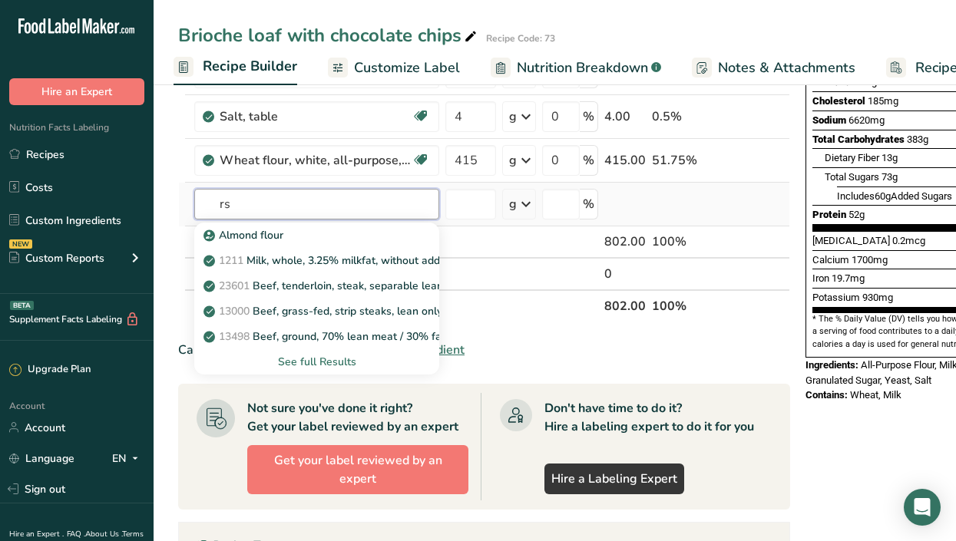
type input "r"
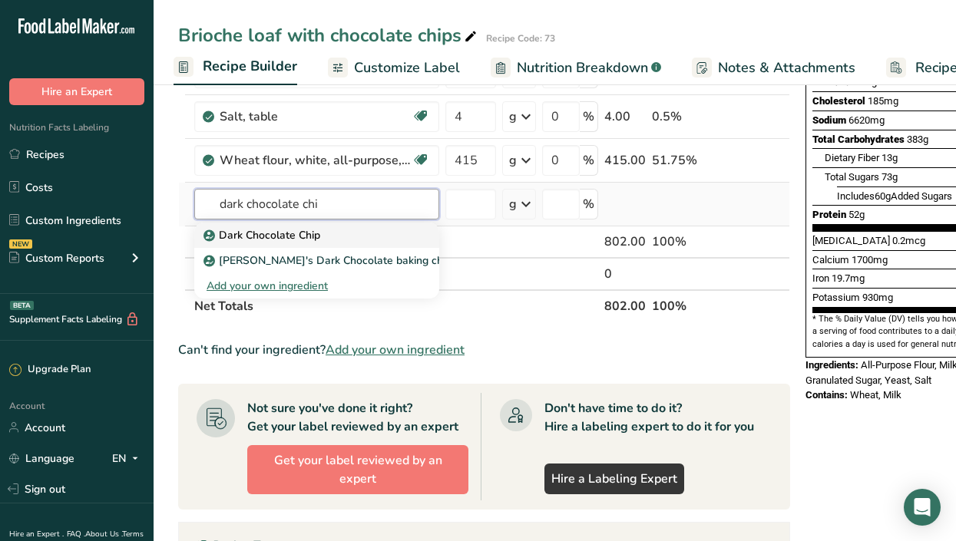
type input "dark chocolate chi"
click at [307, 235] on p "Dark Chocolate Chip" at bounding box center [263, 235] width 114 height 16
type input "Dark Chocolate Chip"
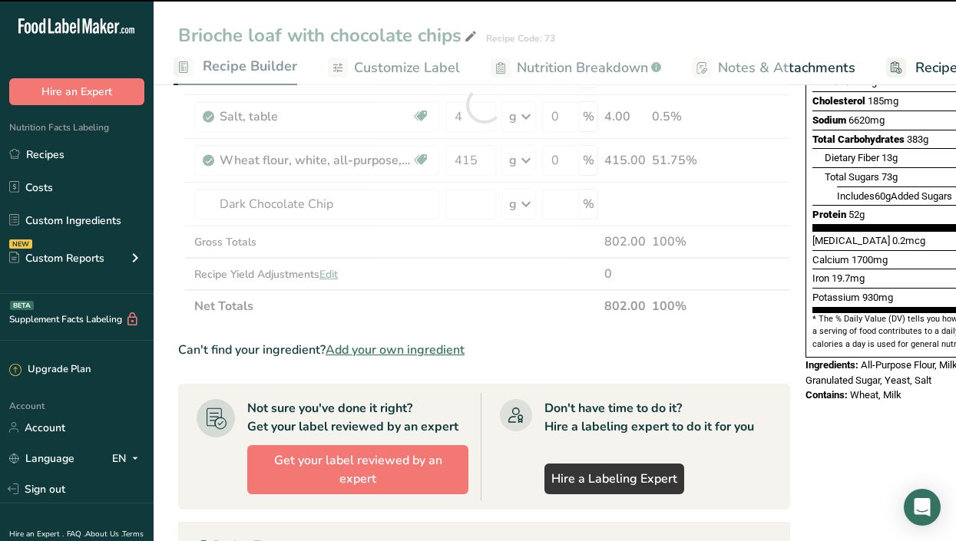
type input "0"
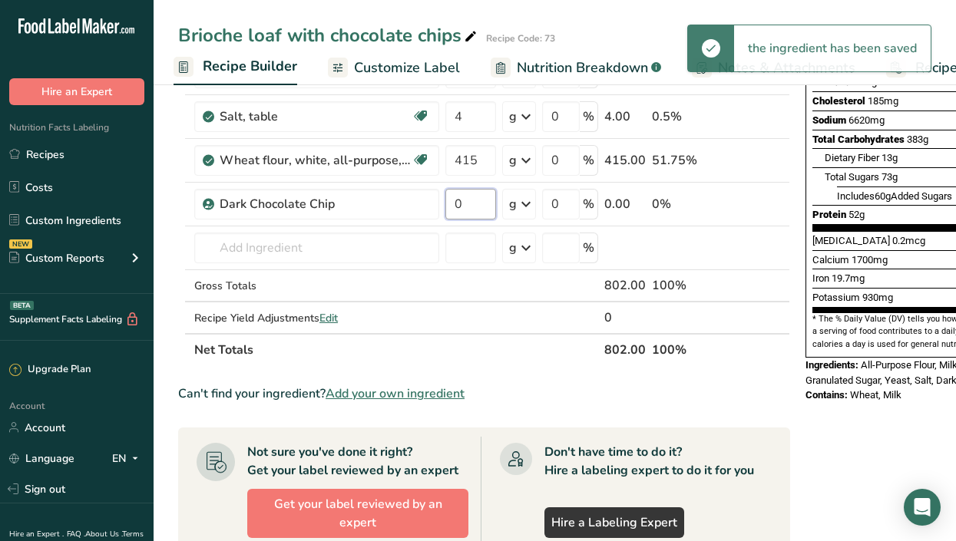
click at [475, 208] on input "0" at bounding box center [470, 204] width 51 height 31
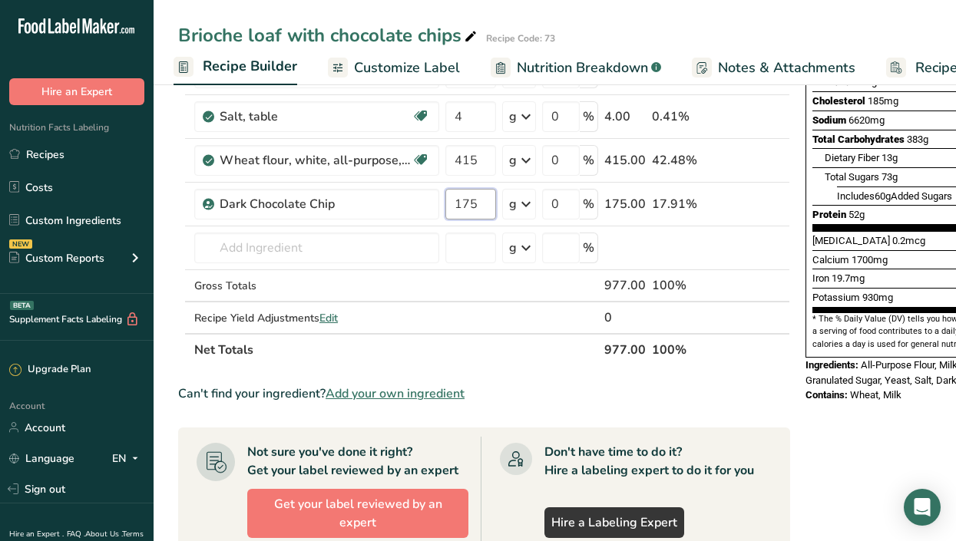
type input "175"
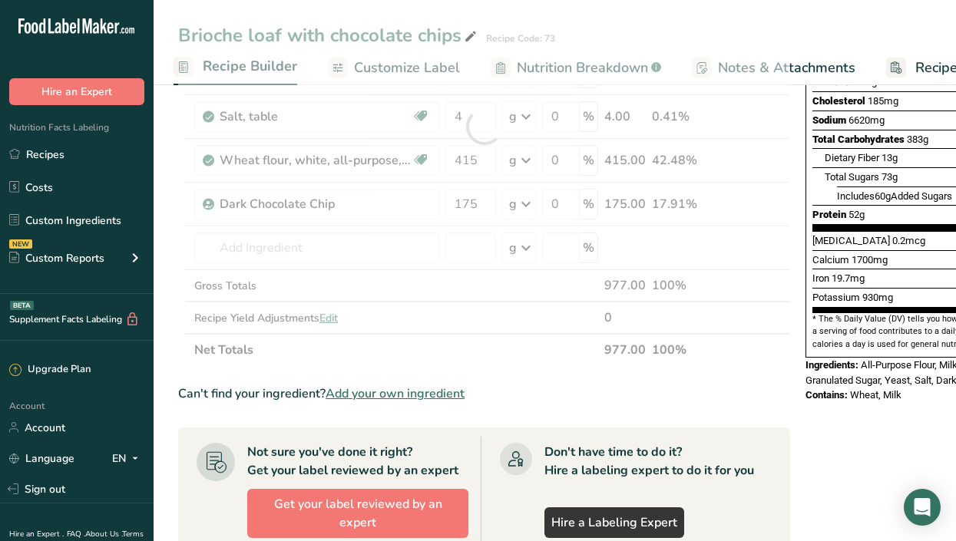
click at [492, 362] on div "Ingredient * Amount * Unit * Waste * .a-a{fill:#347362;}.b-a{fill:#fff;} Grams …" at bounding box center [484, 126] width 612 height 479
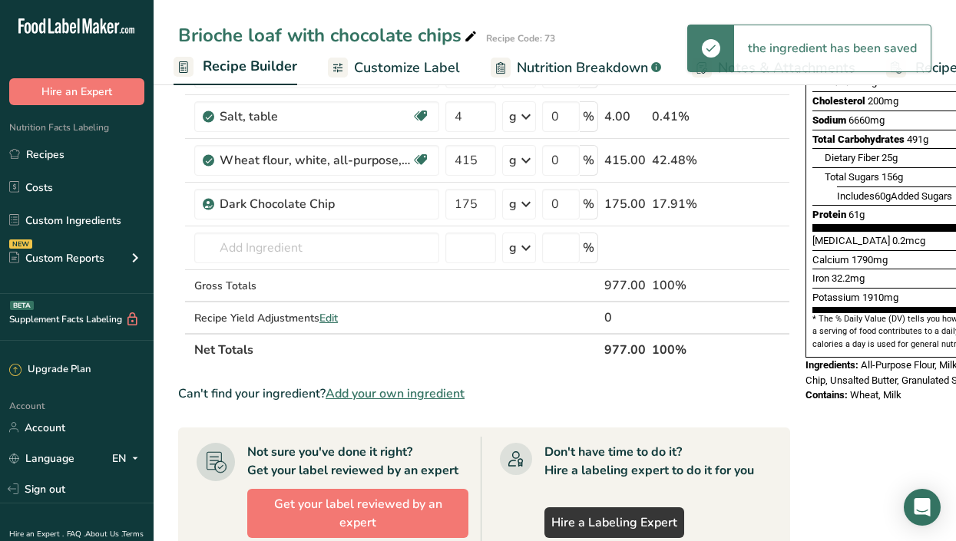
click at [554, 60] on span "Nutrition Breakdown" at bounding box center [582, 68] width 131 height 21
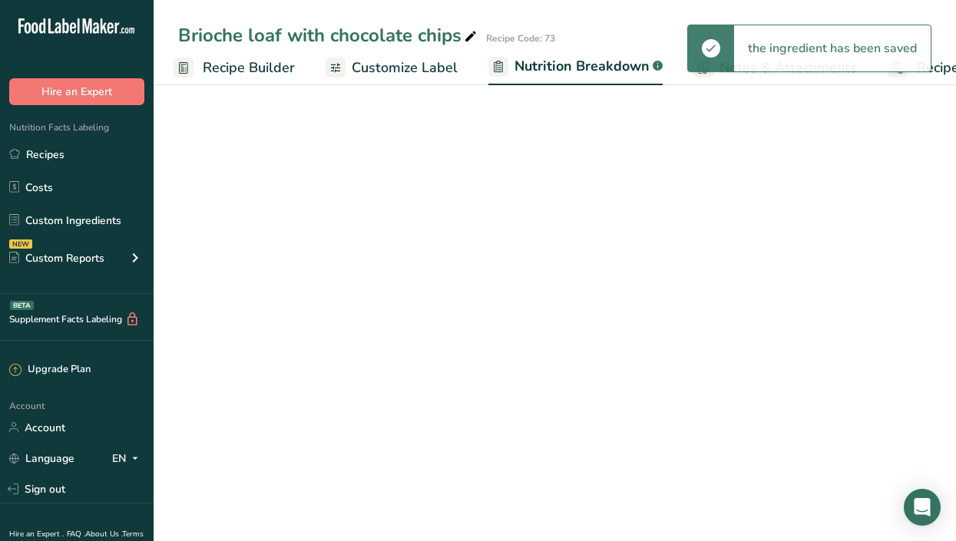
scroll to position [0, 212]
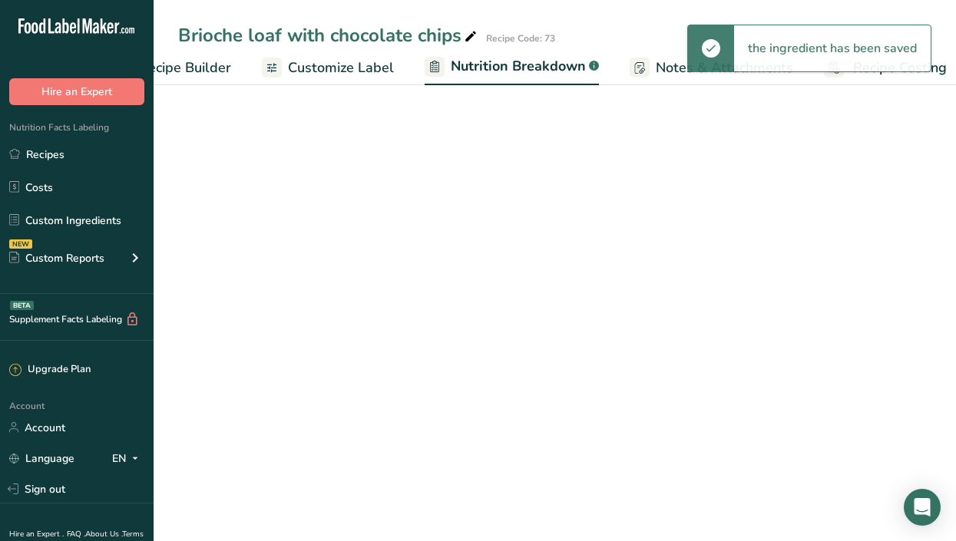
click at [398, 79] on ul "Recipe Setup Recipe Builder Customize Label Nutrition Breakdown .a-a{fill:#3473…" at bounding box center [459, 67] width 1035 height 36
select select "Calories"
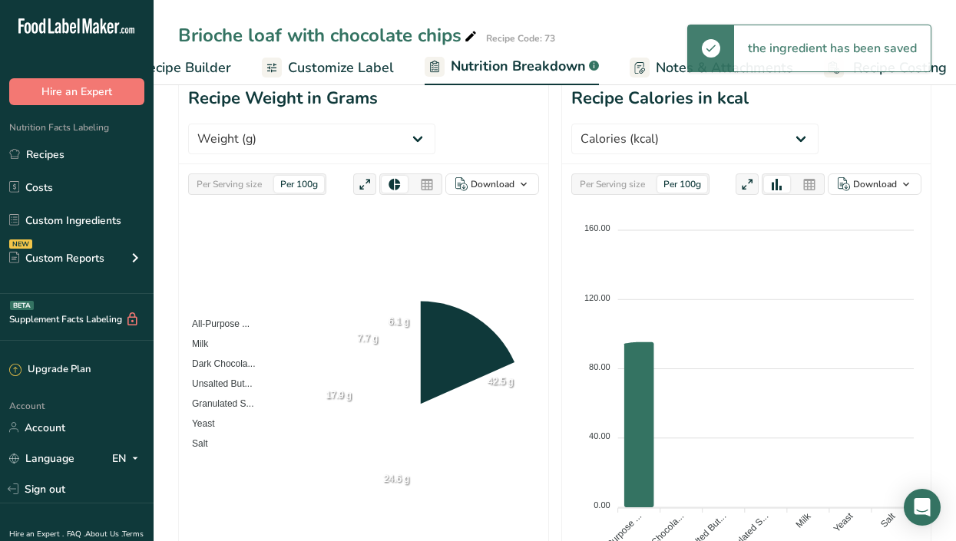
click at [338, 66] on span "Customize Label" at bounding box center [341, 68] width 106 height 21
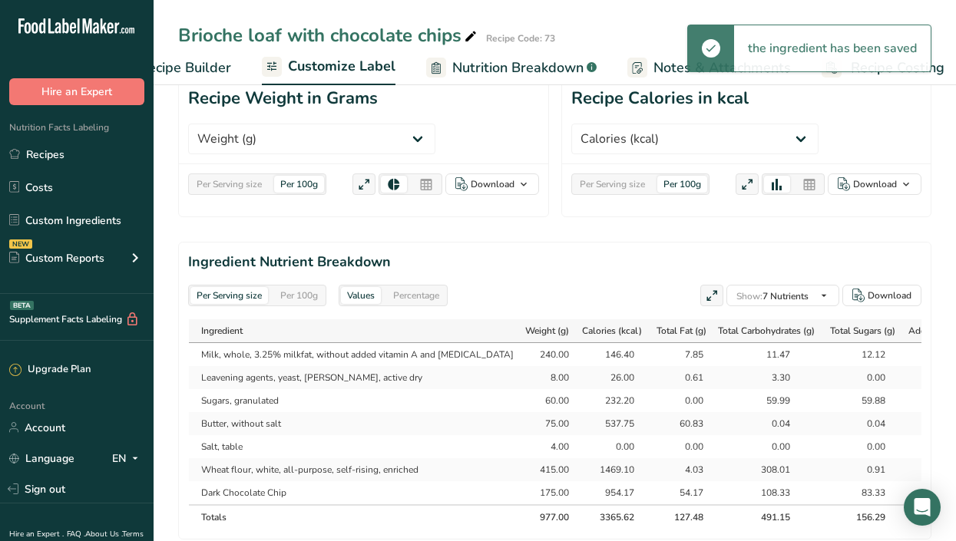
scroll to position [0, 225]
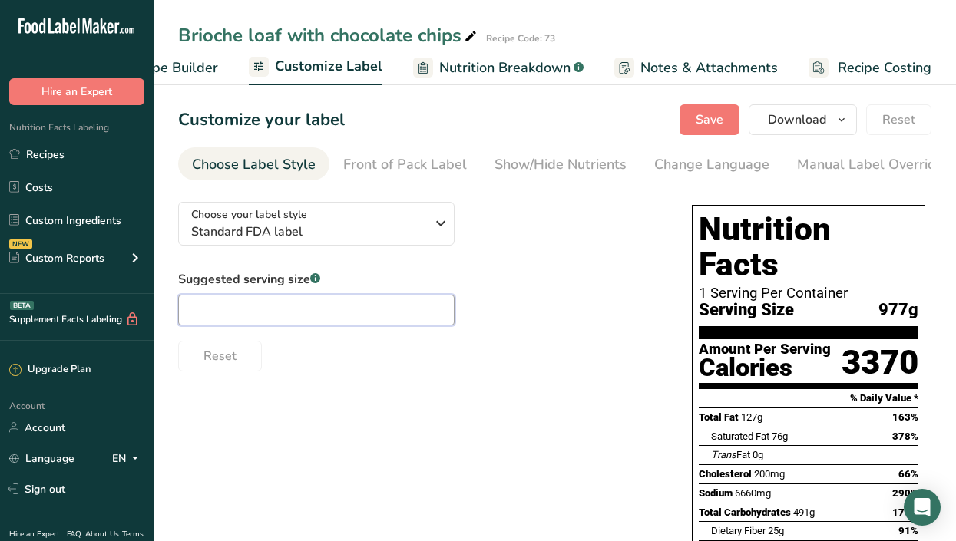
click at [274, 321] on input "text" at bounding box center [316, 310] width 276 height 31
type input "90"
click at [394, 408] on div "Choose your label style Standard FDA label USA (FDA) Standard FDA label Tabular…" at bounding box center [554, 491] width 753 height 602
click at [414, 393] on div "Choose your label style Standard FDA label USA (FDA) Standard FDA label Tabular…" at bounding box center [554, 491] width 753 height 602
click at [407, 159] on div "Front of Pack Label" at bounding box center [405, 164] width 124 height 21
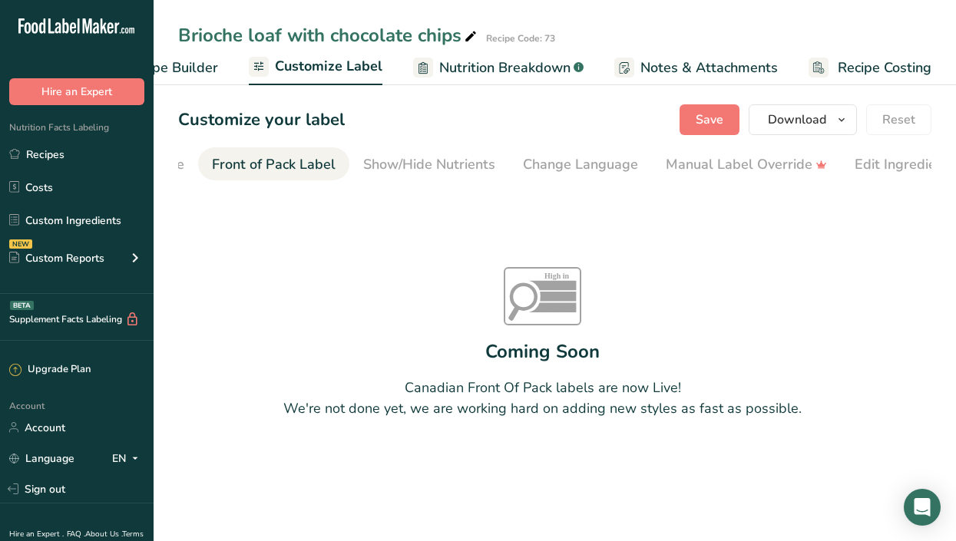
scroll to position [0, 149]
click at [210, 173] on div "Front of Pack Label" at bounding box center [256, 164] width 124 height 21
click at [163, 174] on section "Customize your label Save Download Choose what to show on your downloaded label…" at bounding box center [554, 300] width 802 height 441
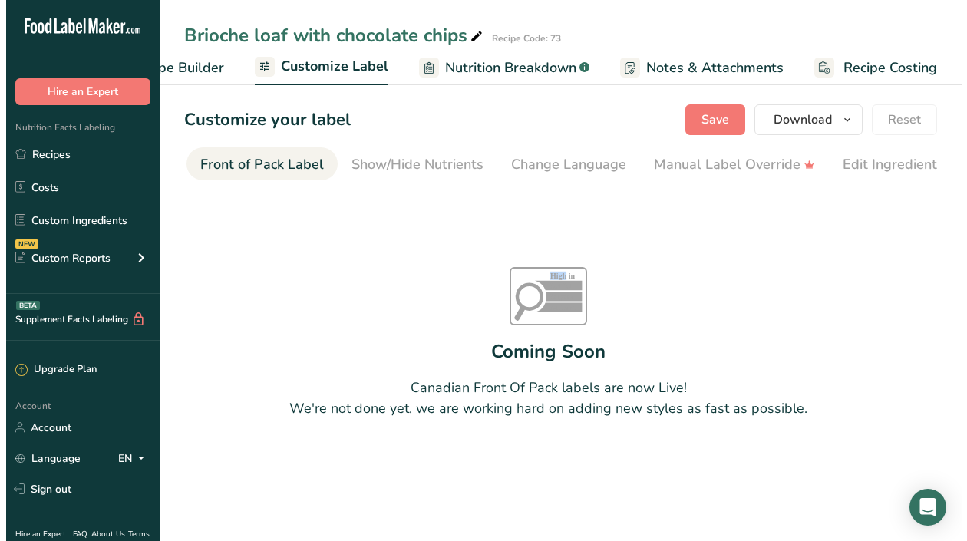
scroll to position [0, 0]
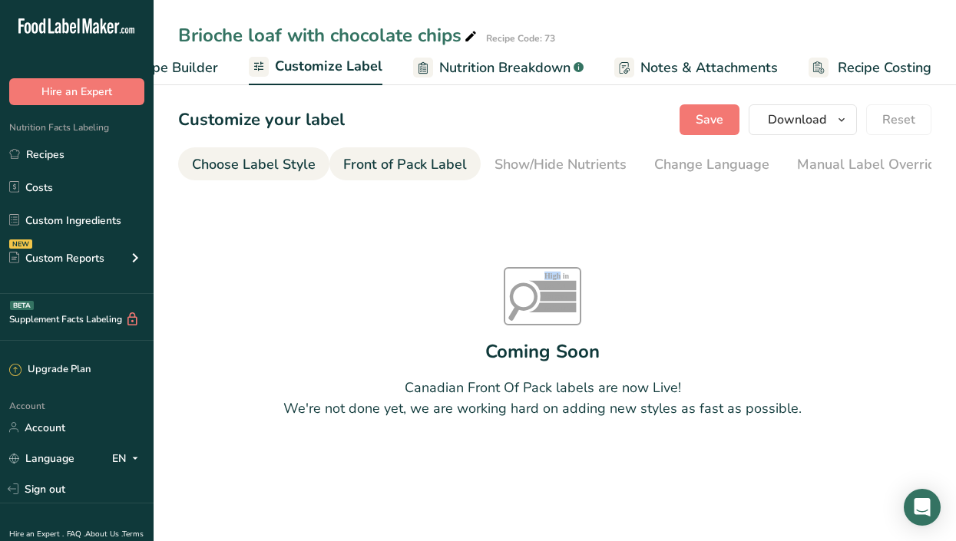
click at [244, 166] on div "Choose Label Style" at bounding box center [254, 164] width 124 height 21
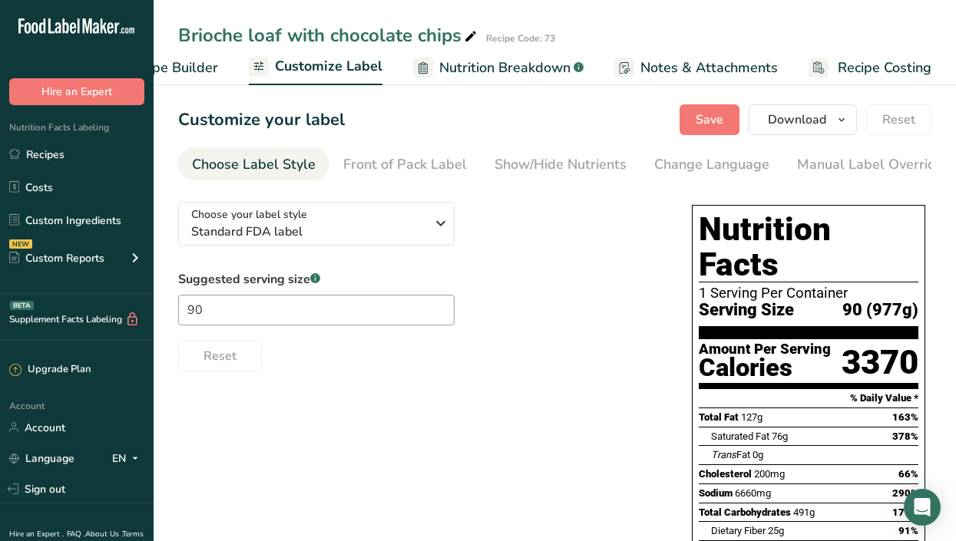
click at [886, 63] on span "Recipe Costing" at bounding box center [884, 68] width 94 height 21
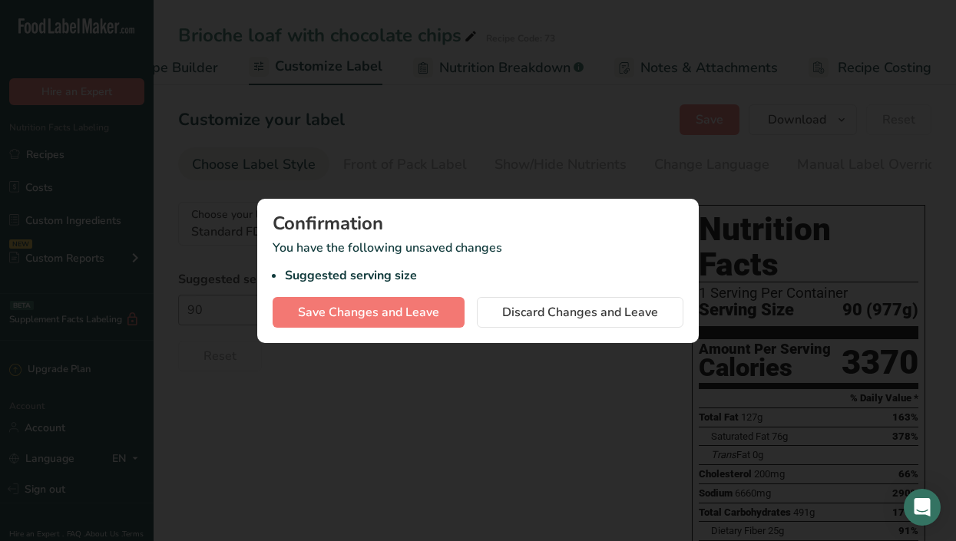
scroll to position [0, 213]
click at [939, 23] on button "button" at bounding box center [939, 27] width 25 height 25
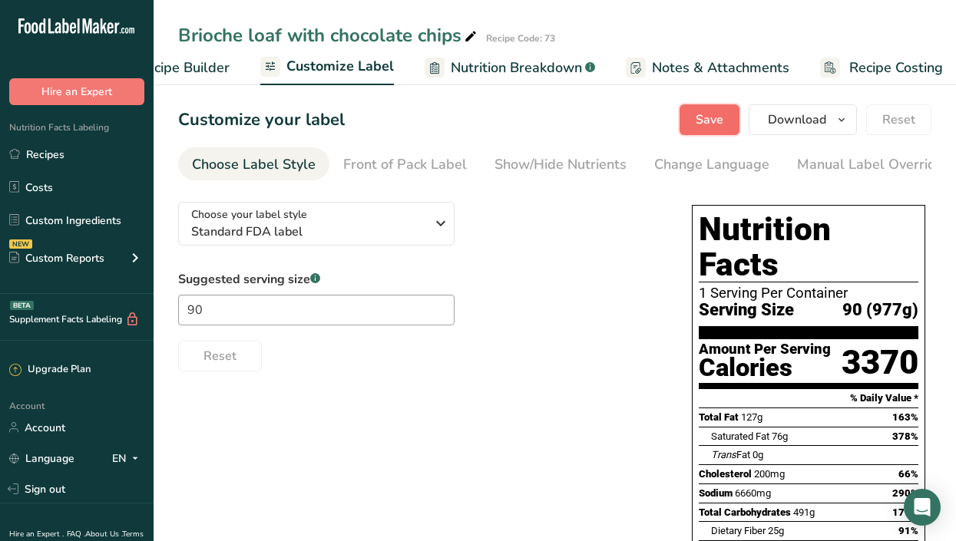
click at [702, 124] on span "Save" at bounding box center [709, 120] width 28 height 18
click at [917, 71] on span "Recipe Costing" at bounding box center [896, 68] width 94 height 21
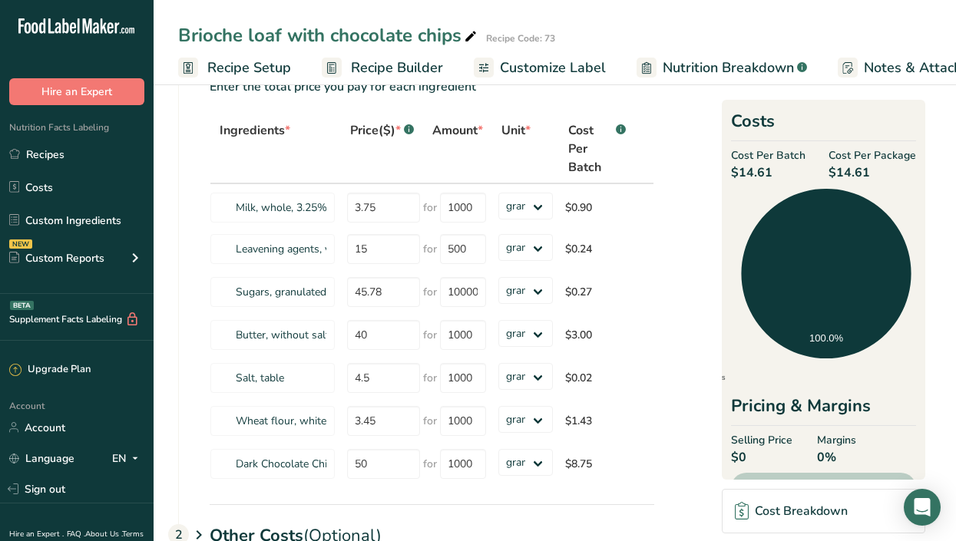
click at [267, 61] on span "Recipe Setup" at bounding box center [249, 68] width 84 height 21
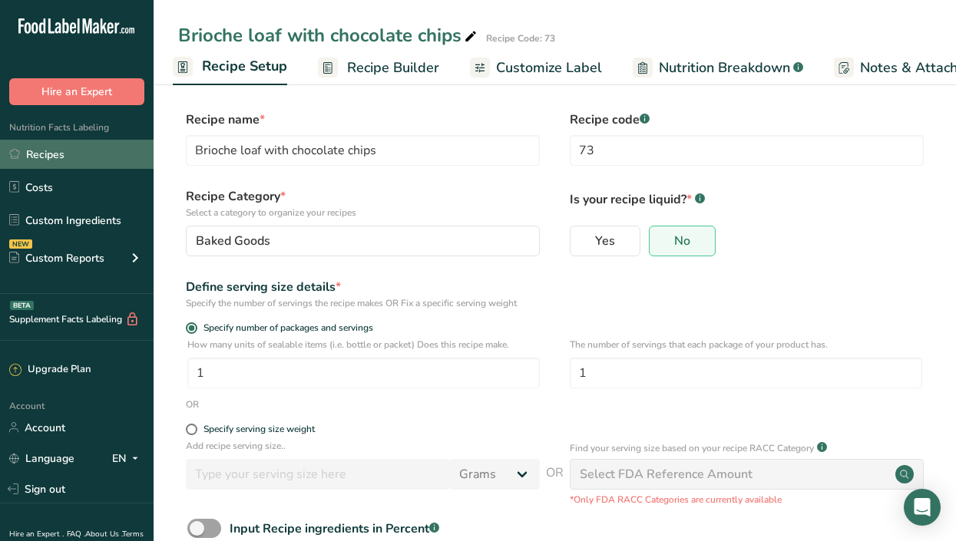
click at [76, 154] on link "Recipes" at bounding box center [76, 154] width 153 height 29
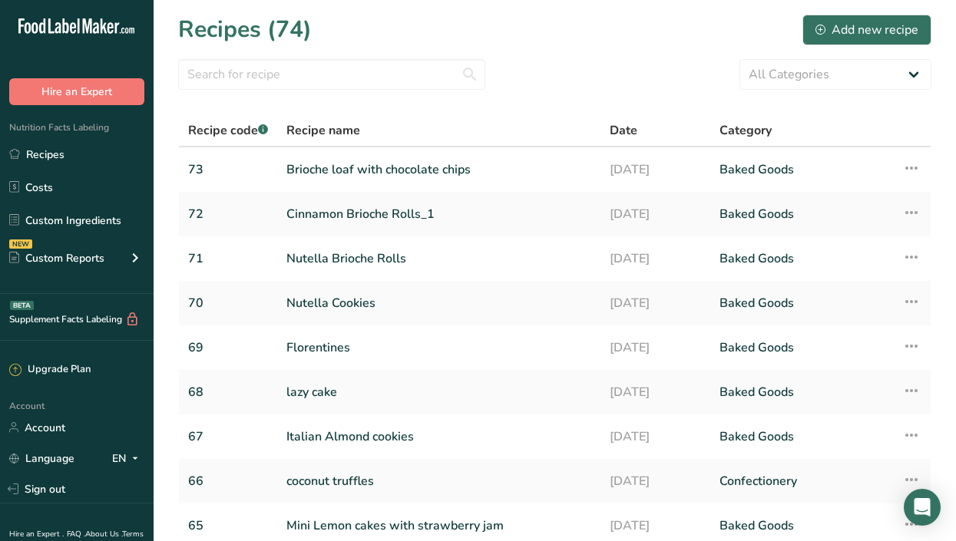
scroll to position [175, 0]
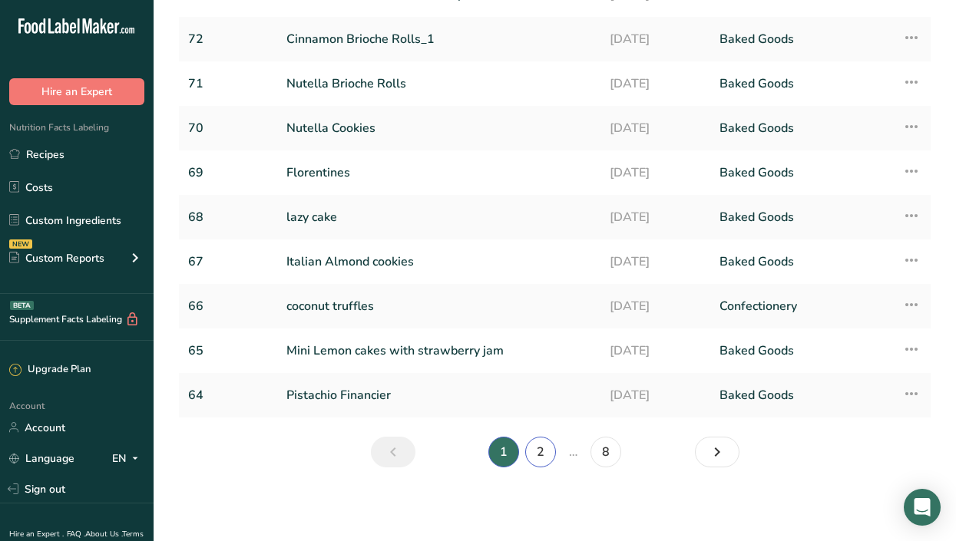
click at [542, 461] on link "2" at bounding box center [540, 452] width 31 height 31
